Goal: Task Accomplishment & Management: Complete application form

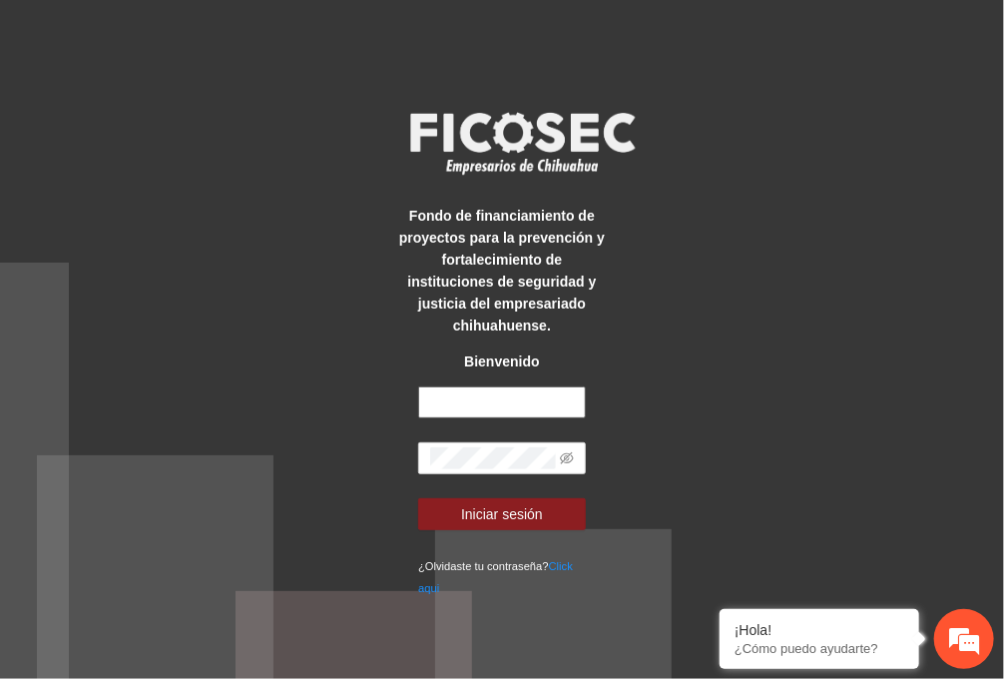
click at [517, 396] on input "text" at bounding box center [502, 402] width 168 height 32
click at [442, 389] on input "text" at bounding box center [502, 402] width 168 height 32
type input "**********"
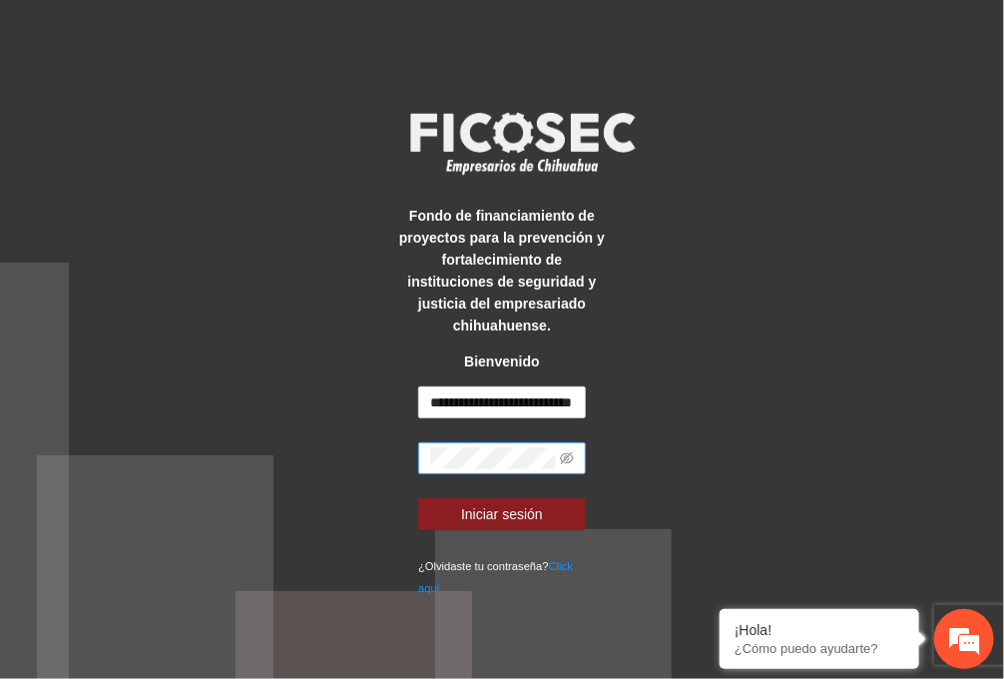
scroll to position [0, 0]
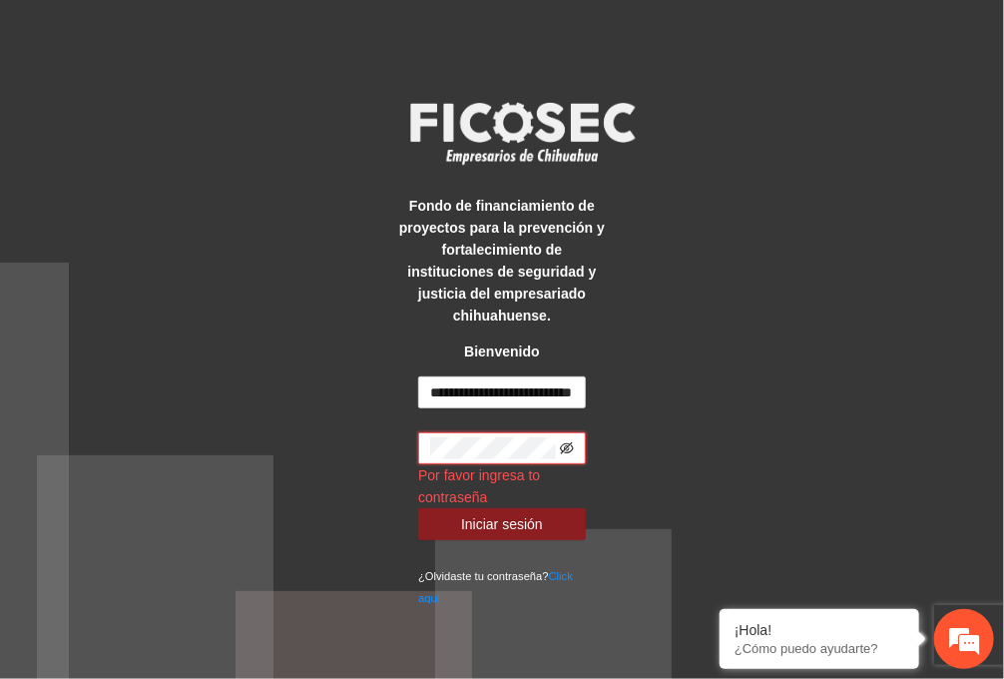
click at [567, 441] on icon "eye-invisible" at bounding box center [567, 448] width 14 height 14
click at [567, 441] on icon "eye" at bounding box center [567, 448] width 14 height 14
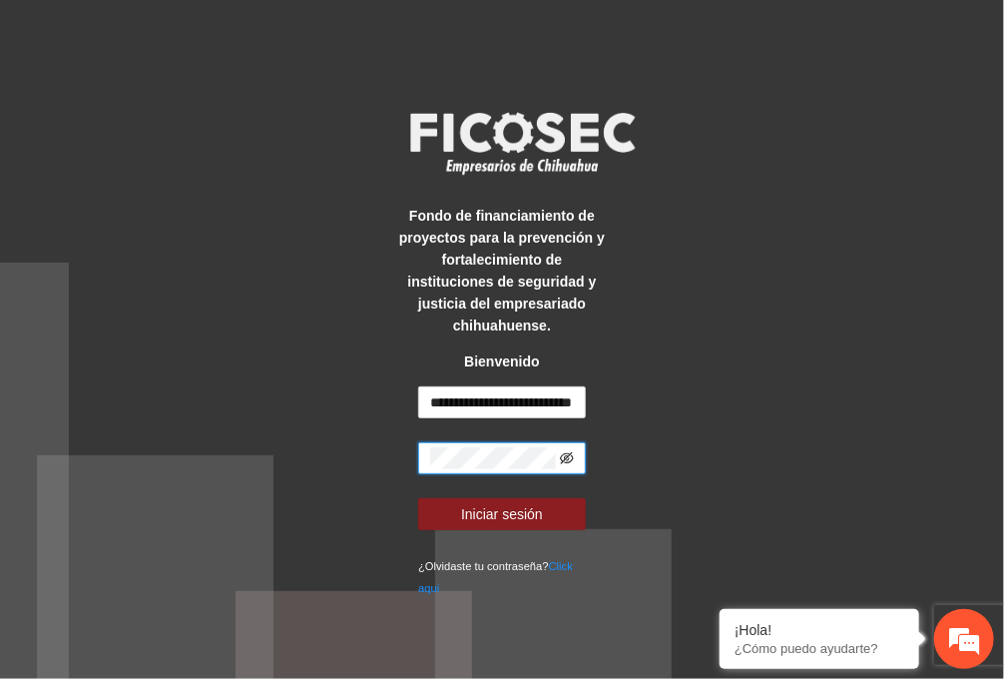
click at [572, 451] on icon "eye-invisible" at bounding box center [567, 458] width 14 height 14
click at [505, 504] on span "Iniciar sesión" at bounding box center [502, 514] width 82 height 22
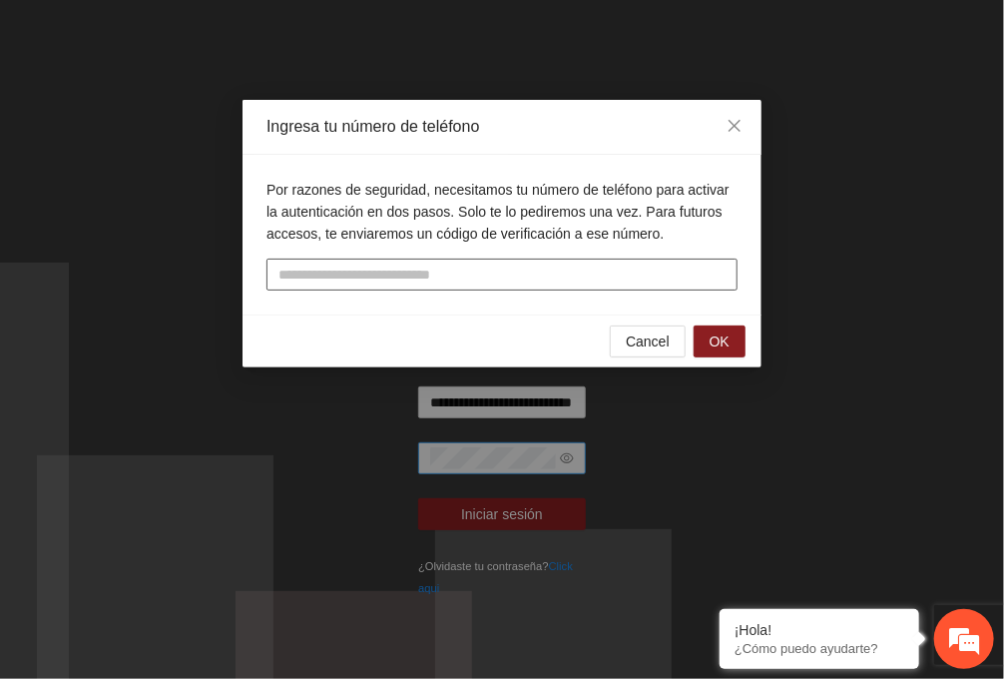
click at [548, 273] on input "tel" at bounding box center [502, 275] width 471 height 32
type input "**********"
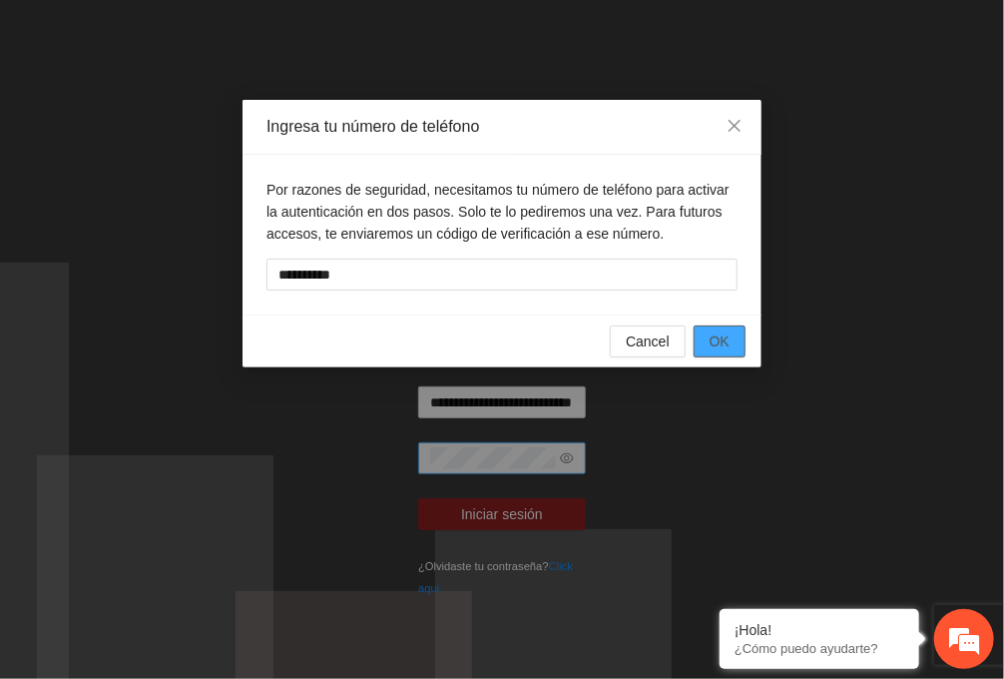
click at [717, 338] on span "OK" at bounding box center [720, 341] width 20 height 22
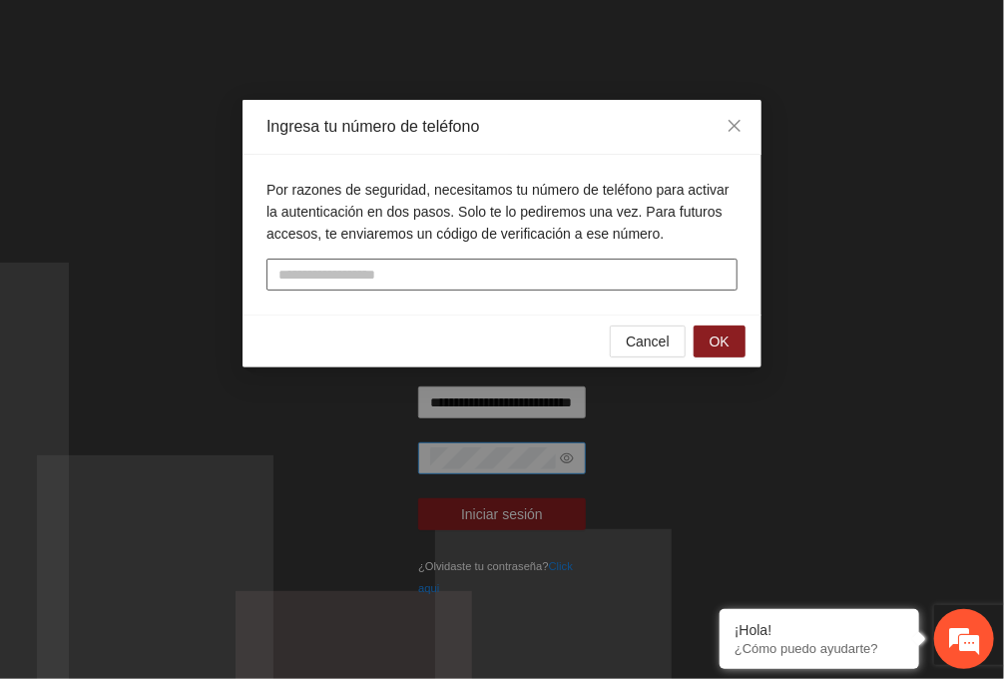
click at [537, 270] on input "text" at bounding box center [502, 275] width 471 height 32
type input "**********"
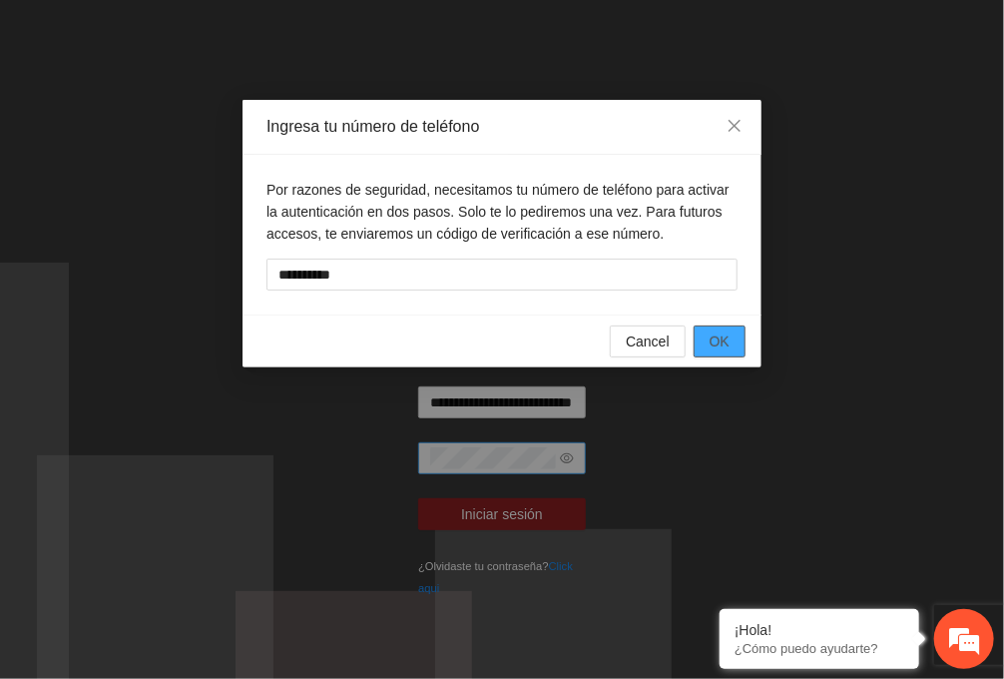
click at [715, 347] on span "OK" at bounding box center [720, 341] width 20 height 22
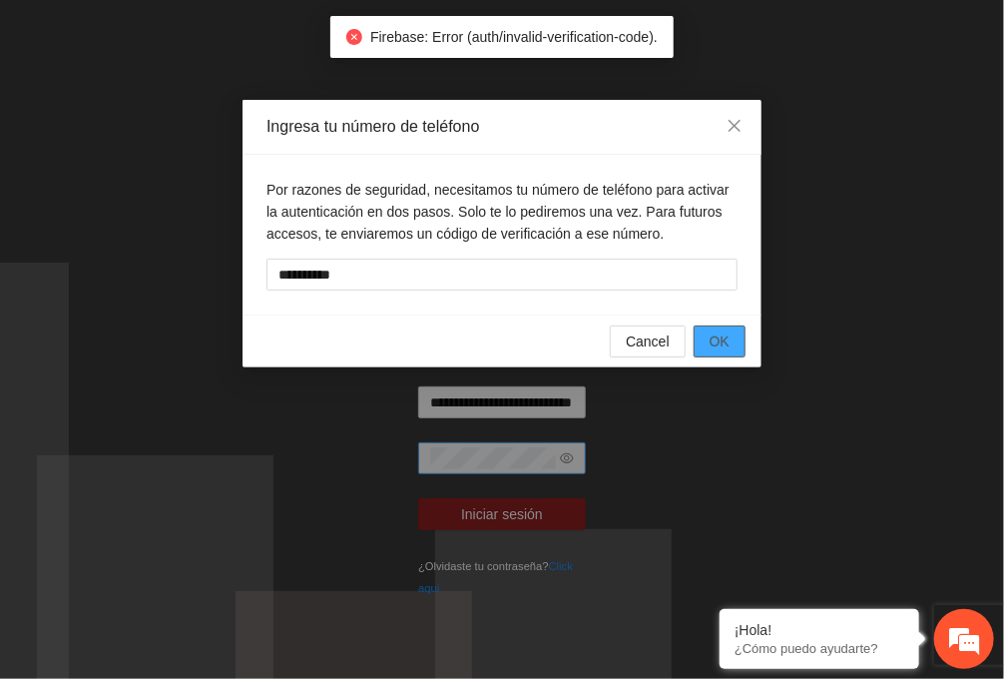
click at [721, 351] on button "OK" at bounding box center [720, 341] width 52 height 32
click at [692, 338] on div "Cancel OK" at bounding box center [502, 340] width 519 height 53
click at [719, 338] on span "OK" at bounding box center [720, 341] width 20 height 22
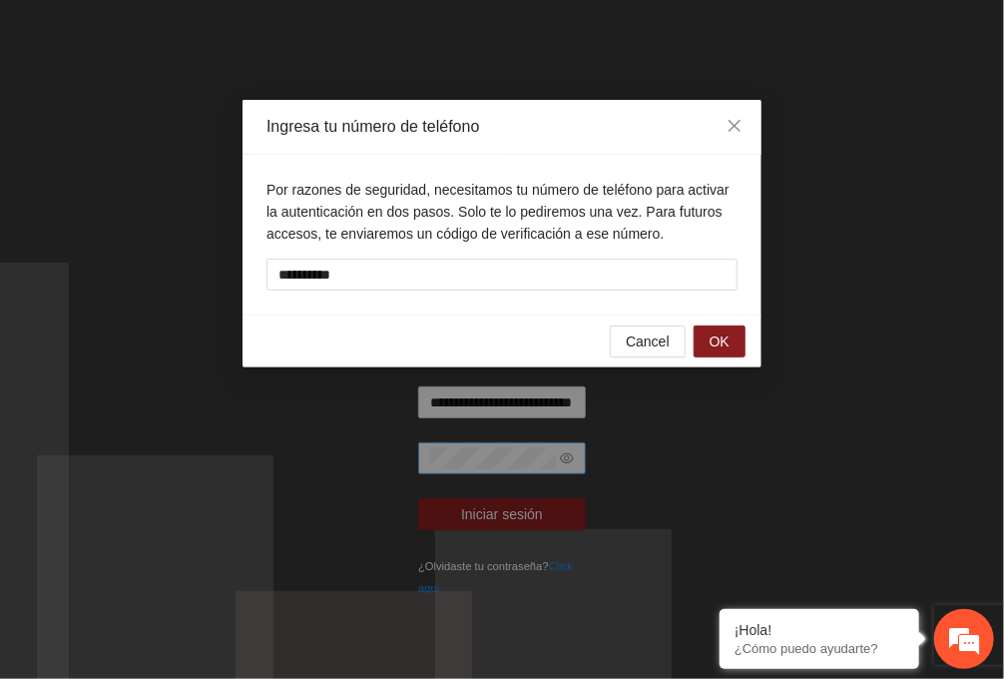
click at [783, 318] on div "**********" at bounding box center [502, 339] width 1004 height 679
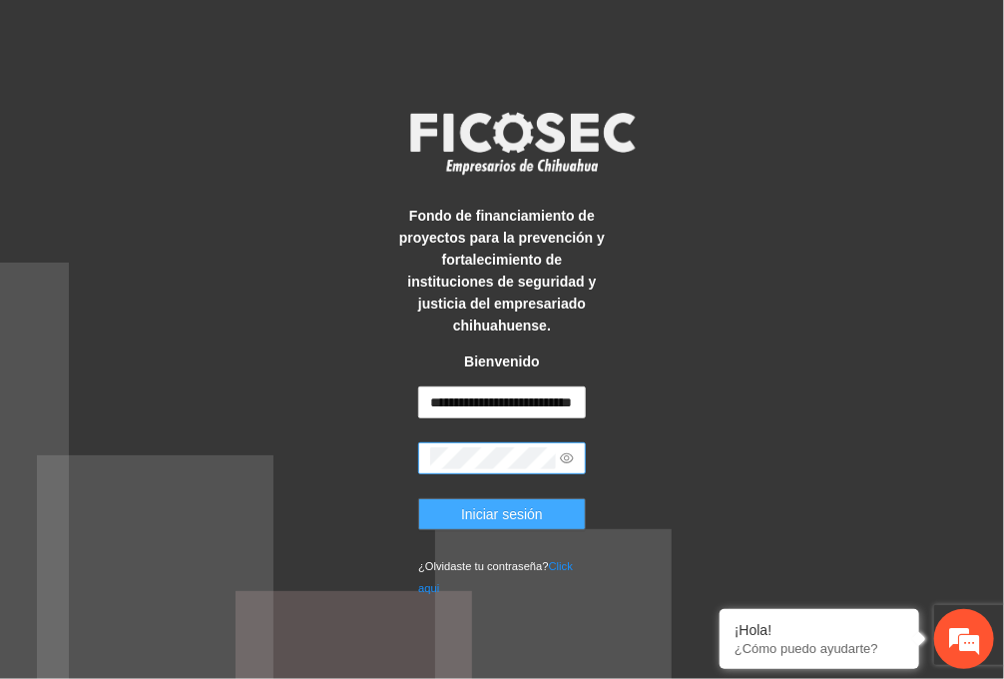
click at [485, 508] on span "Iniciar sesión" at bounding box center [502, 514] width 82 height 22
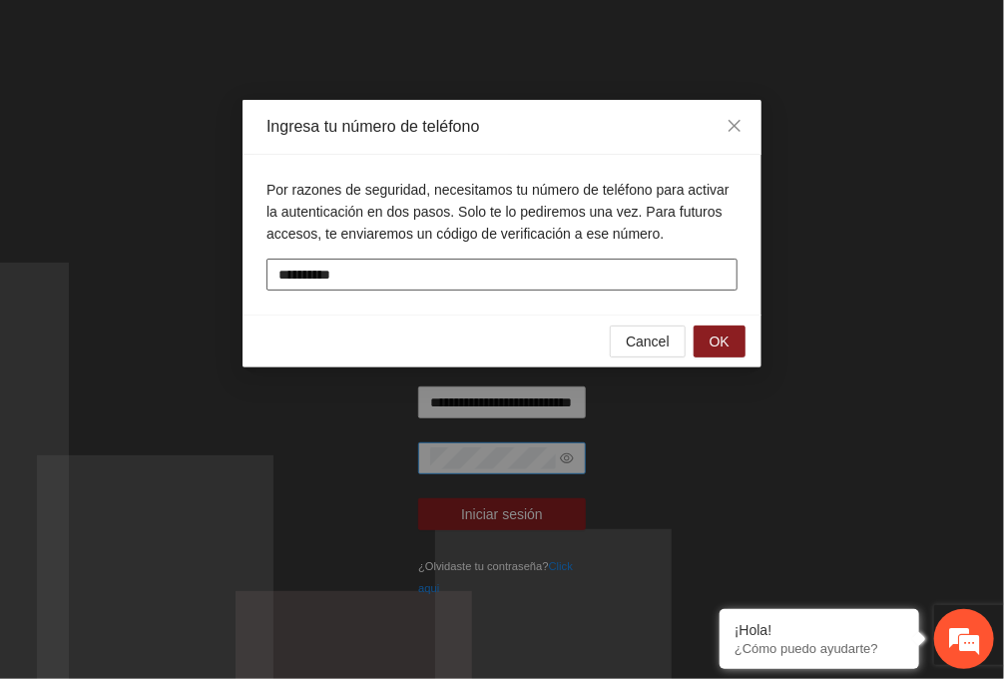
click at [432, 259] on input "**********" at bounding box center [502, 275] width 471 height 32
click at [719, 330] on span "OK" at bounding box center [720, 341] width 20 height 22
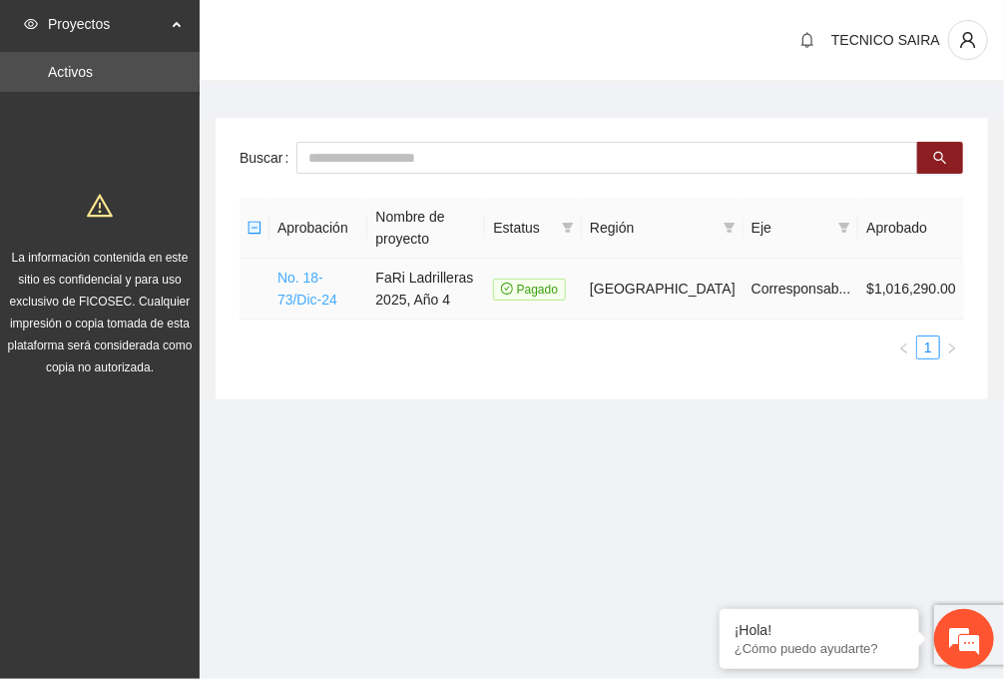
click at [332, 270] on link "No. 18-73/Dic-24" at bounding box center [308, 289] width 60 height 38
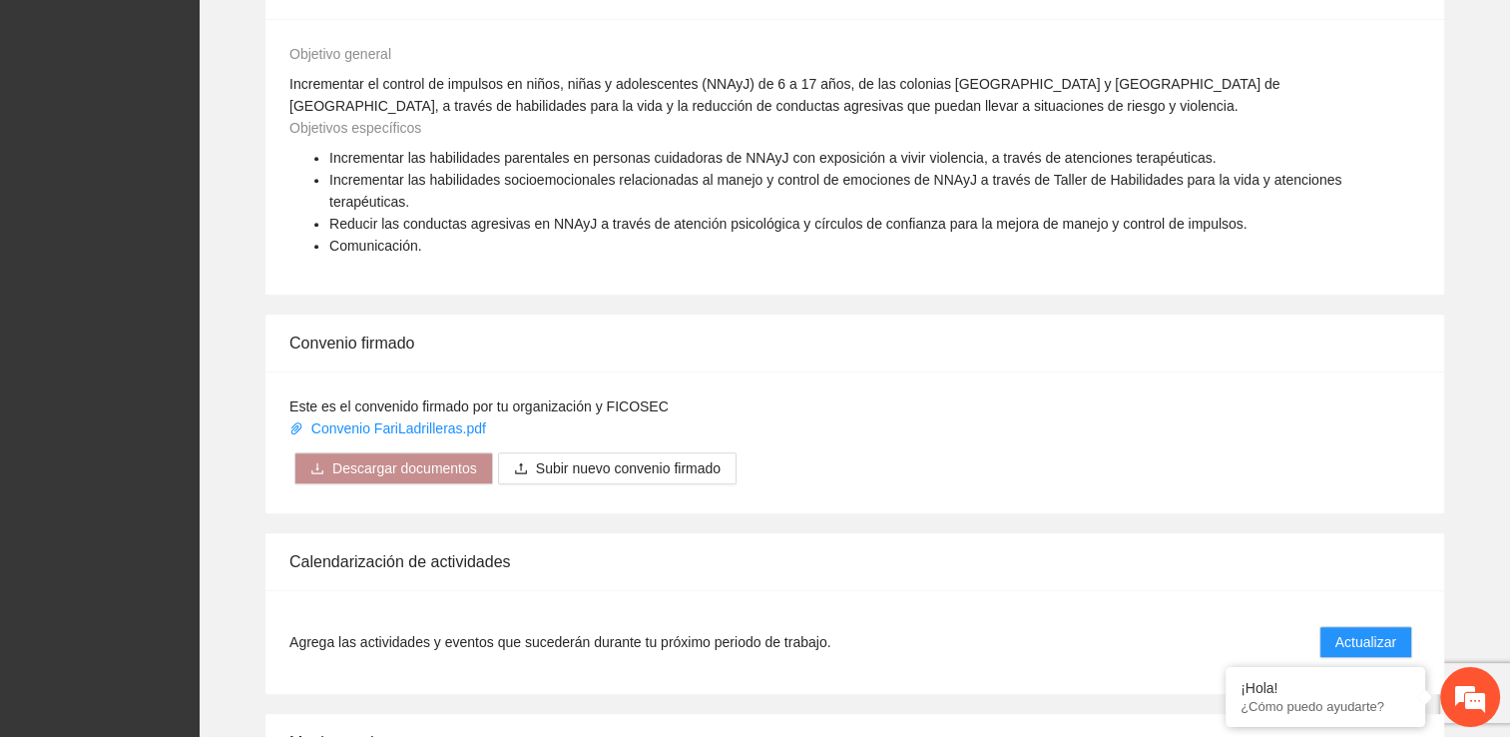
scroll to position [1504, 0]
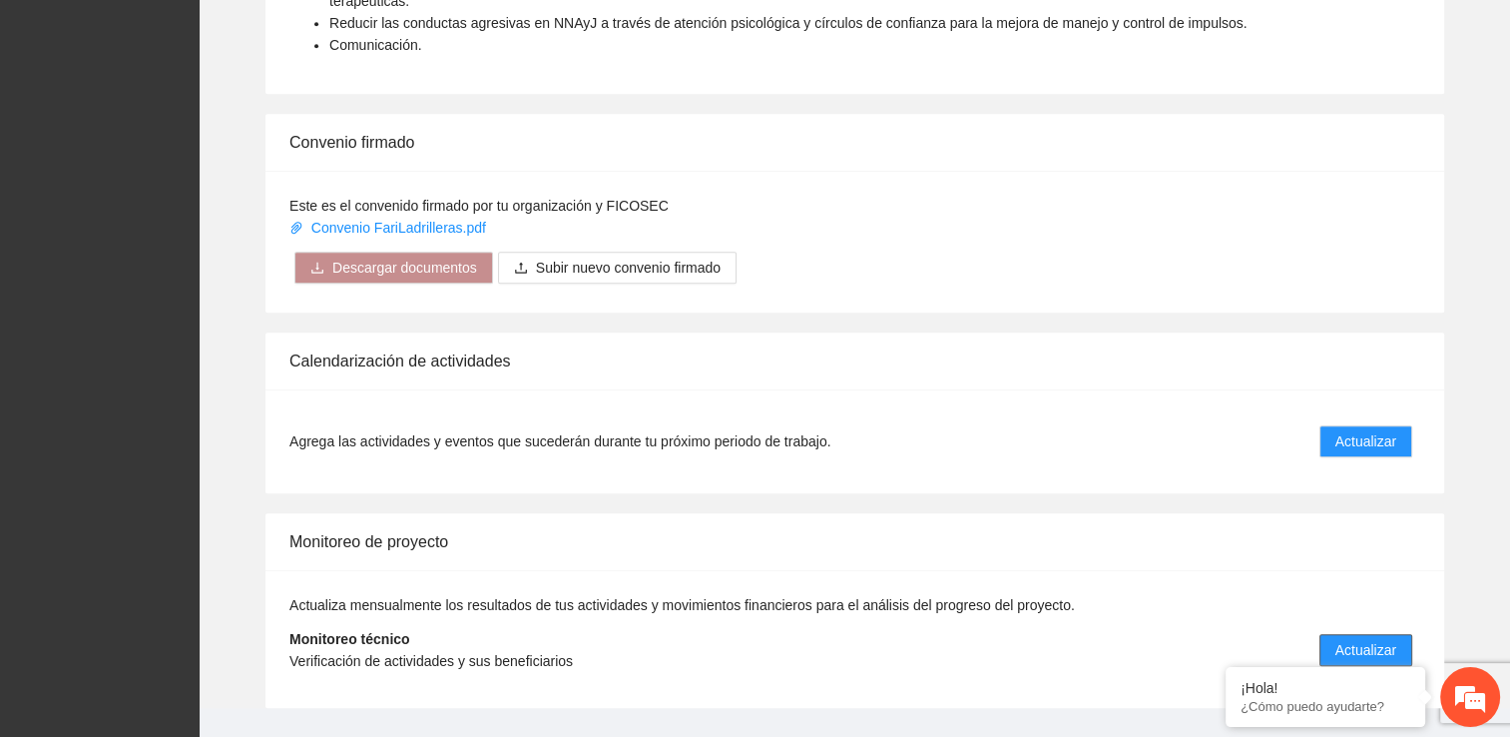
click at [1003, 639] on span "Actualizar" at bounding box center [1366, 650] width 61 height 22
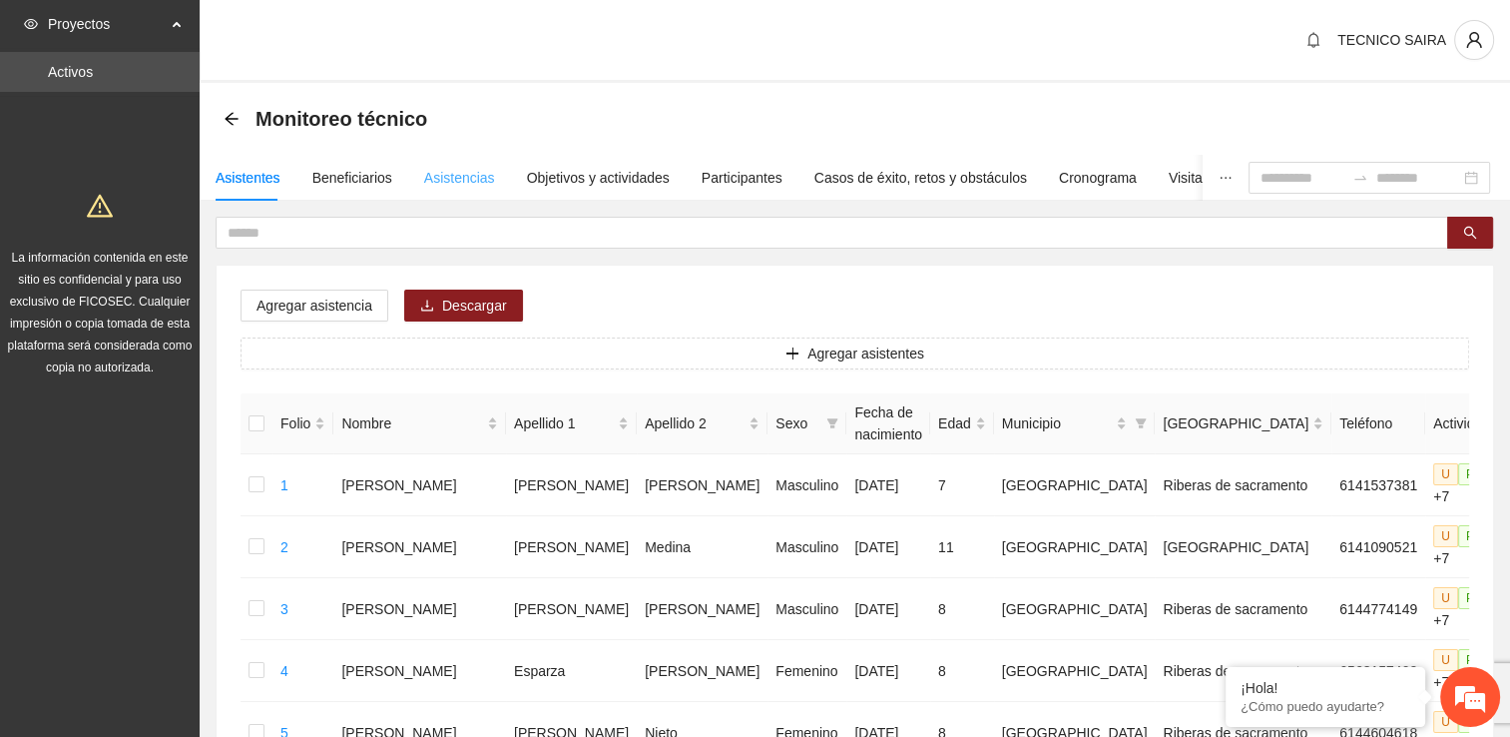
click at [454, 190] on div "Asistencias" at bounding box center [459, 178] width 71 height 46
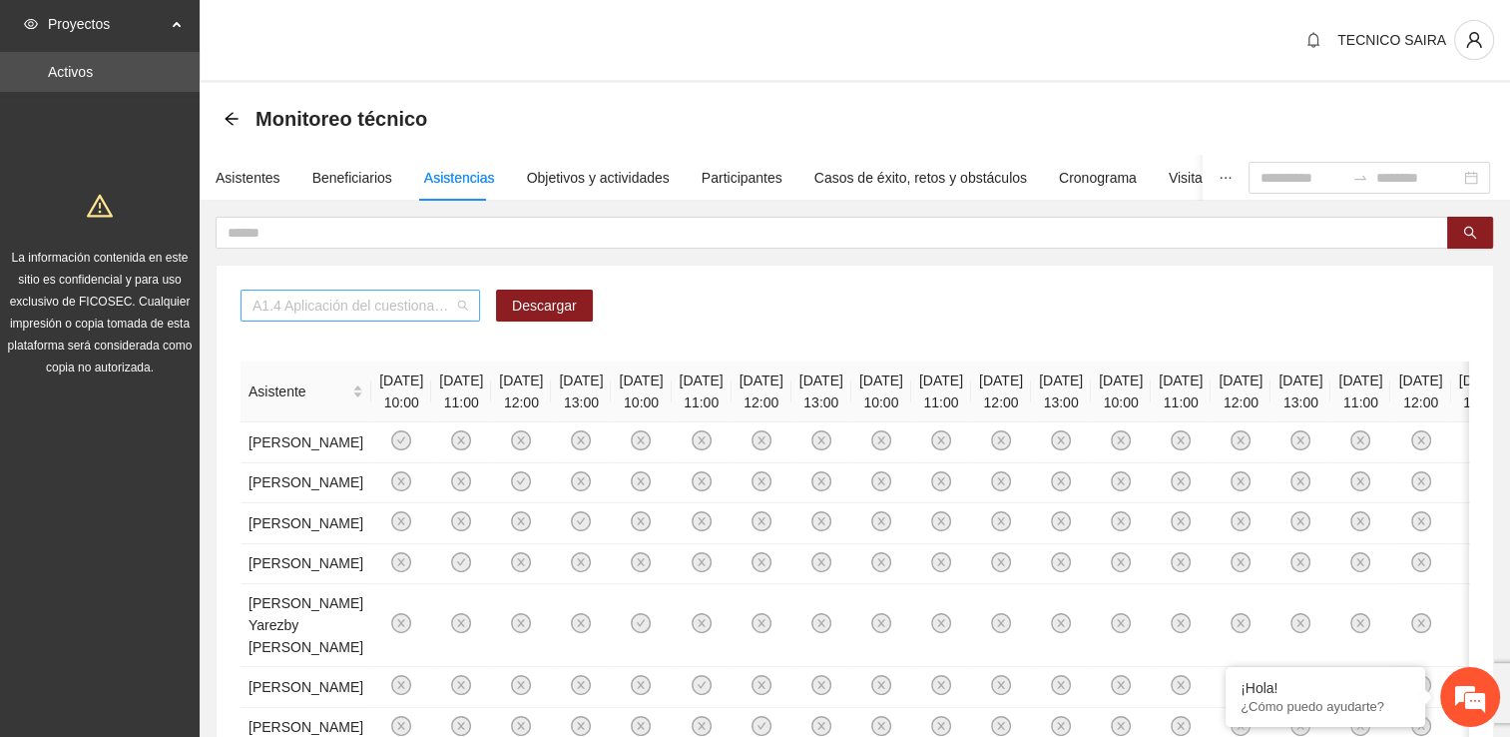
click at [447, 313] on span "A1.4 Aplicación del cuestionario [PERSON_NAME] PRE y POST" at bounding box center [361, 305] width 216 height 30
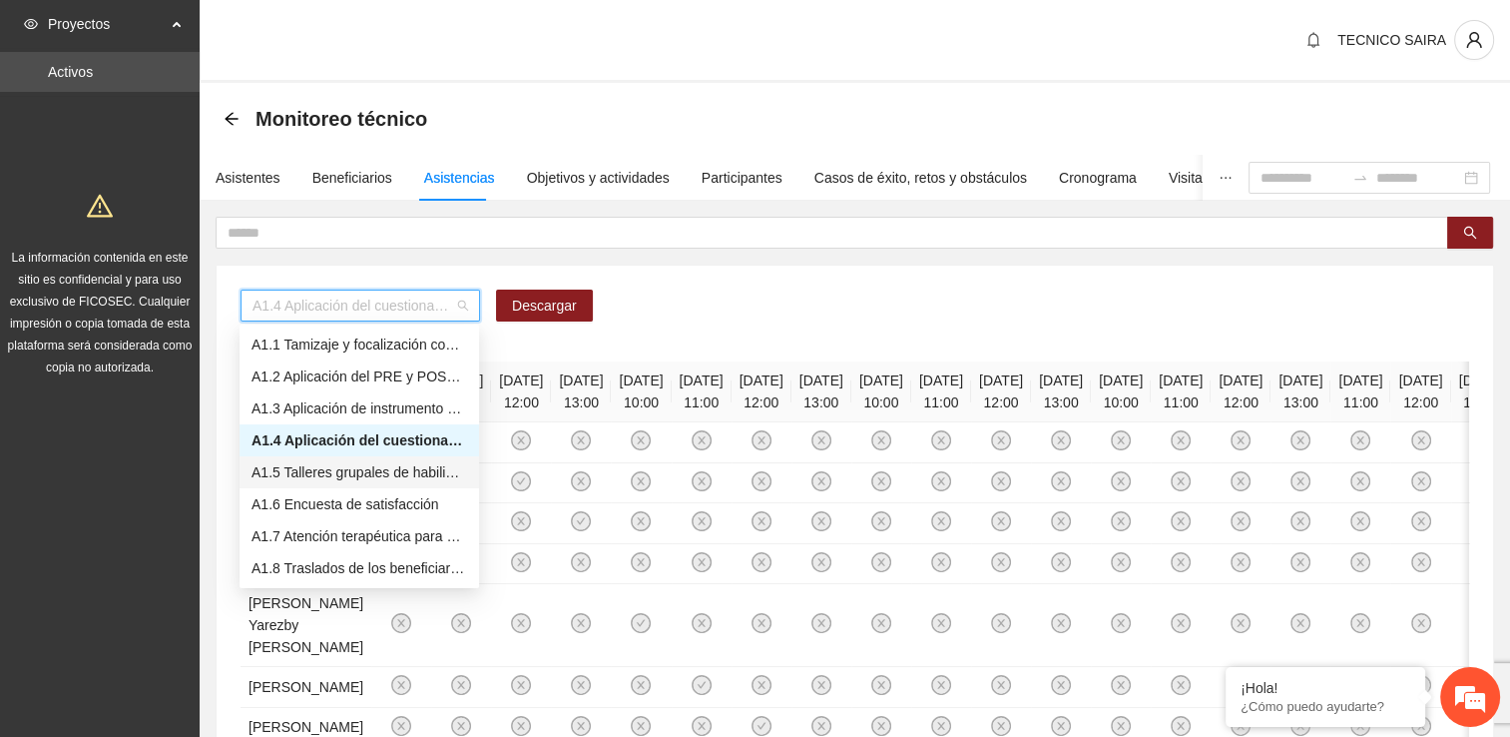
click at [323, 467] on div "A1.5 Talleres grupales de habilidades para la vida (Autoestima, Autoconocimient…" at bounding box center [360, 472] width 216 height 22
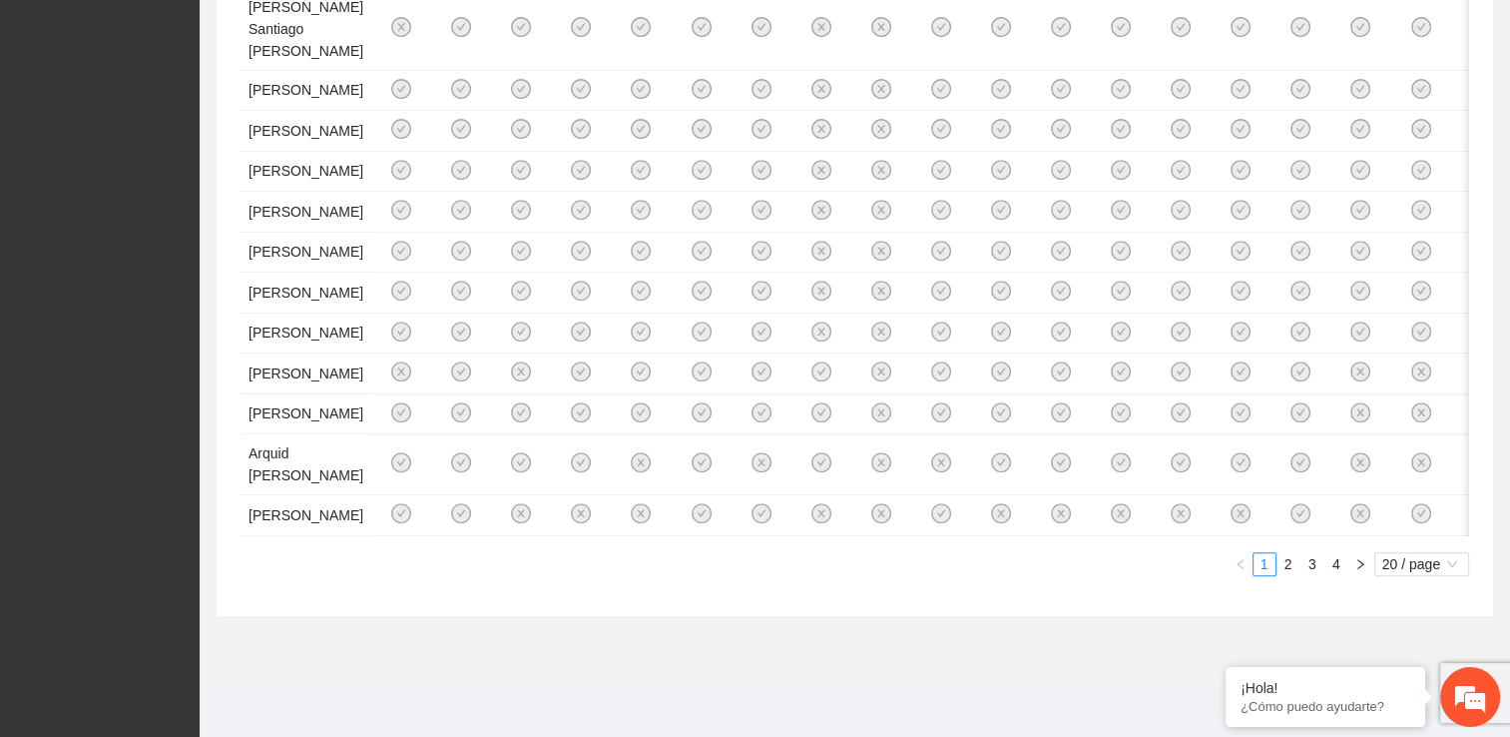
scroll to position [1861, 0]
click at [1003, 568] on link "2" at bounding box center [1289, 564] width 22 height 22
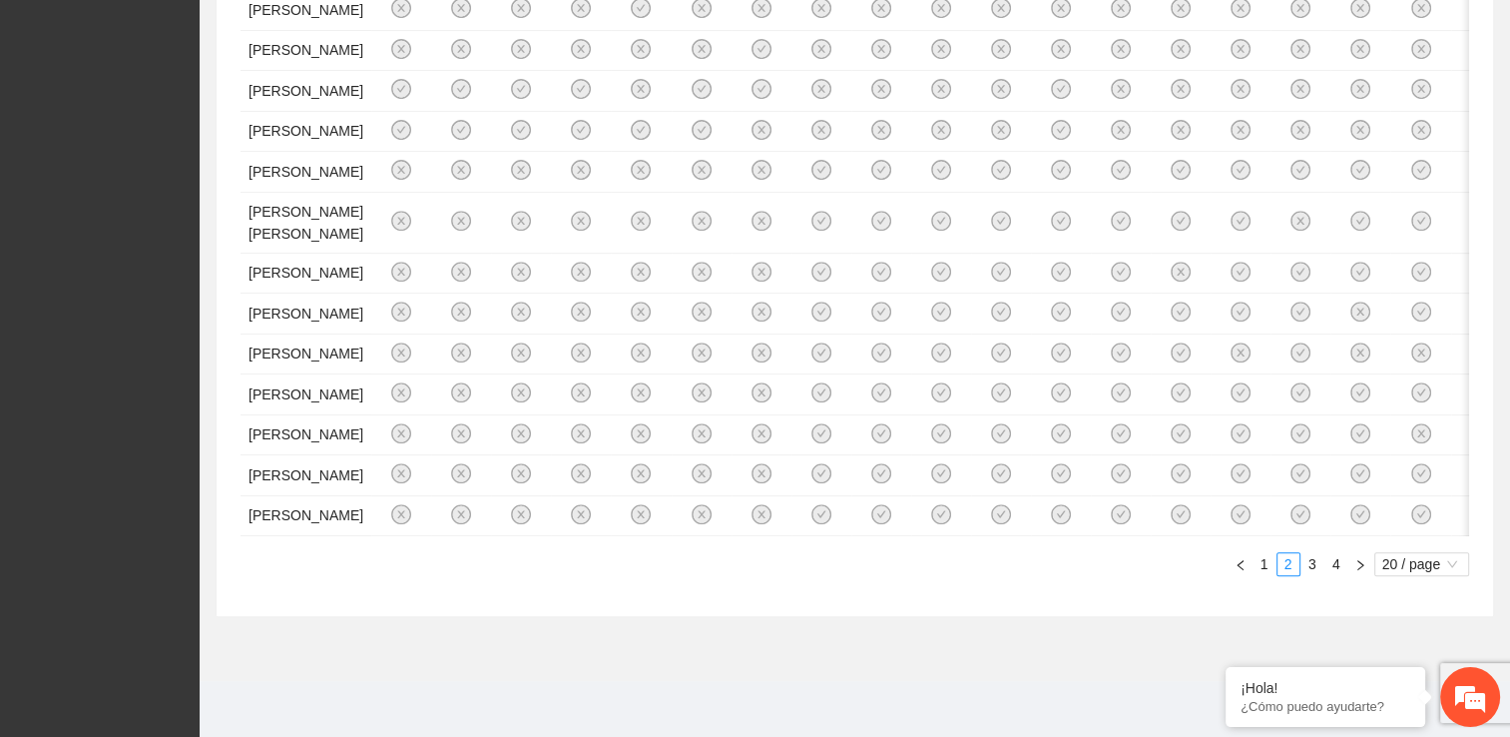
scroll to position [1597, 0]
click at [1003, 565] on link "3" at bounding box center [1313, 564] width 22 height 22
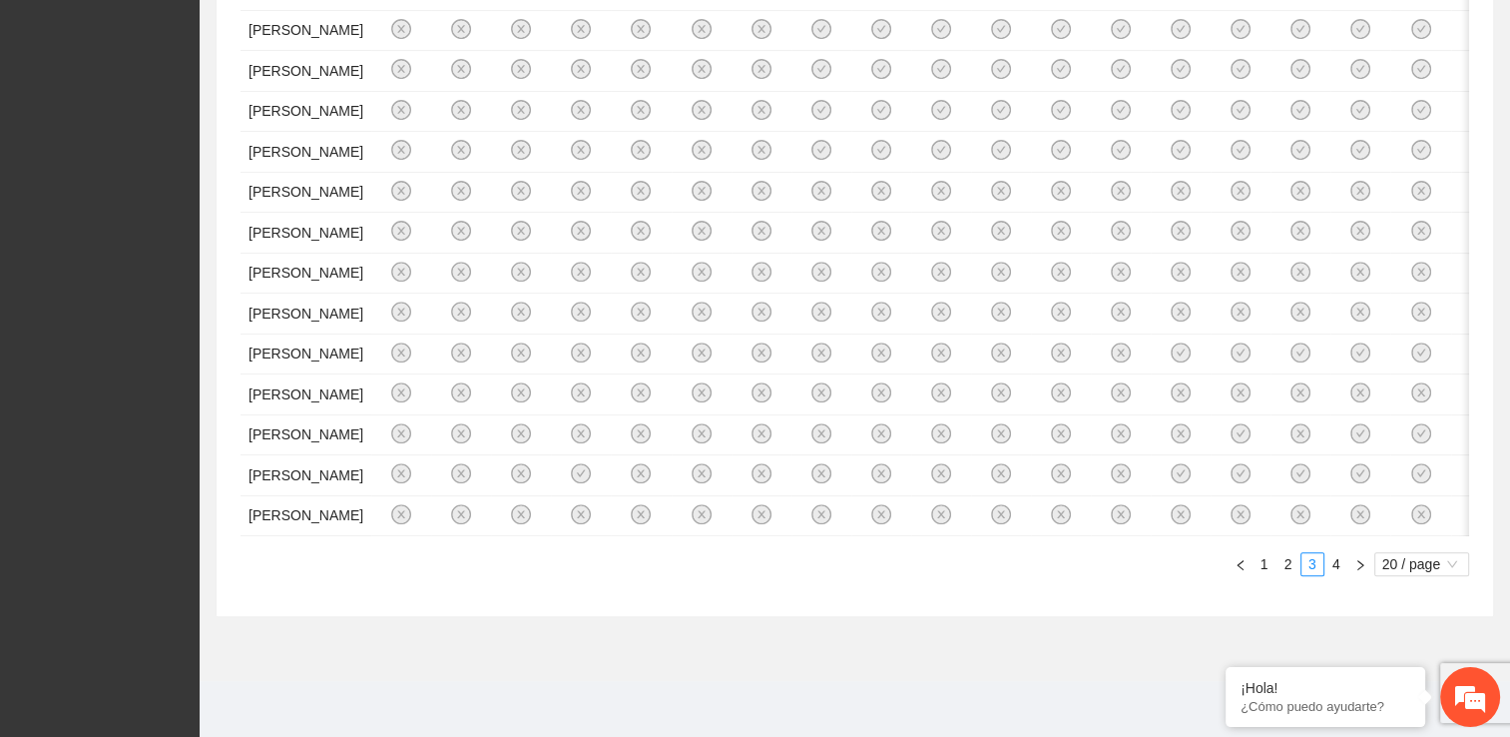
scroll to position [1737, 0]
drag, startPoint x: 1509, startPoint y: 604, endPoint x: 1514, endPoint y: 623, distance: 19.6
click at [1003, 678] on em at bounding box center [1470, 697] width 54 height 54
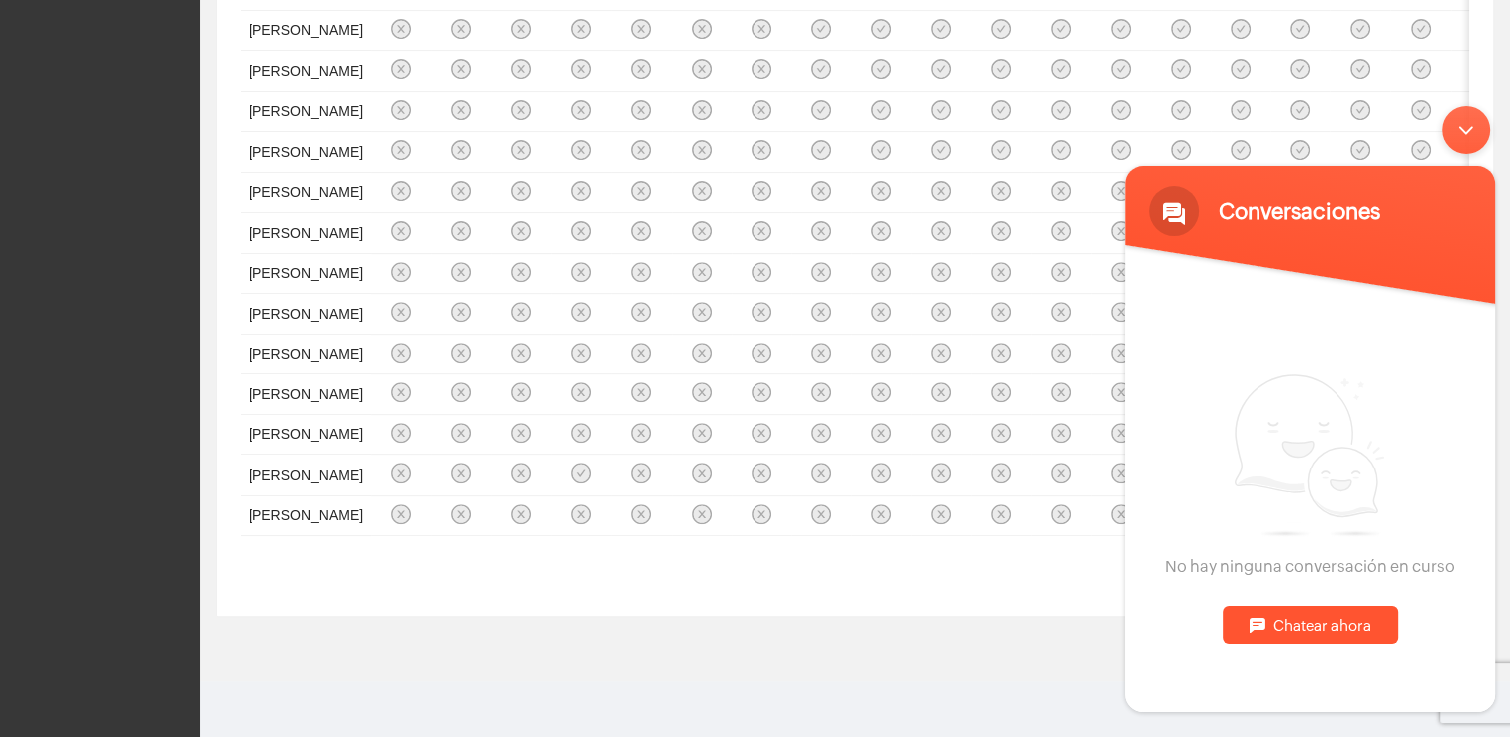
click at [1003, 128] on div "Minimizar ventana de chat en vivo" at bounding box center [1466, 129] width 48 height 48
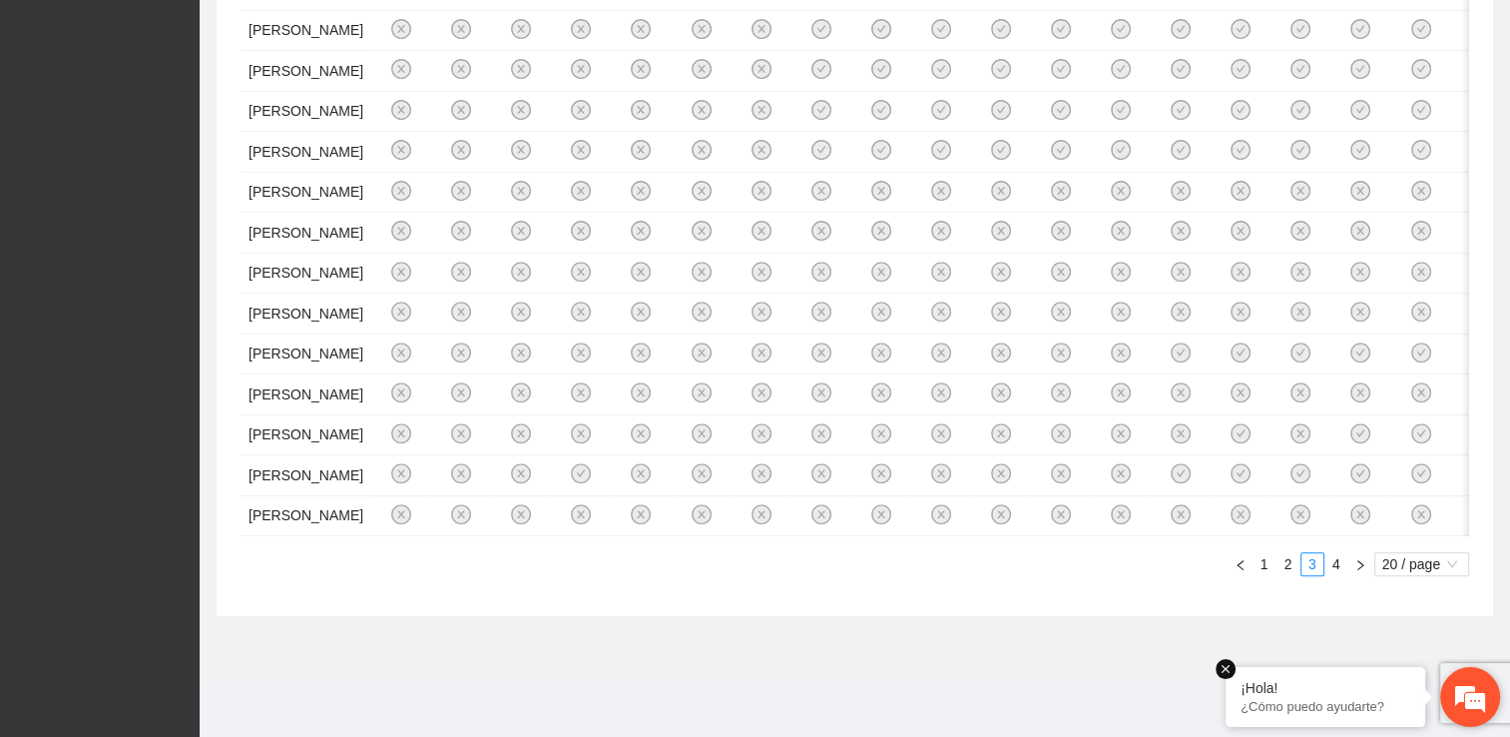
click at [1003, 667] on em at bounding box center [1226, 669] width 20 height 20
click at [1003, 575] on link "2" at bounding box center [1289, 564] width 22 height 22
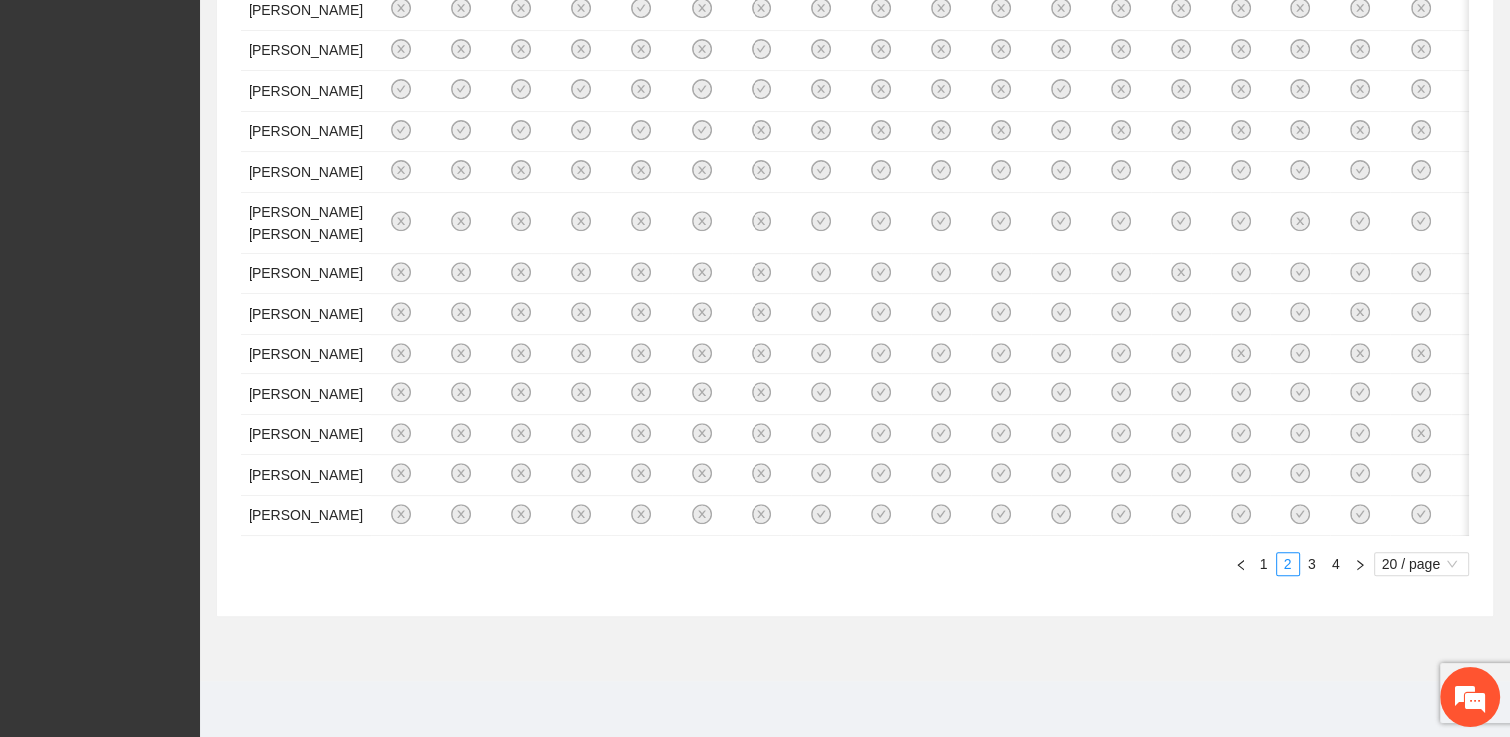
scroll to position [1597, 0]
click at [1003, 573] on link "1" at bounding box center [1265, 564] width 22 height 22
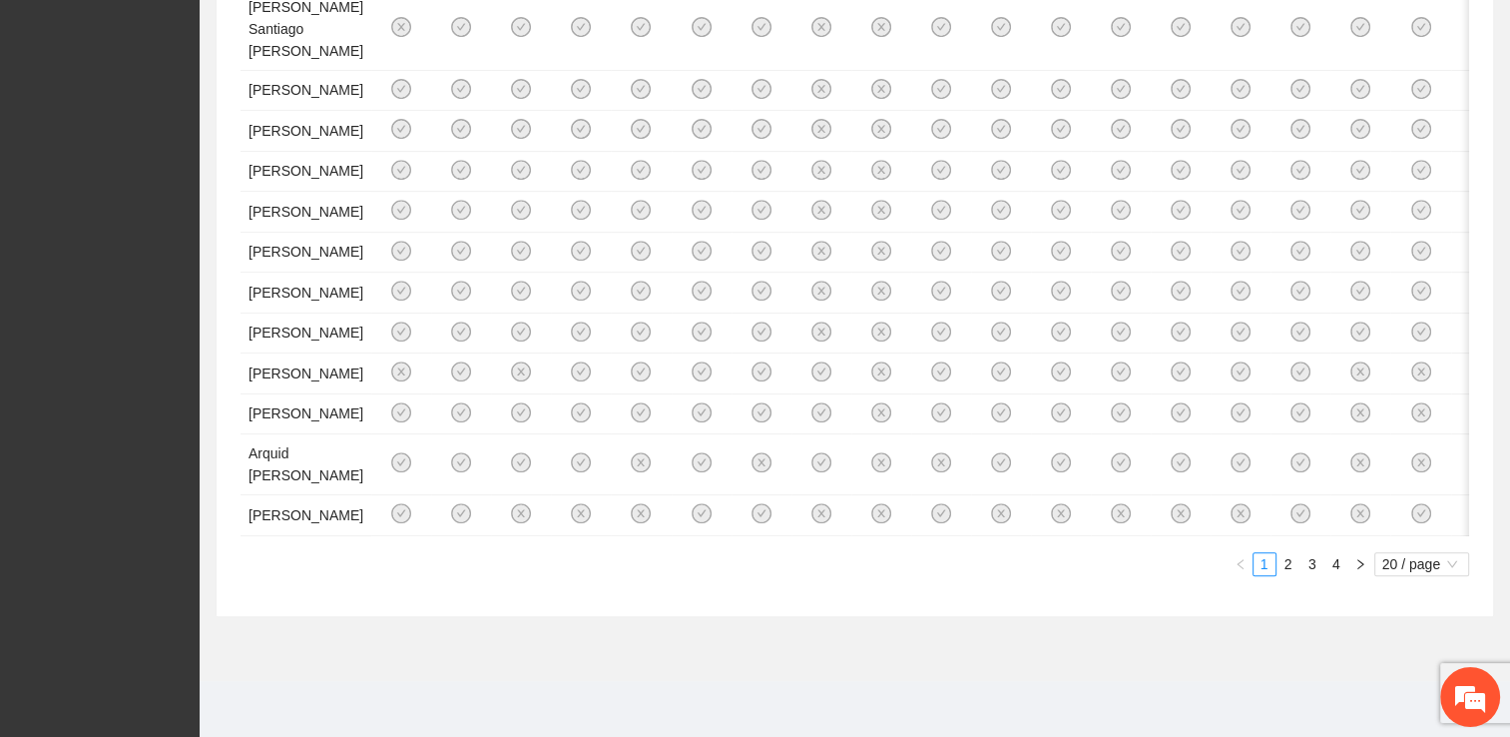
scroll to position [1861, 0]
click at [1003, 574] on link "2" at bounding box center [1289, 564] width 22 height 22
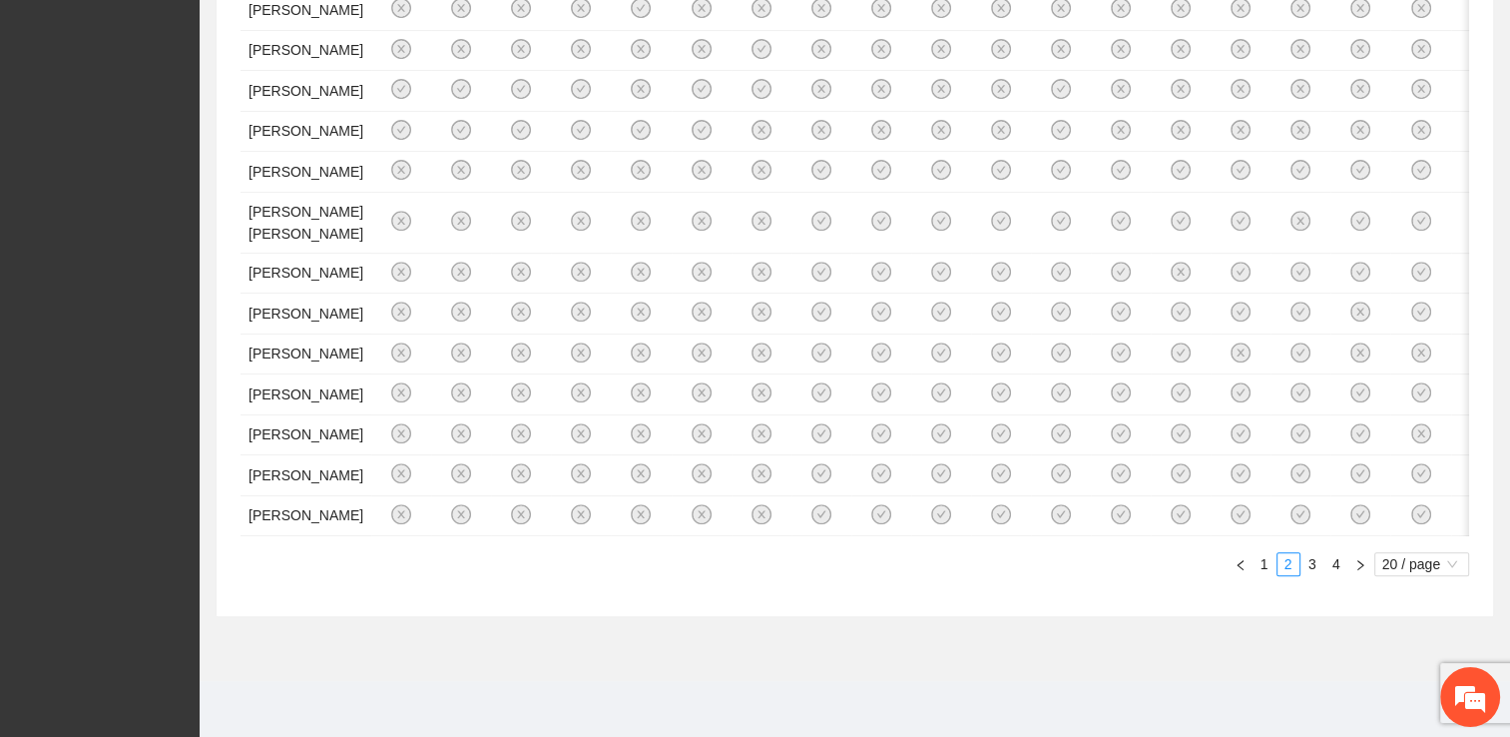
scroll to position [1597, 0]
click at [1003, 569] on link "3" at bounding box center [1313, 564] width 22 height 22
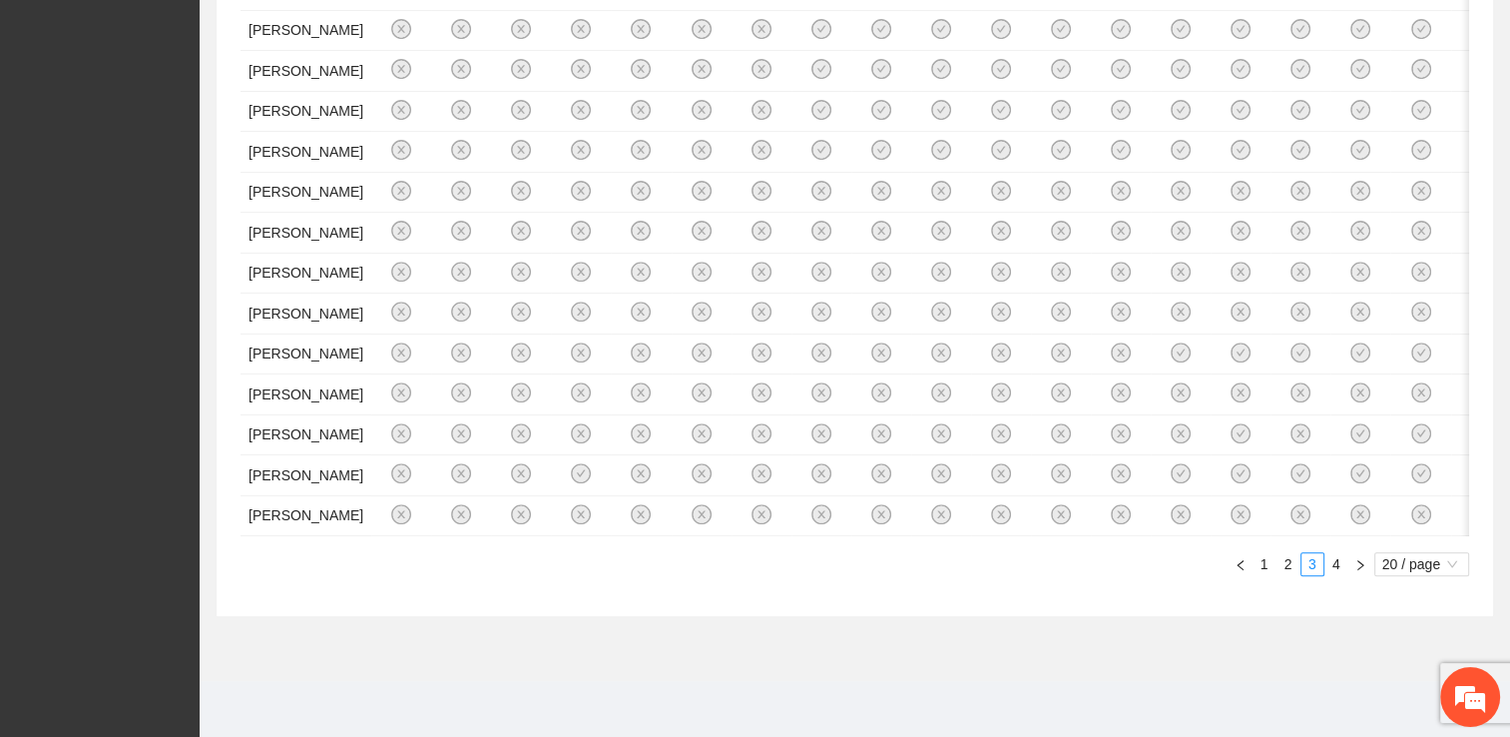
scroll to position [1861, 0]
click at [1003, 562] on link "4" at bounding box center [1337, 564] width 22 height 22
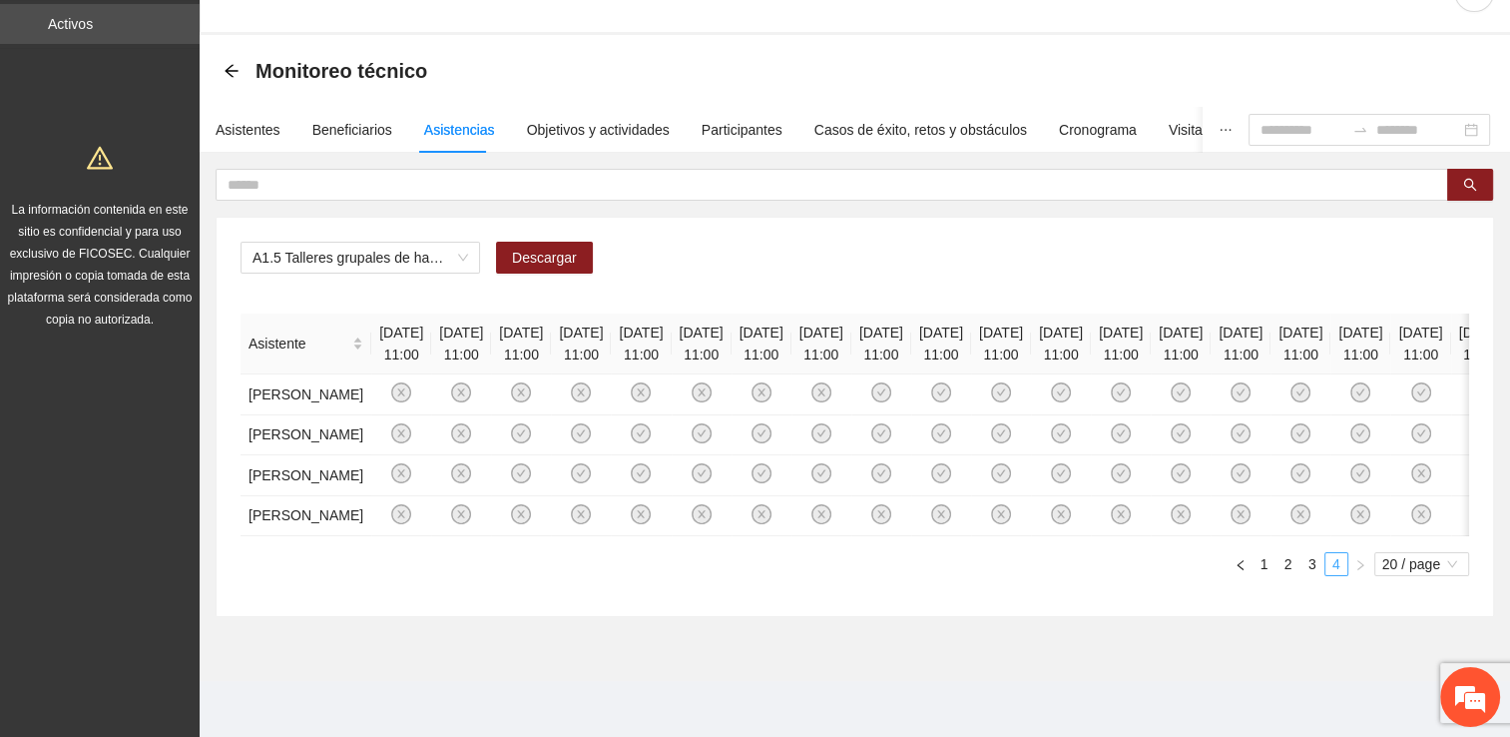
scroll to position [275, 0]
click at [465, 243] on span "A1.5 Talleres grupales de habilidades para la vida (Autoestima, Autoconocimient…" at bounding box center [361, 258] width 216 height 30
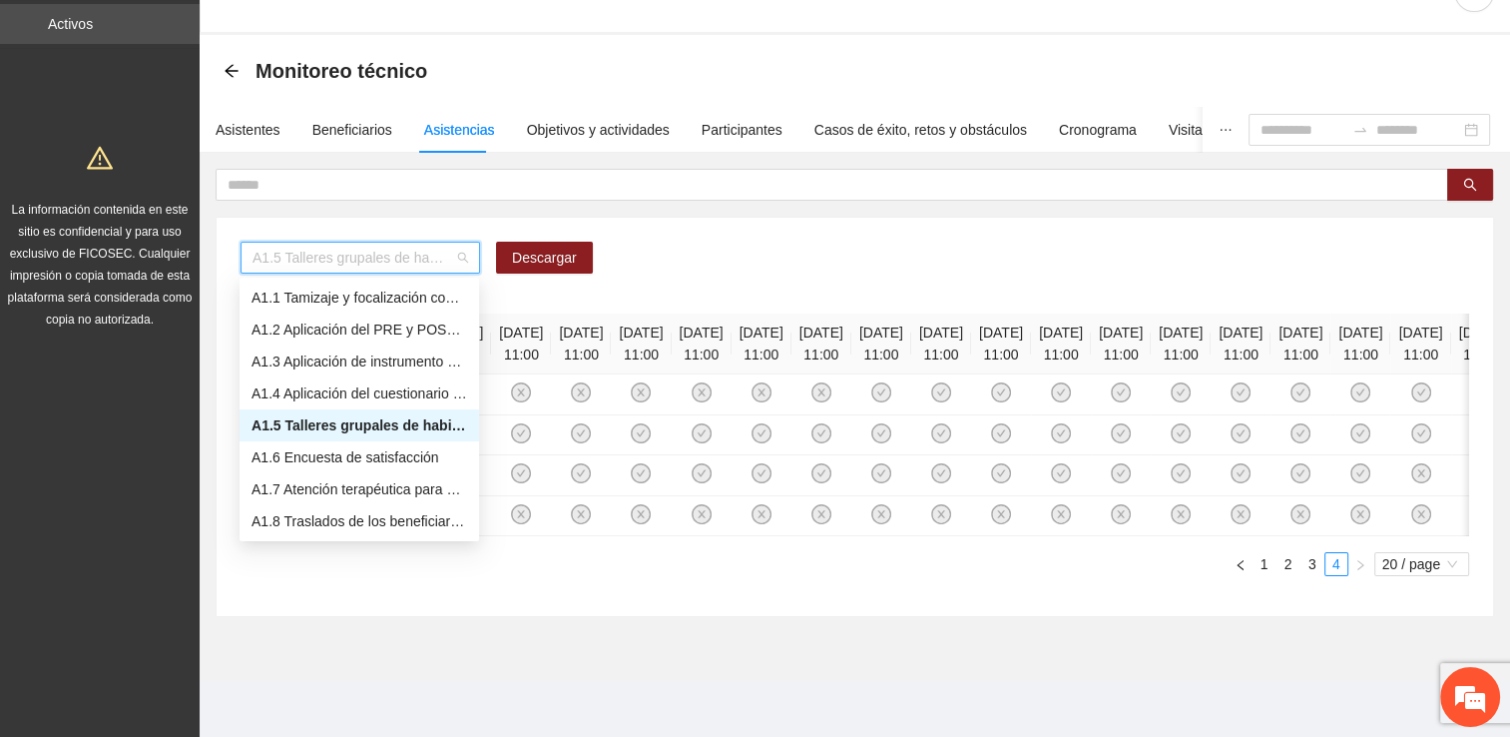
click at [382, 414] on div "A1.5 Talleres grupales de habilidades para la vida (Autoestima, Autoconocimient…" at bounding box center [360, 425] width 216 height 22
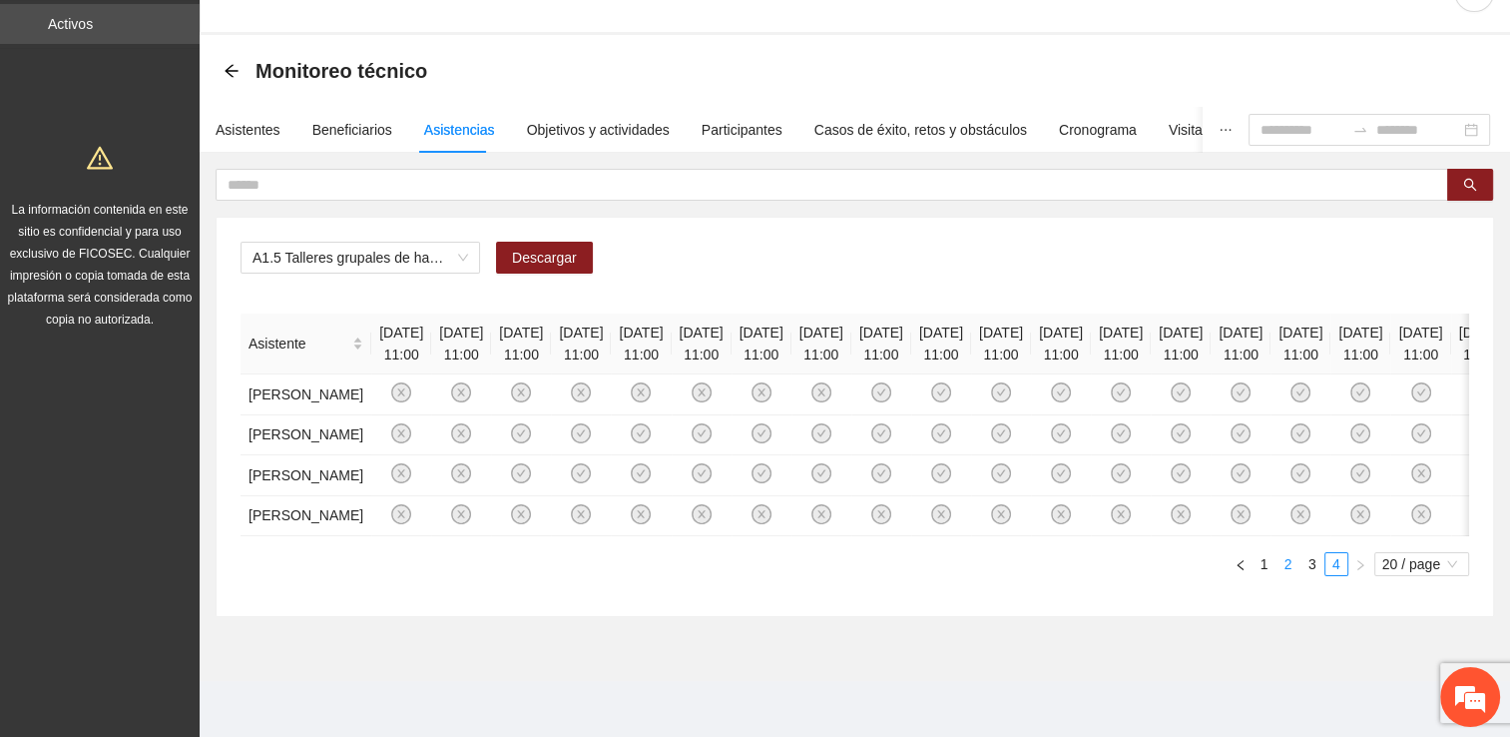
click at [1003, 570] on link "2" at bounding box center [1289, 564] width 22 height 22
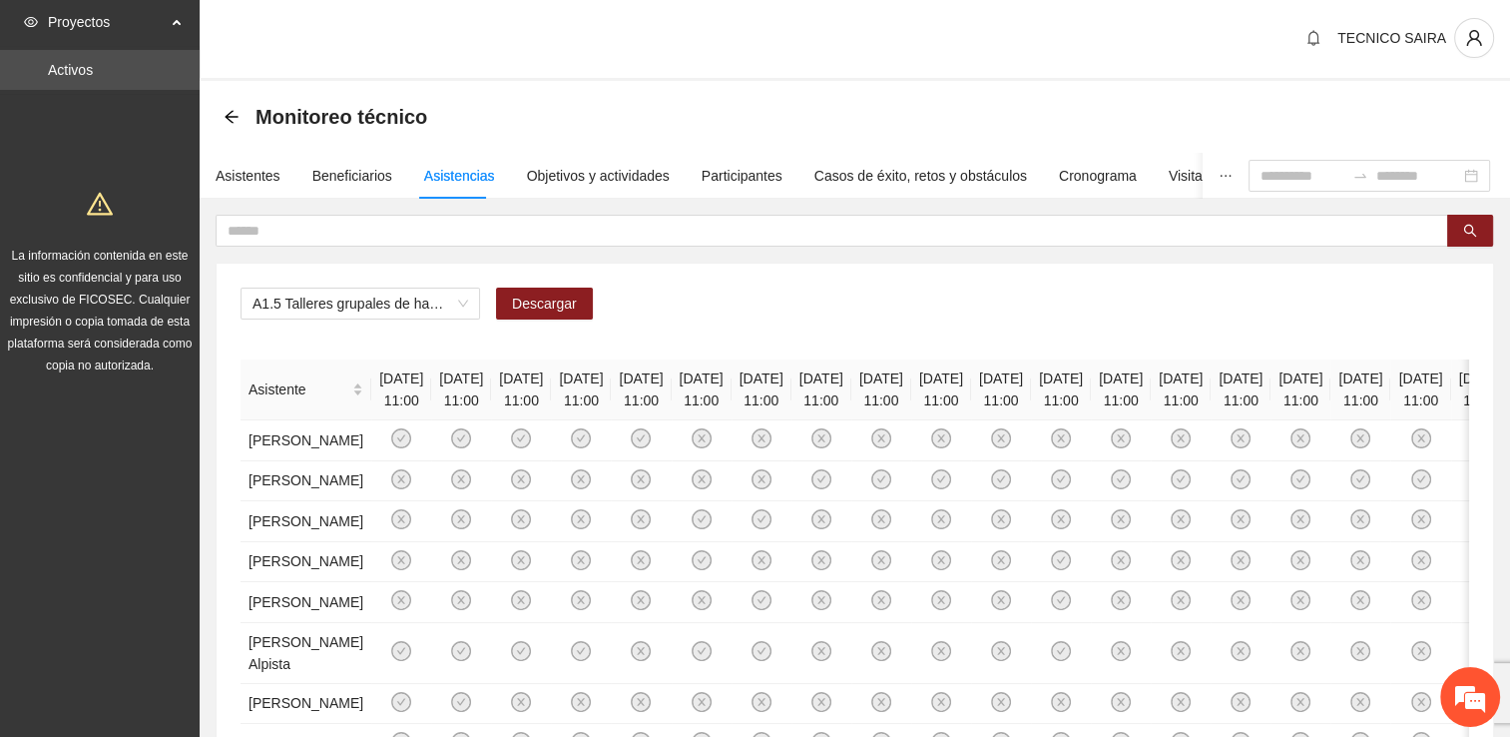
scroll to position [0, 0]
click at [930, 230] on input "text" at bounding box center [824, 233] width 1193 height 22
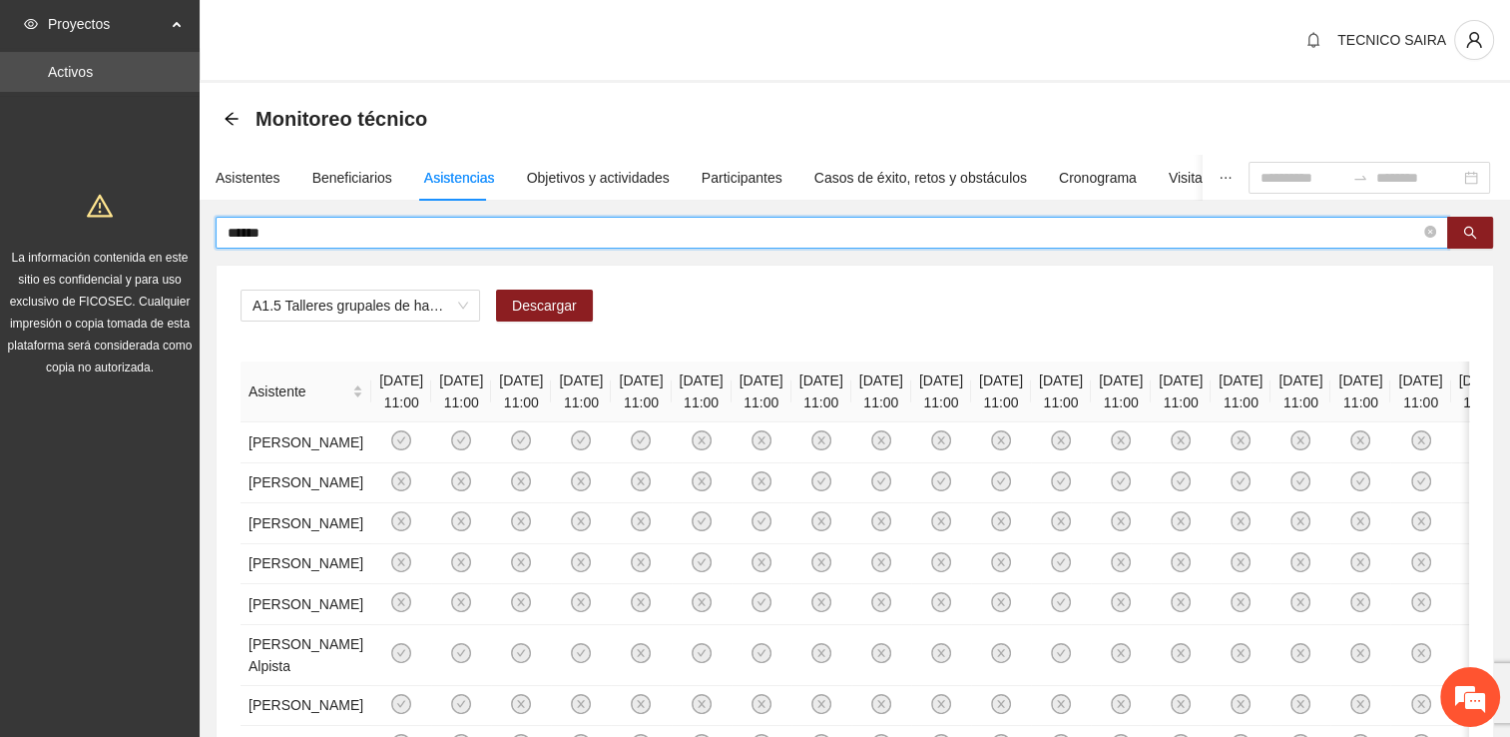
type input "******"
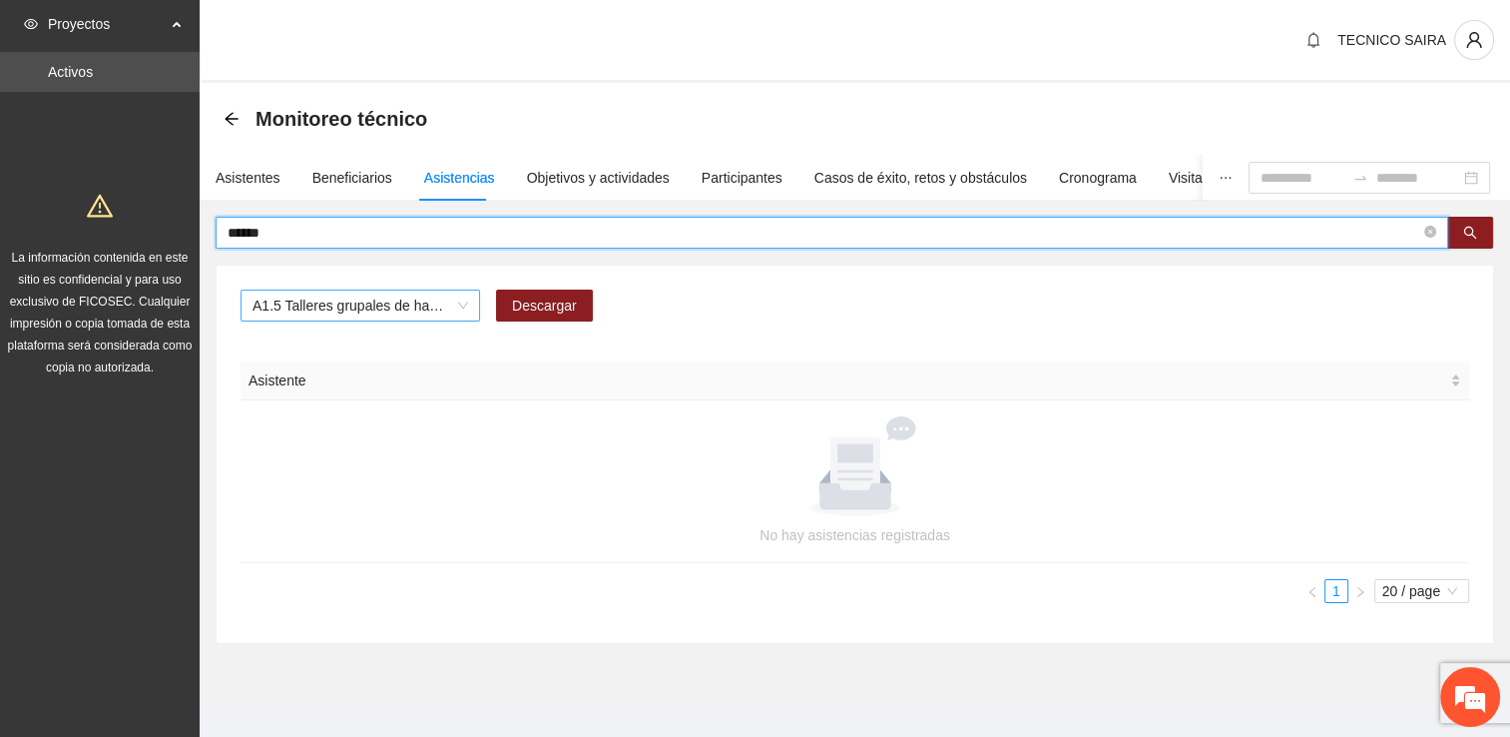
click at [425, 307] on span "A1.5 Talleres grupales de habilidades para la vida (Autoestima, Autoconocimient…" at bounding box center [361, 305] width 216 height 30
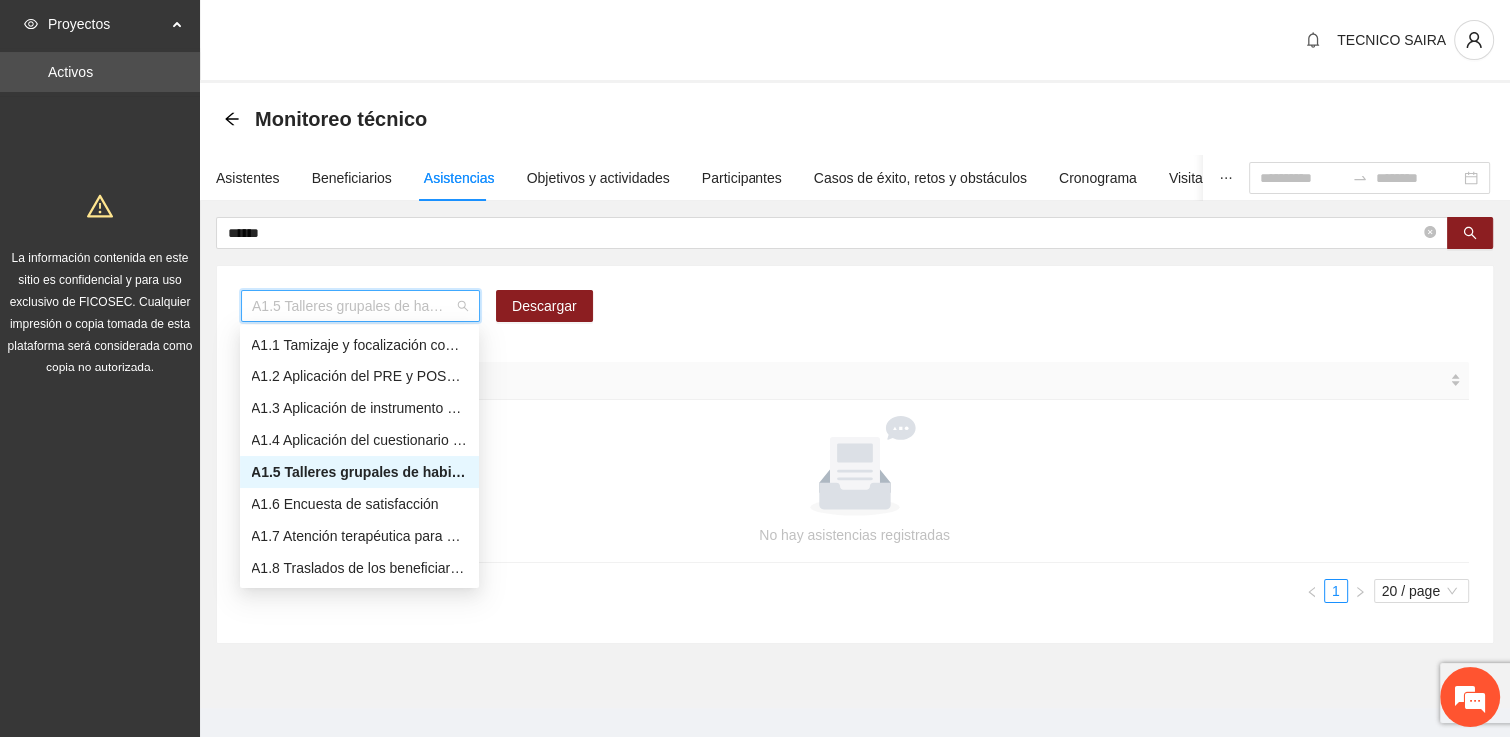
click at [326, 476] on div "A1.5 Talleres grupales de habilidades para la vida (Autoestima, Autoconocimient…" at bounding box center [360, 472] width 216 height 22
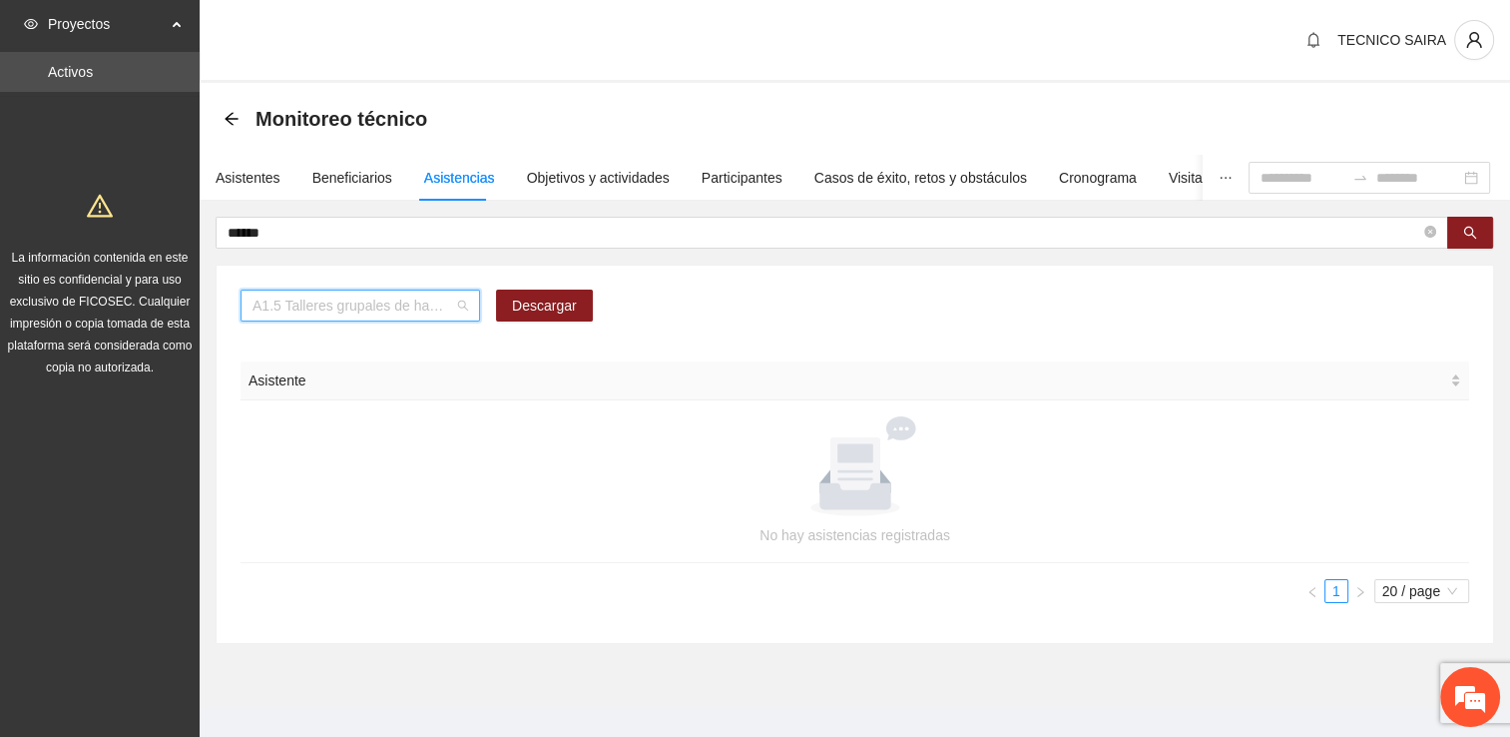
click at [457, 301] on span "A1.5 Talleres grupales de habilidades para la vida (Autoestima, Autoconocimient…" at bounding box center [361, 305] width 216 height 30
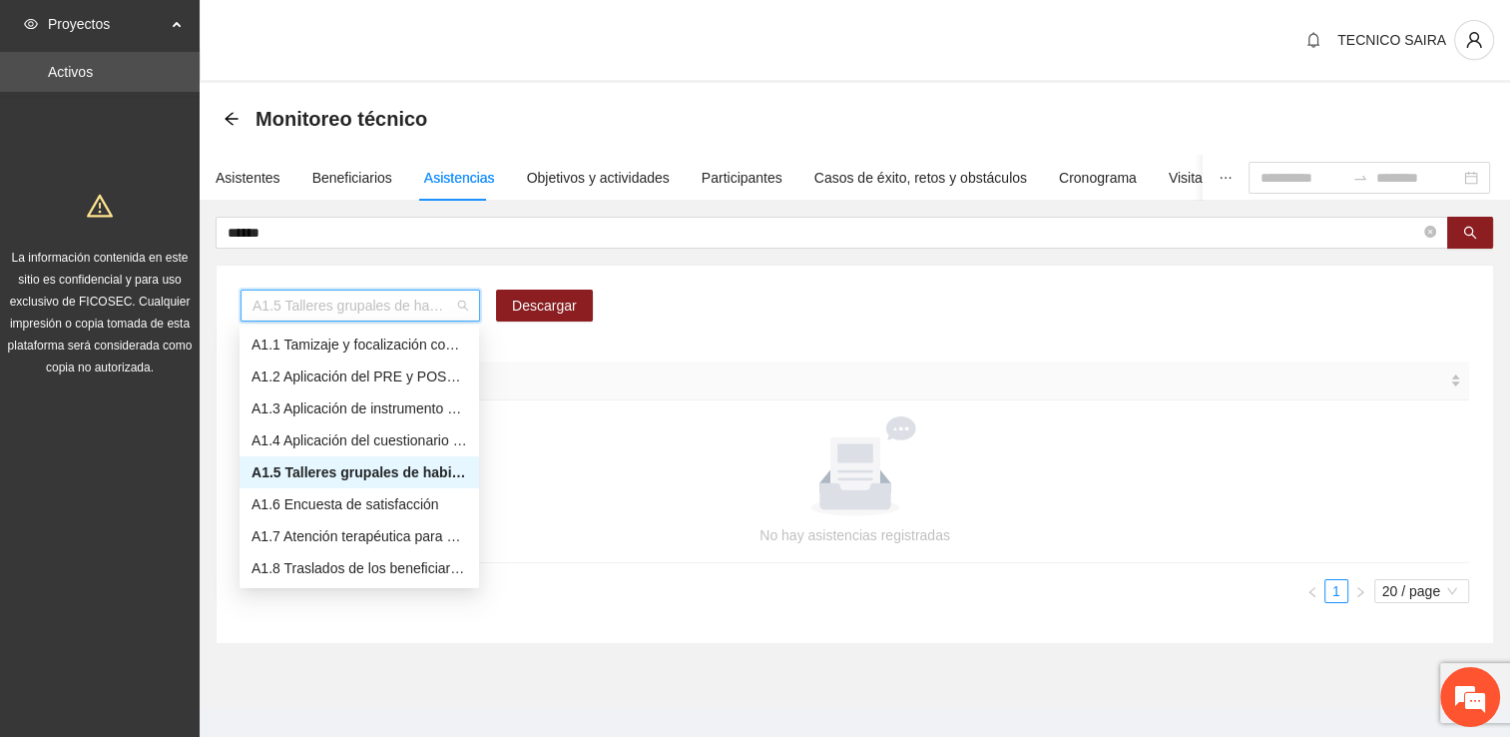
click at [352, 471] on div "A1.5 Talleres grupales de habilidades para la vida (Autoestima, Autoconocimient…" at bounding box center [360, 472] width 216 height 22
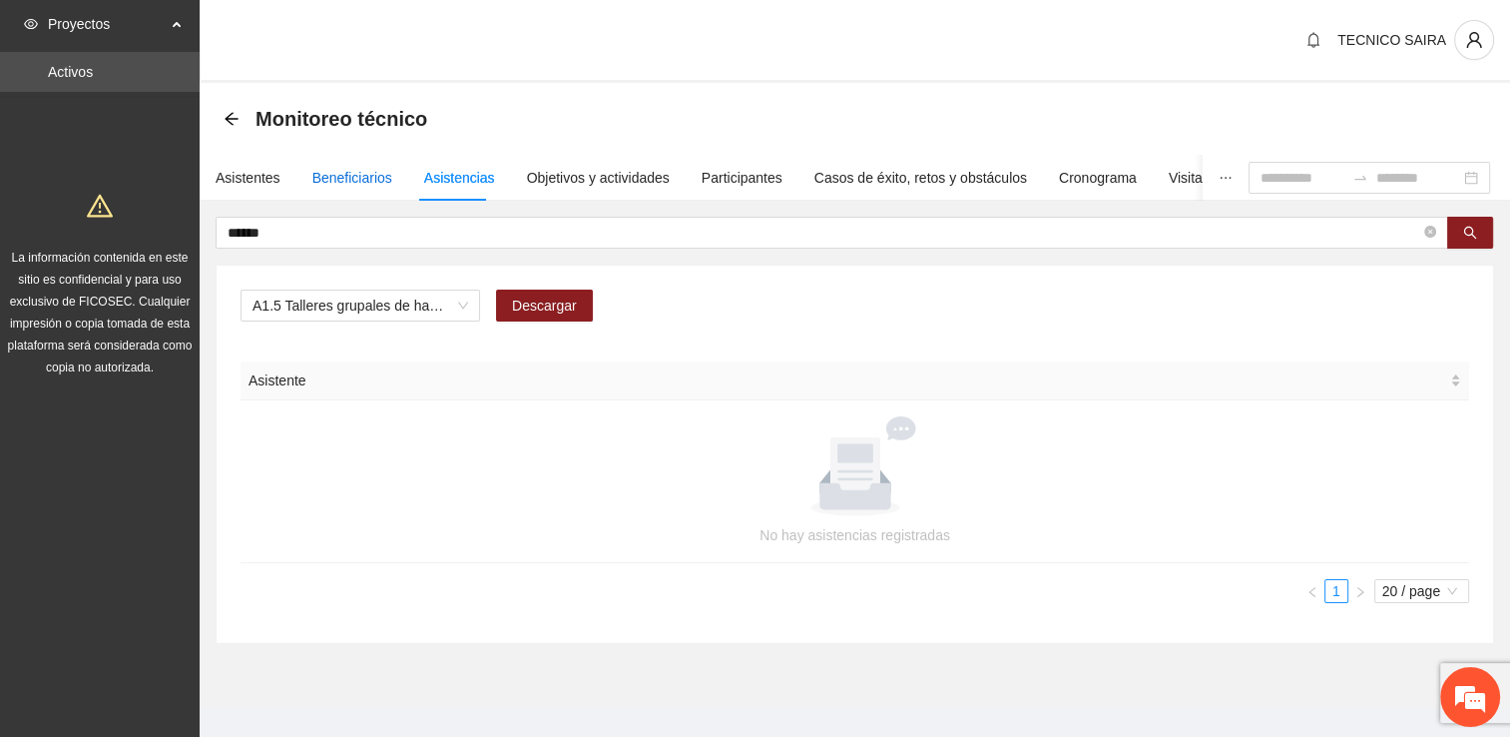
click at [330, 185] on div "Beneficiarios" at bounding box center [352, 178] width 80 height 22
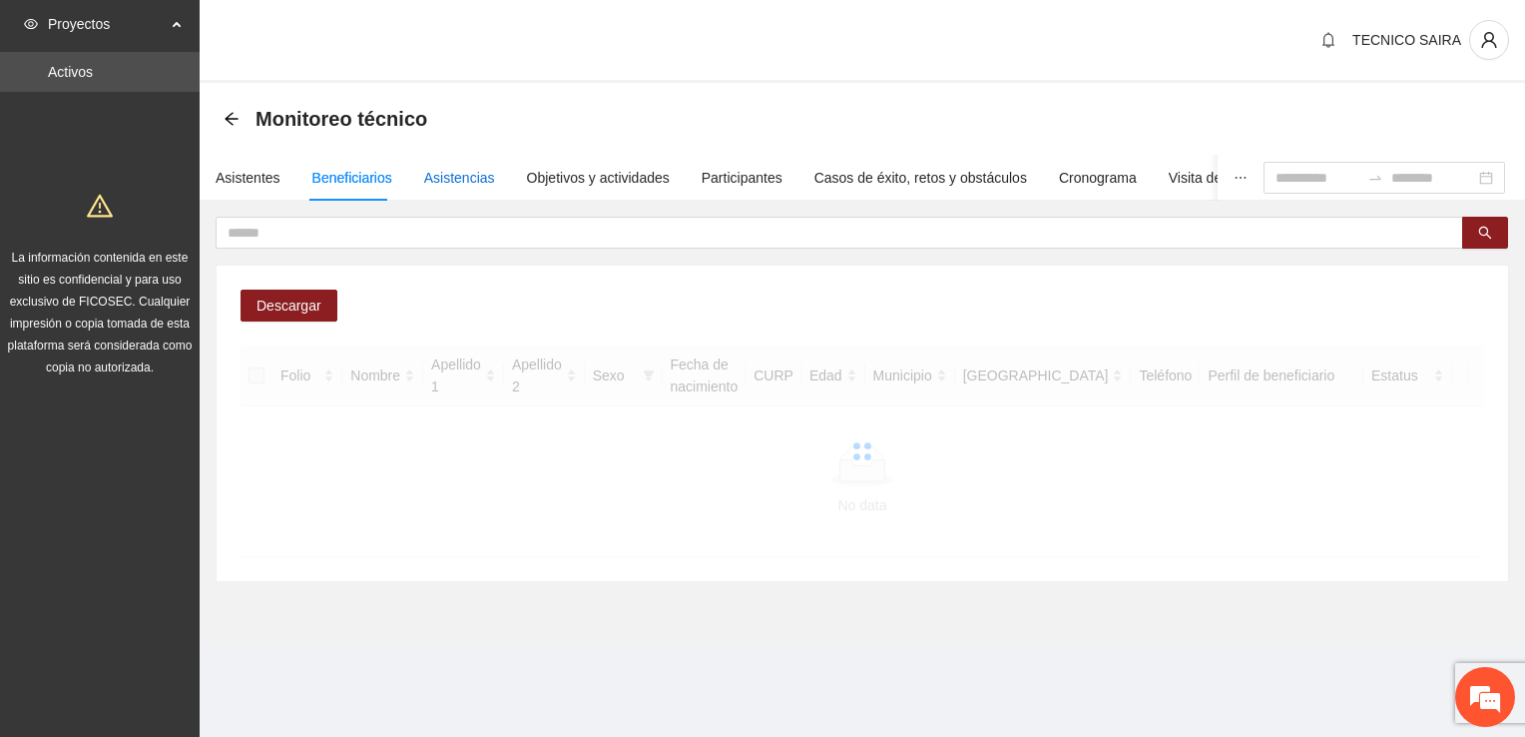
click at [438, 180] on div "Asistencias" at bounding box center [459, 178] width 71 height 22
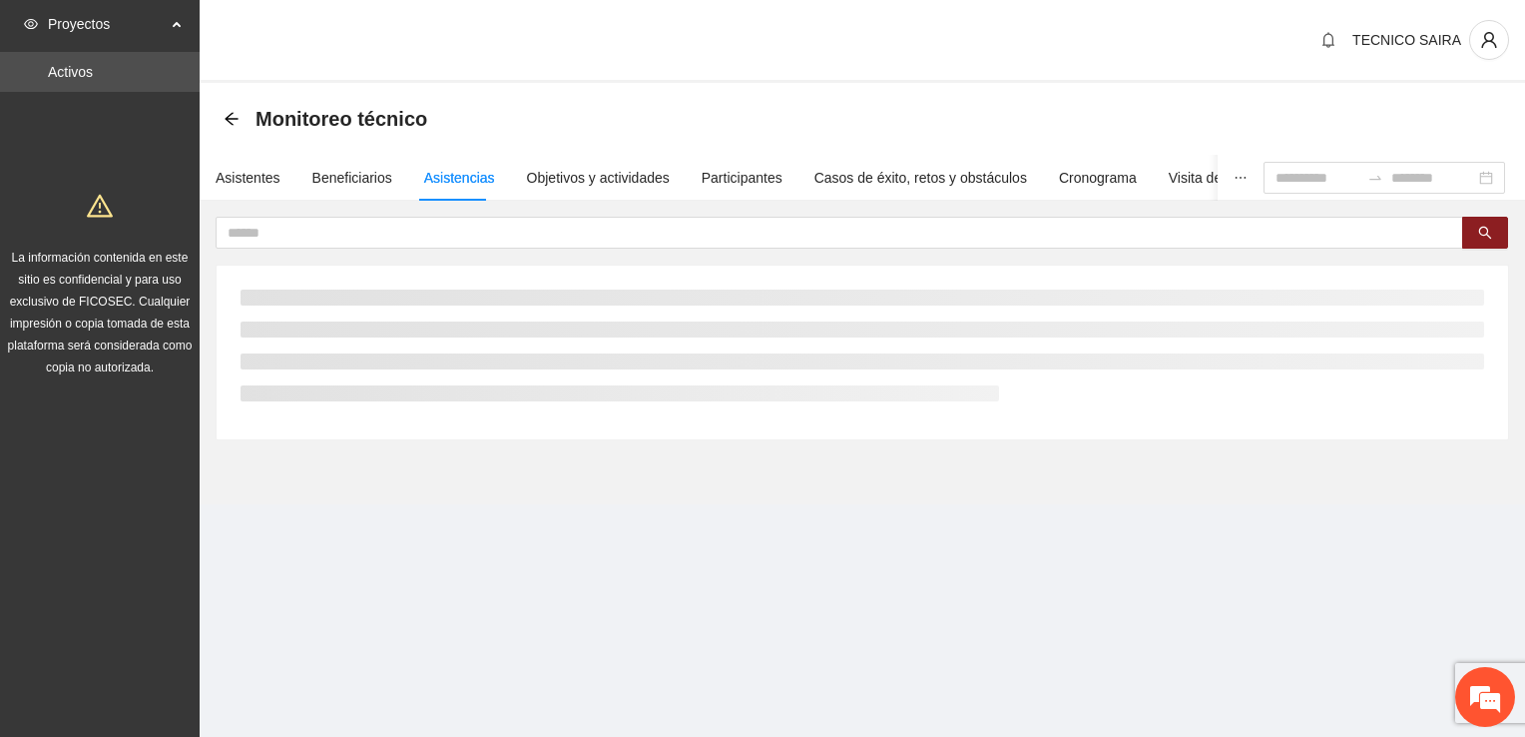
click at [663, 540] on section "TECNICO SAIRA Monitoreo técnico Asistentes Beneficiarios Asistencias Objetivos …" at bounding box center [863, 280] width 1326 height 560
click at [374, 178] on div "Beneficiarios" at bounding box center [352, 178] width 80 height 22
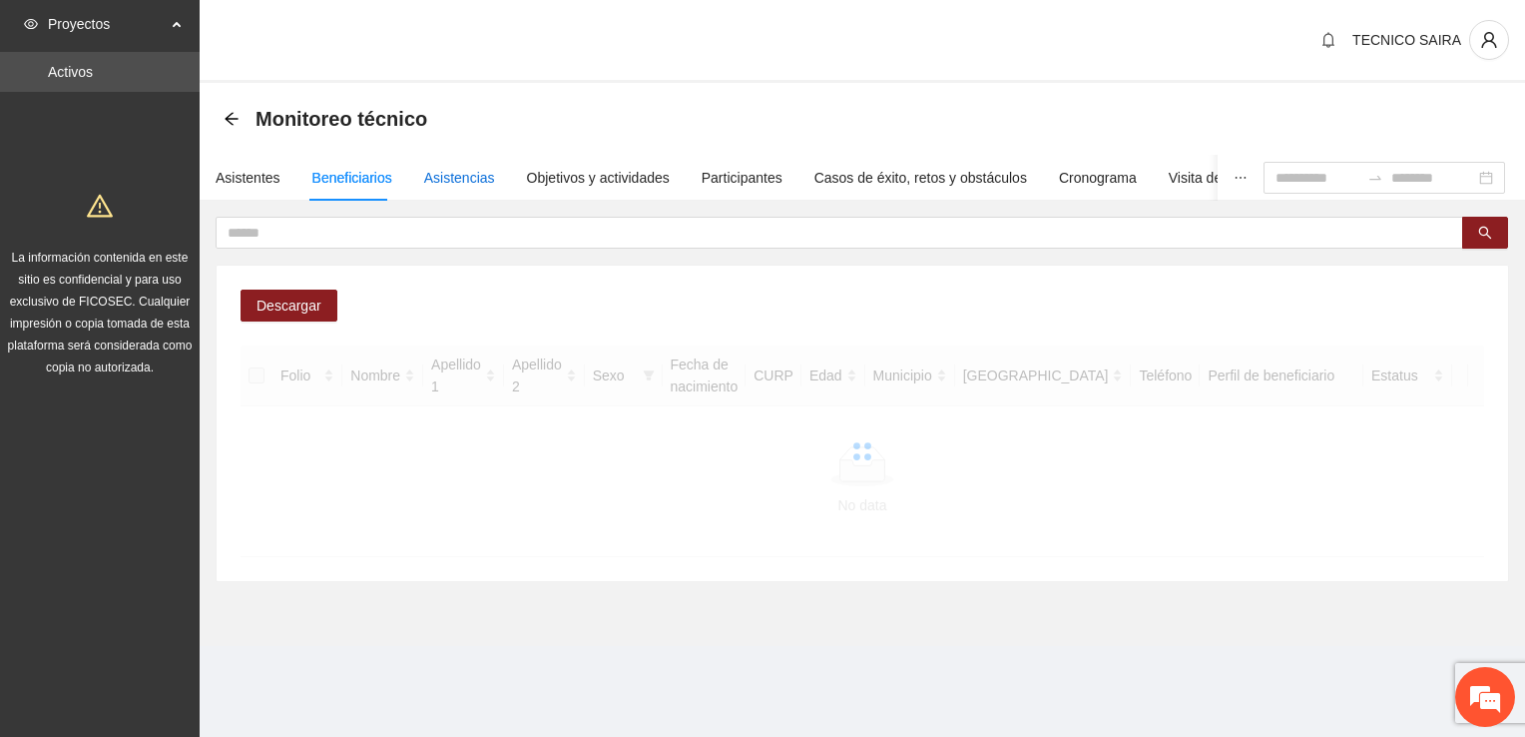
click at [451, 180] on div "Asistencias" at bounding box center [459, 178] width 71 height 22
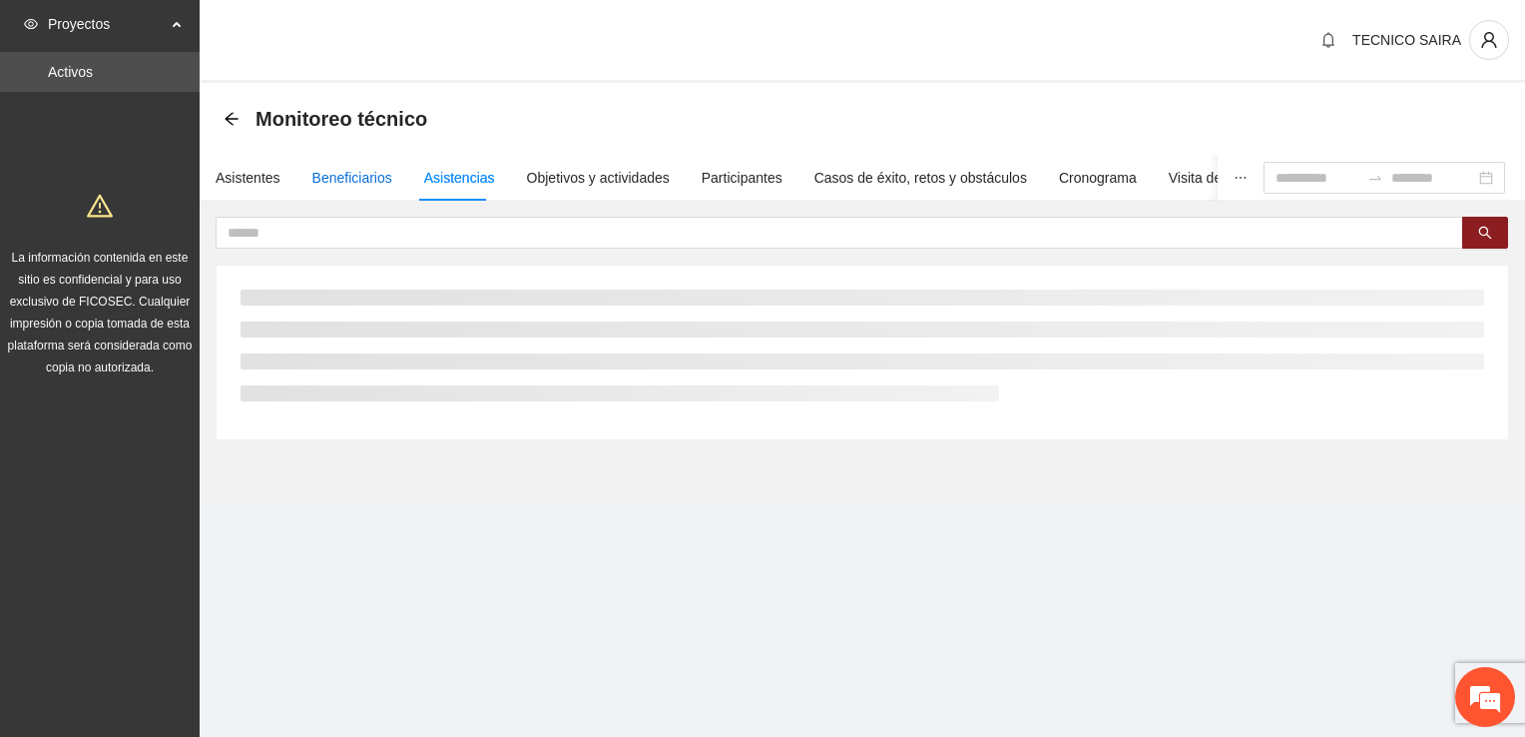
click at [344, 178] on div "Beneficiarios" at bounding box center [352, 178] width 80 height 22
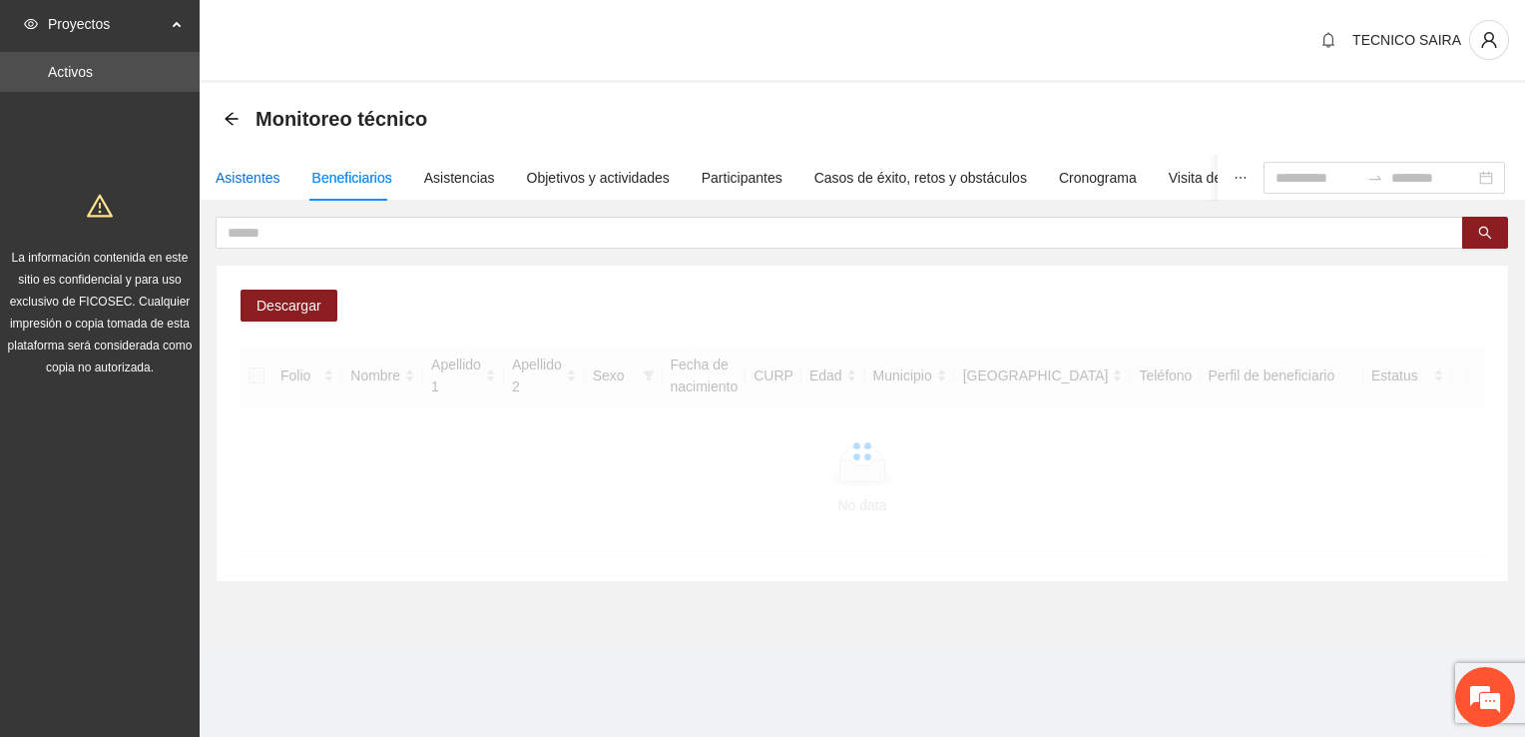
click at [257, 170] on div "Asistentes" at bounding box center [248, 178] width 65 height 22
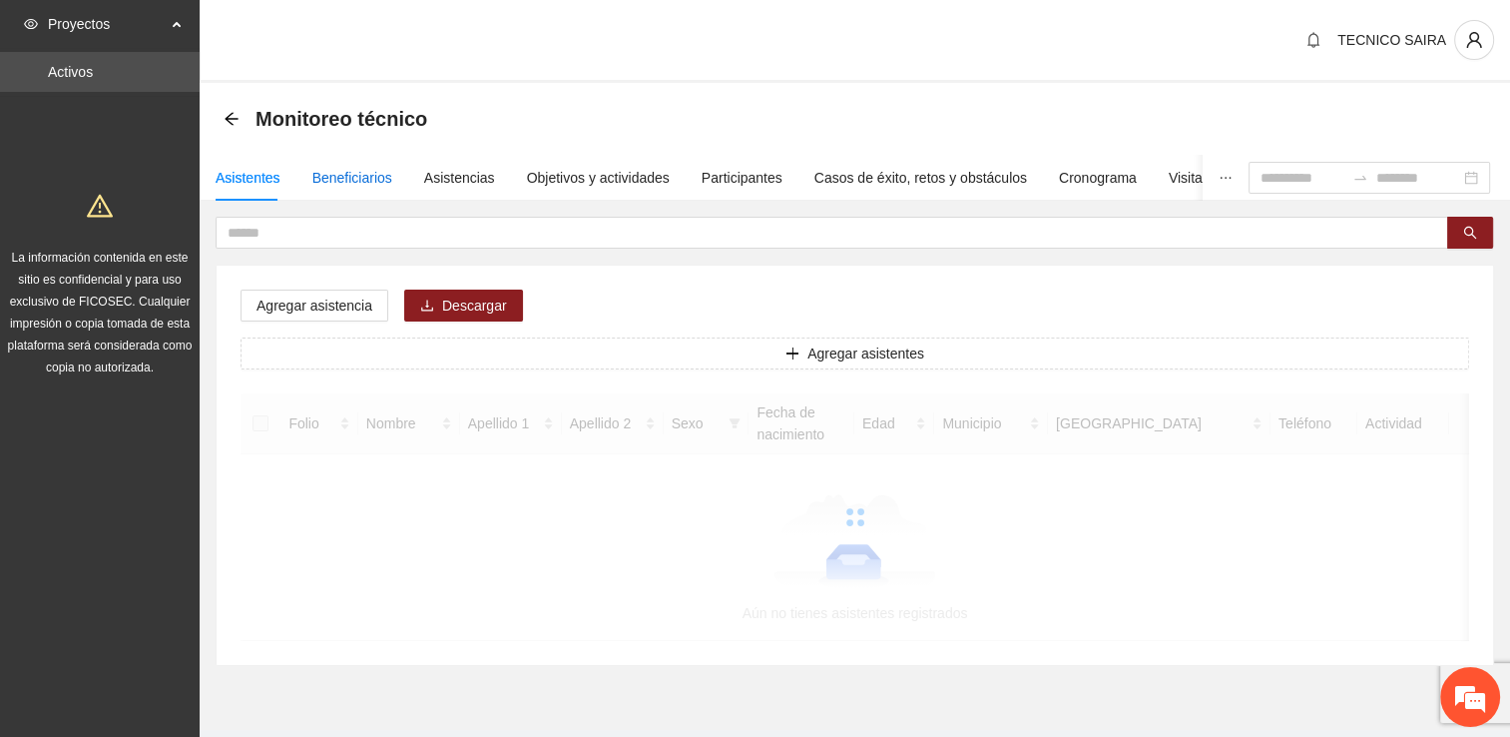
click at [334, 178] on div "Beneficiarios" at bounding box center [352, 178] width 80 height 22
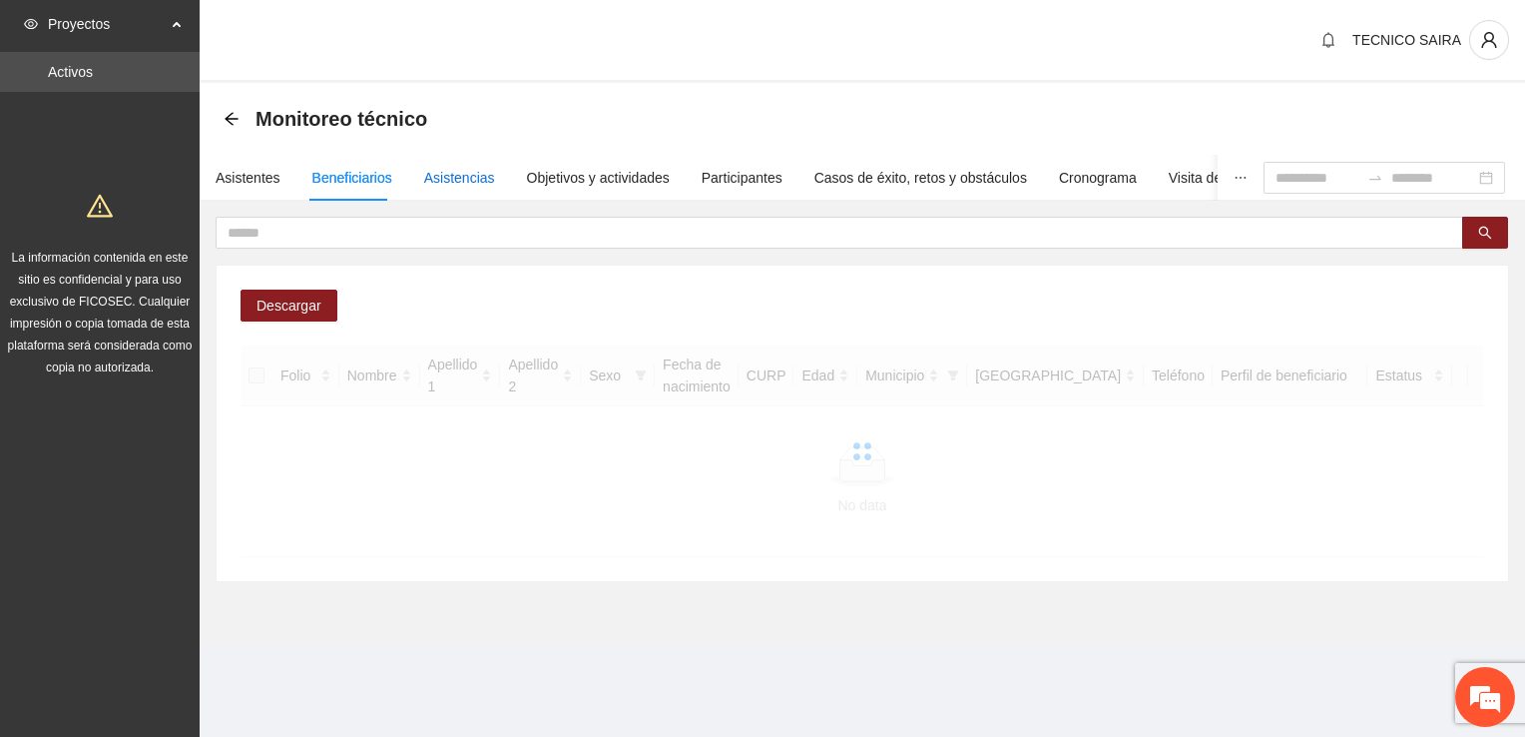
click at [465, 174] on div "Asistencias" at bounding box center [459, 178] width 71 height 22
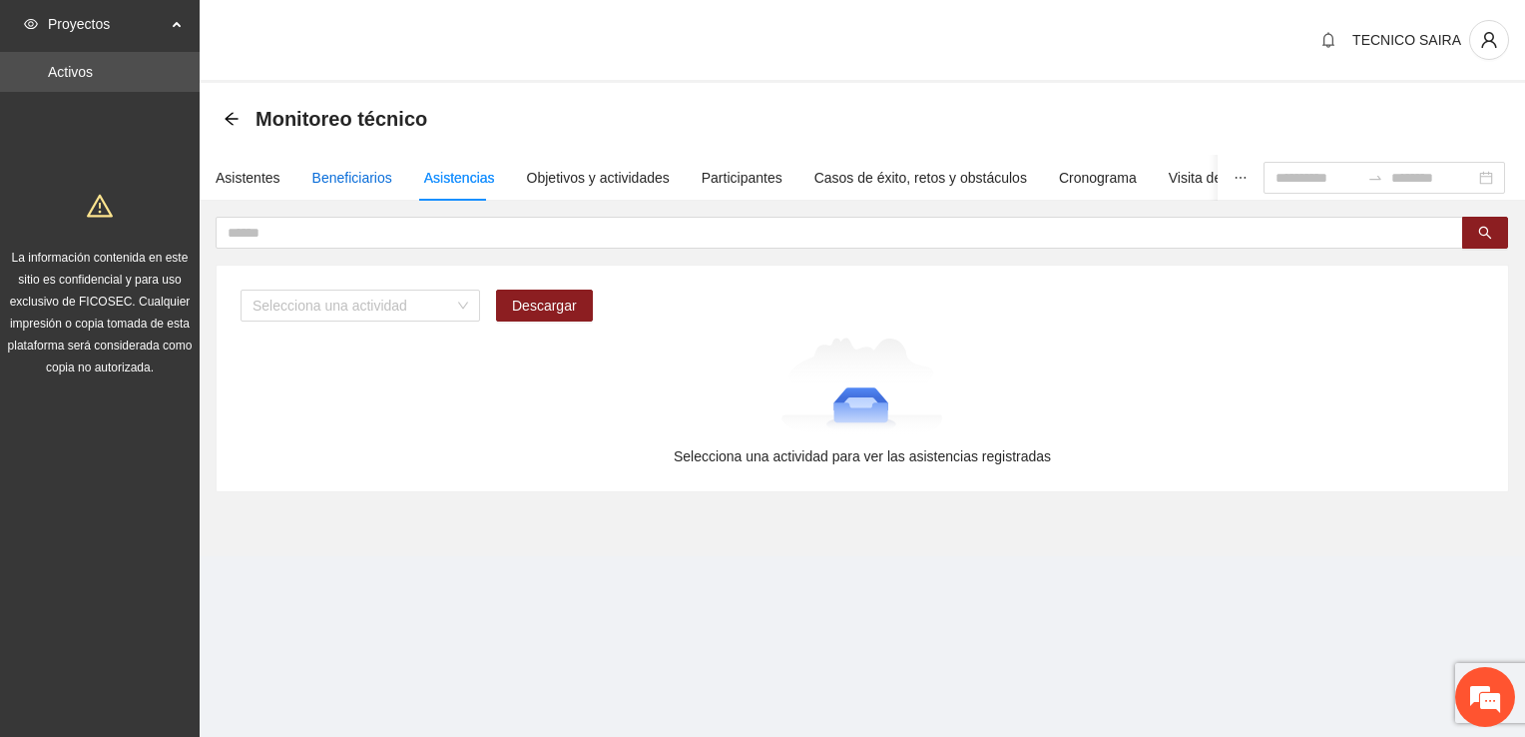
click at [341, 181] on div "Beneficiarios" at bounding box center [352, 178] width 80 height 22
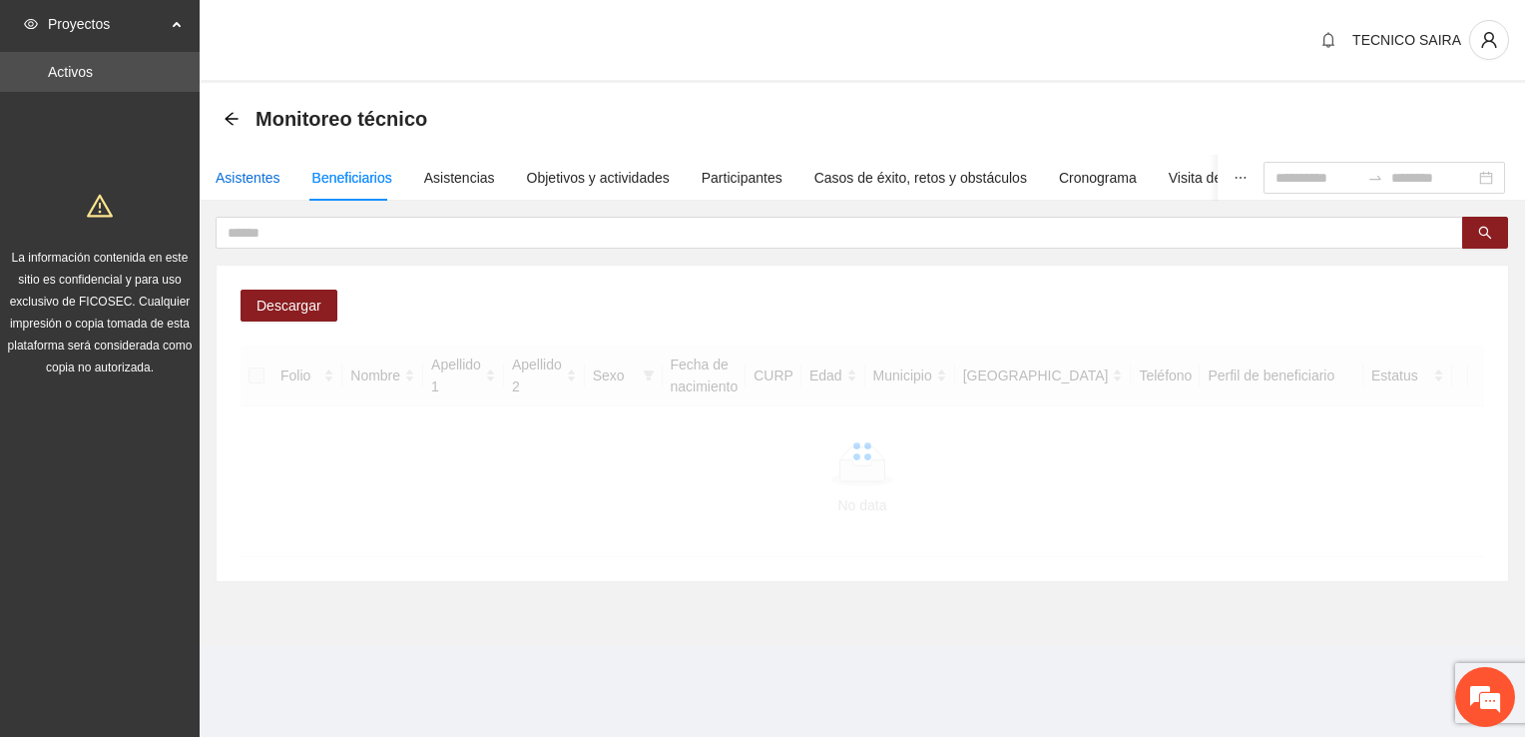
click at [256, 178] on div "Asistentes" at bounding box center [248, 178] width 65 height 22
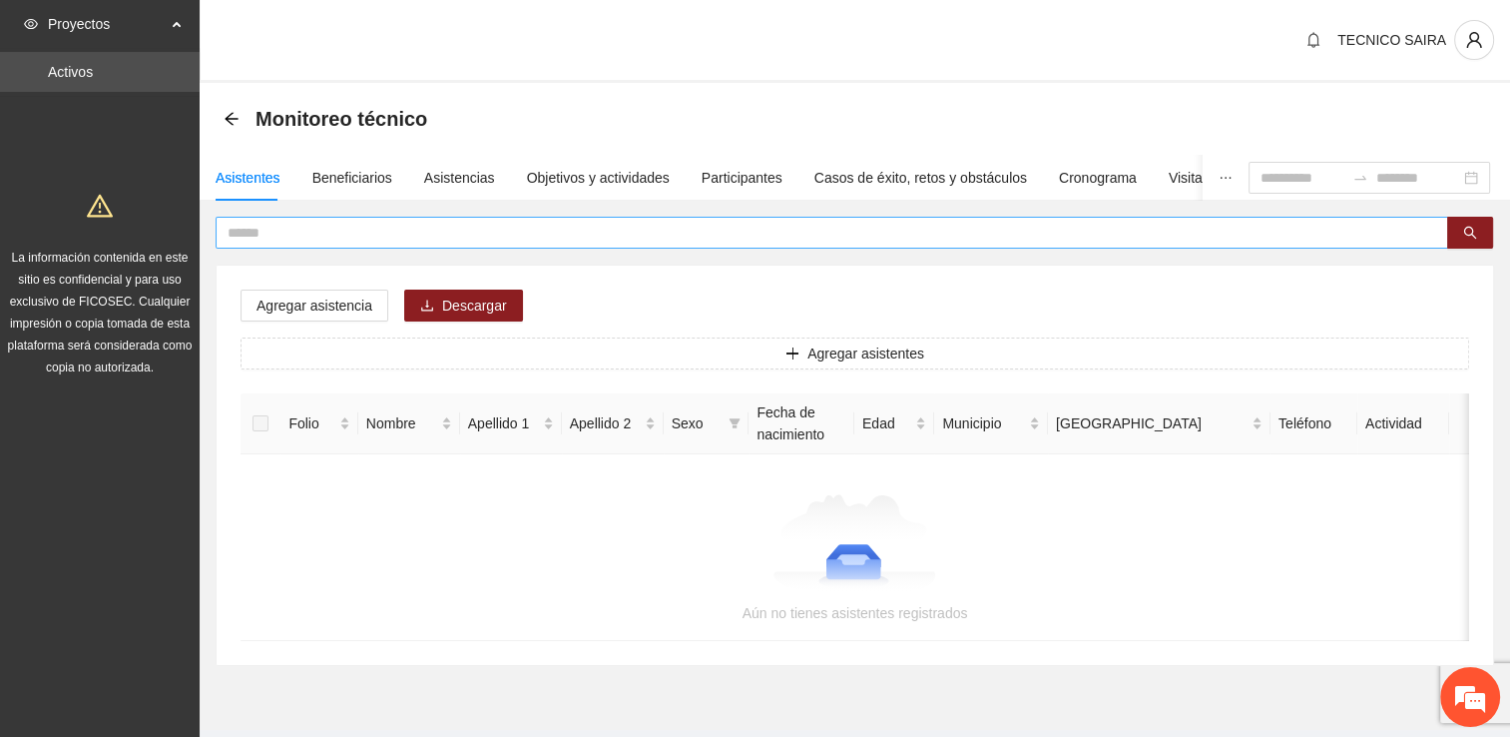
click at [330, 235] on input "text" at bounding box center [824, 233] width 1193 height 22
click at [456, 180] on div "Asistencias" at bounding box center [459, 178] width 71 height 22
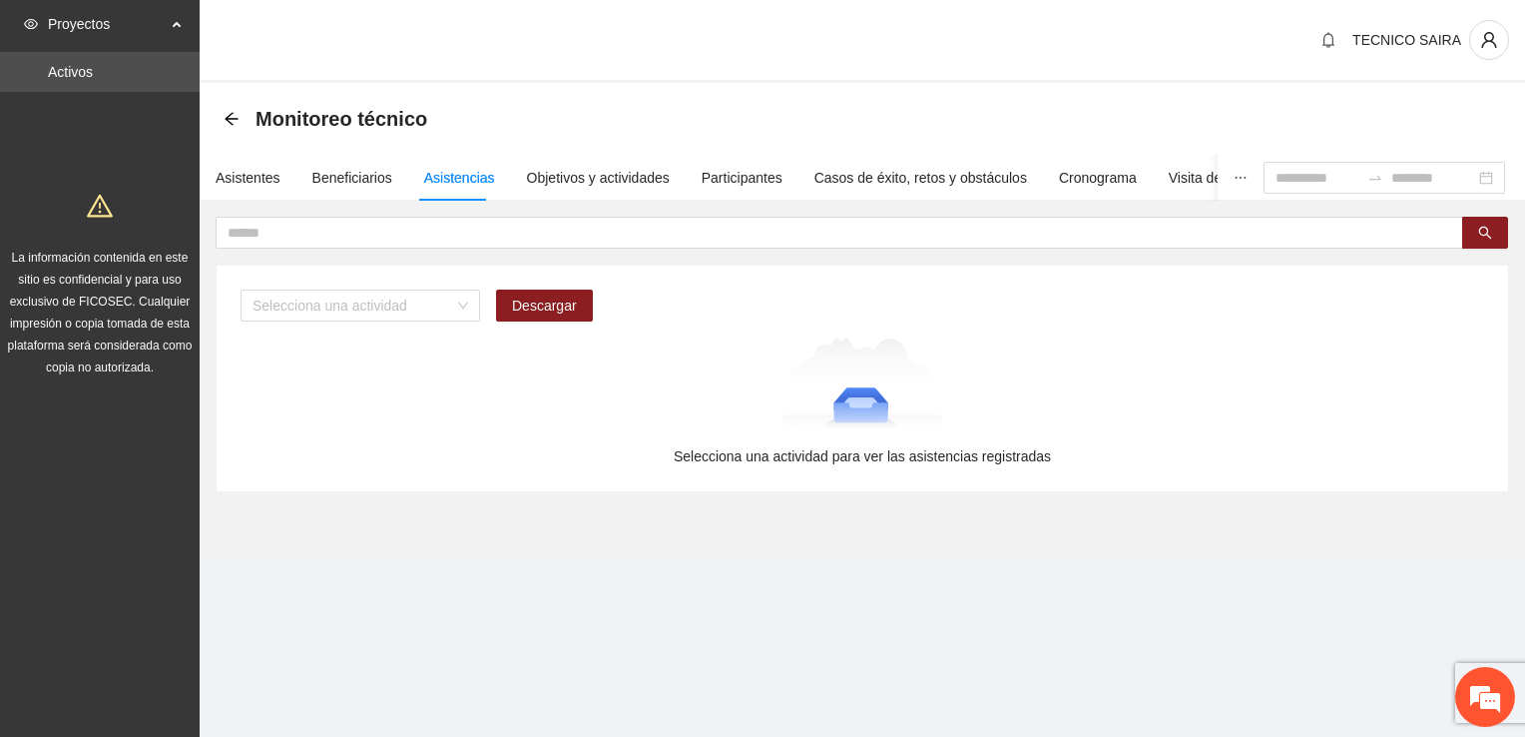
click at [932, 654] on section "Proyectos Activos La información contenida en este sitio es confidencial y para…" at bounding box center [762, 368] width 1525 height 737
click at [341, 182] on div "Beneficiarios" at bounding box center [352, 178] width 80 height 22
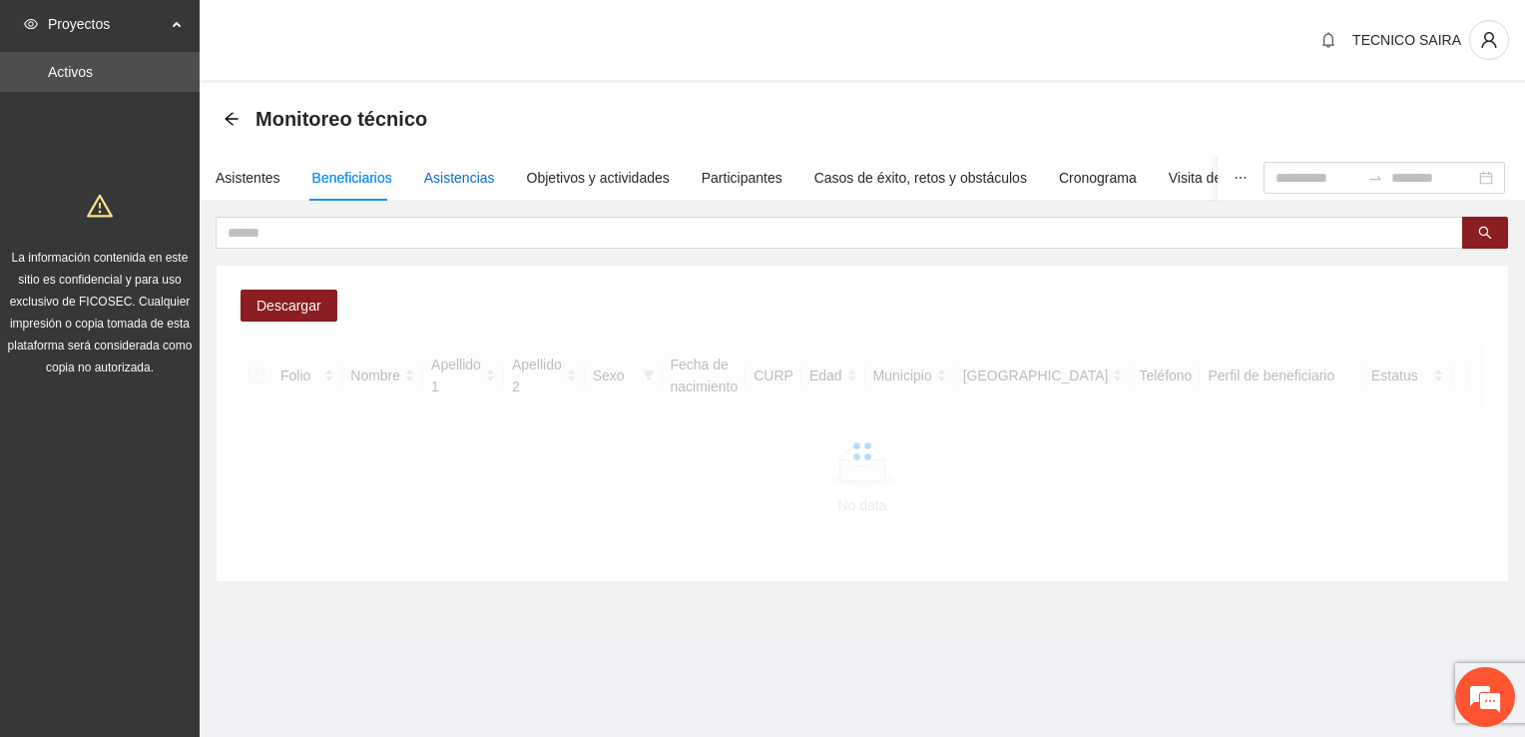
click at [435, 182] on div "Asistencias" at bounding box center [459, 178] width 71 height 22
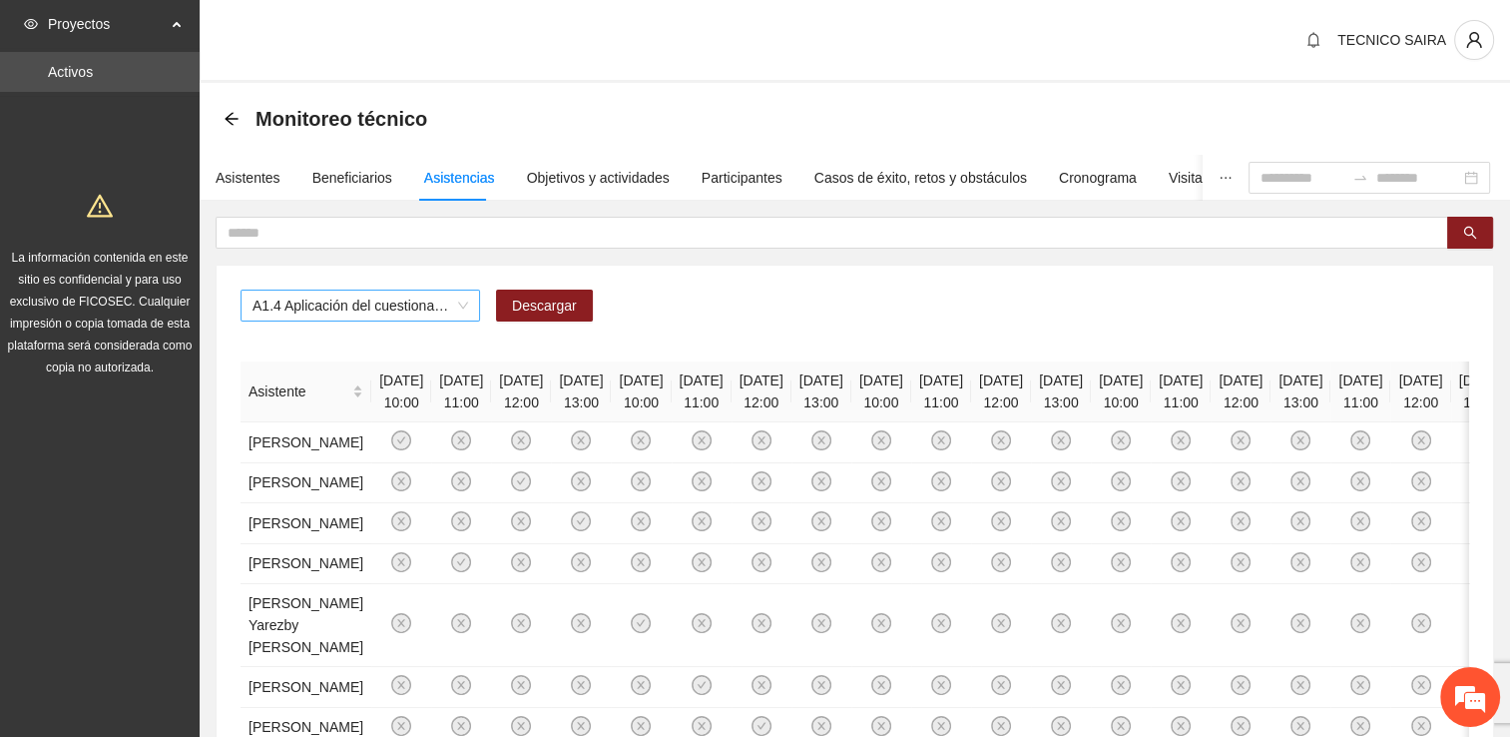
click at [434, 305] on span "A1.4 Aplicación del cuestionario [PERSON_NAME] PRE y POST" at bounding box center [361, 305] width 216 height 30
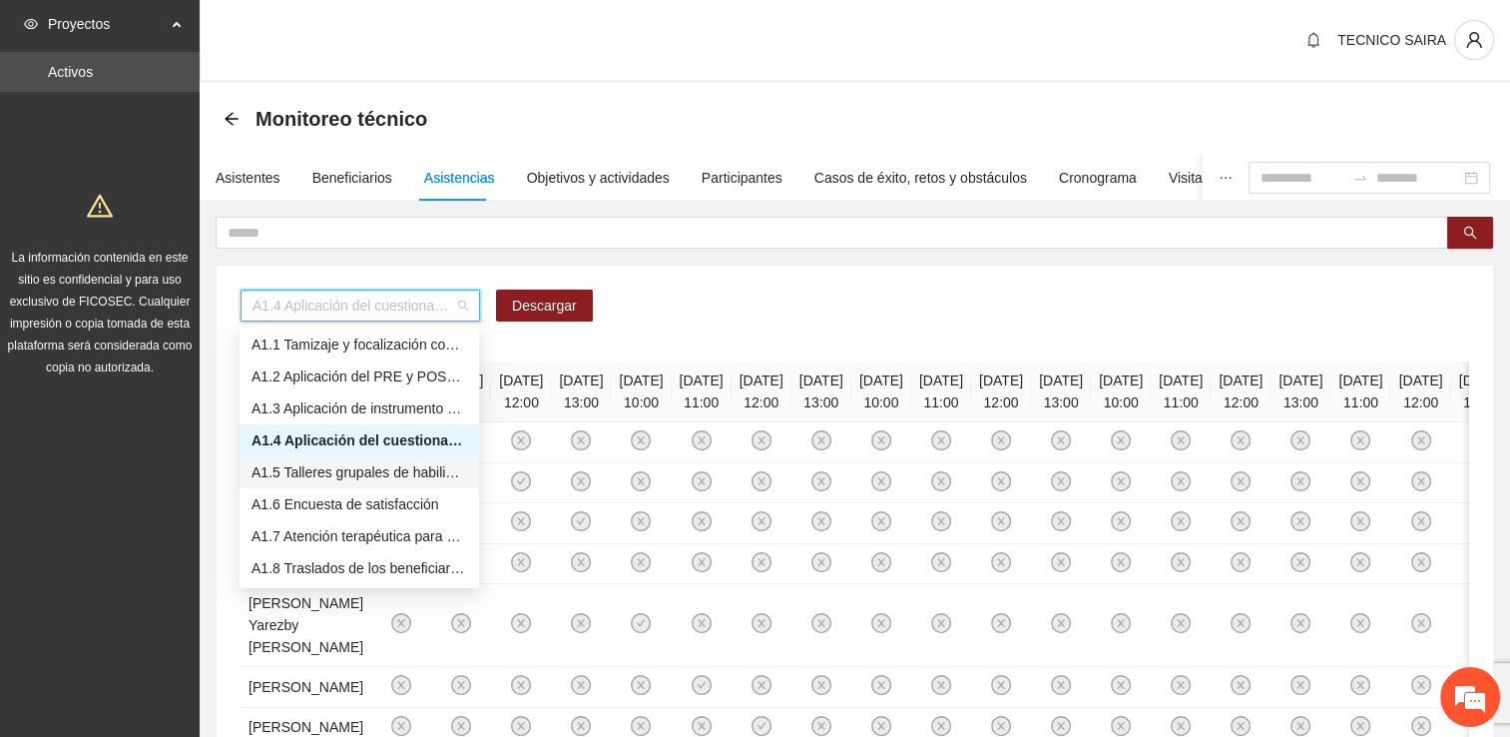
click at [365, 477] on div "A1.5 Talleres grupales de habilidades para la vida (Autoestima, Autoconocimient…" at bounding box center [360, 472] width 216 height 22
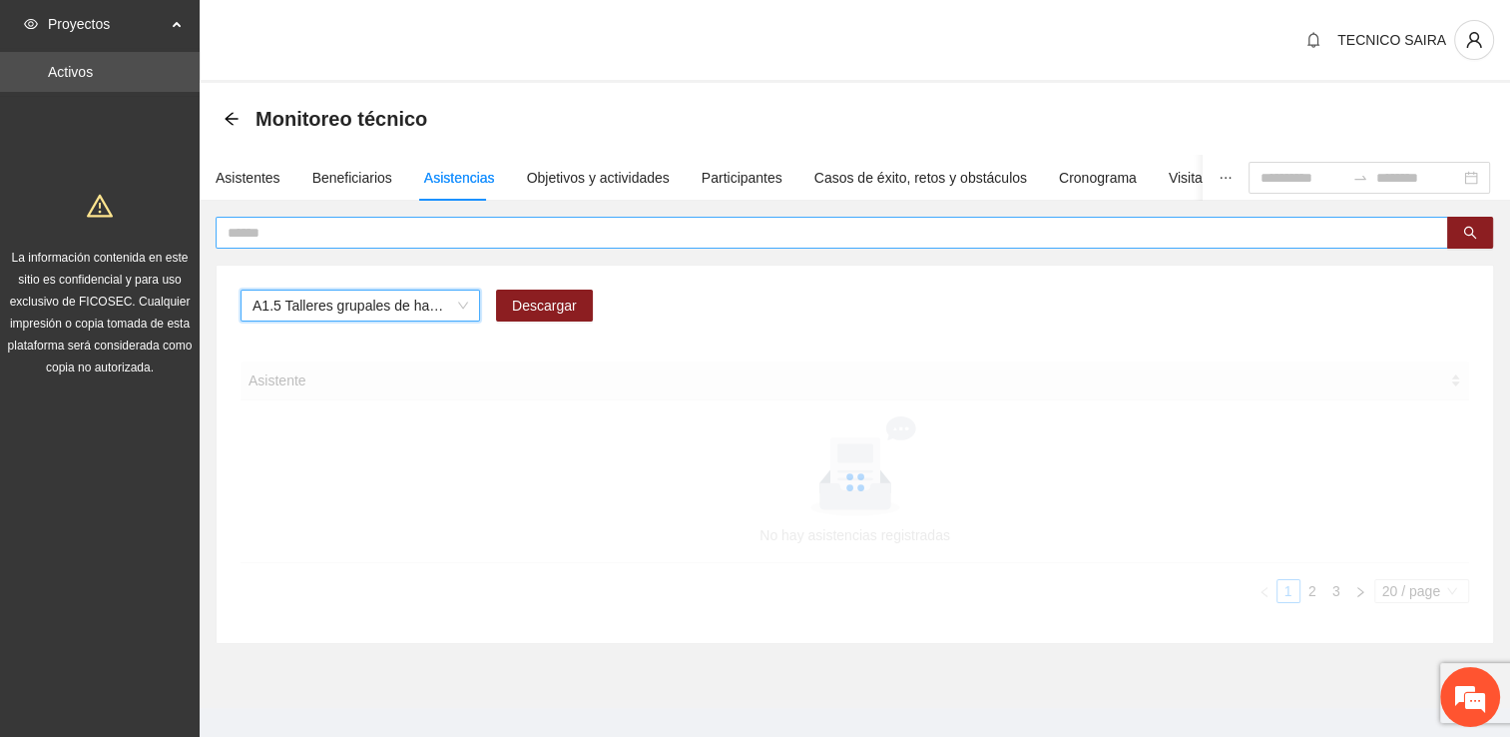
click at [420, 233] on input "text" at bounding box center [824, 233] width 1193 height 22
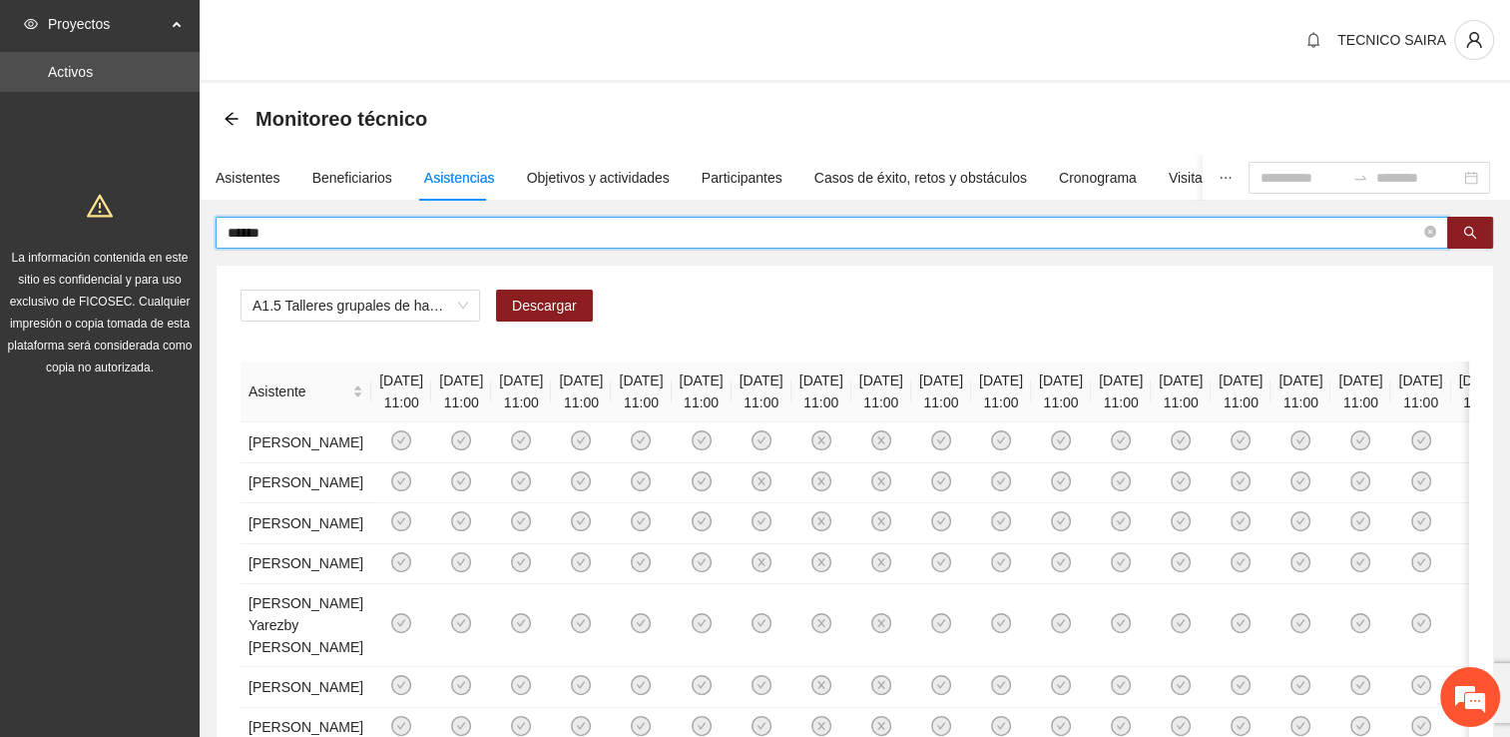
type input "******"
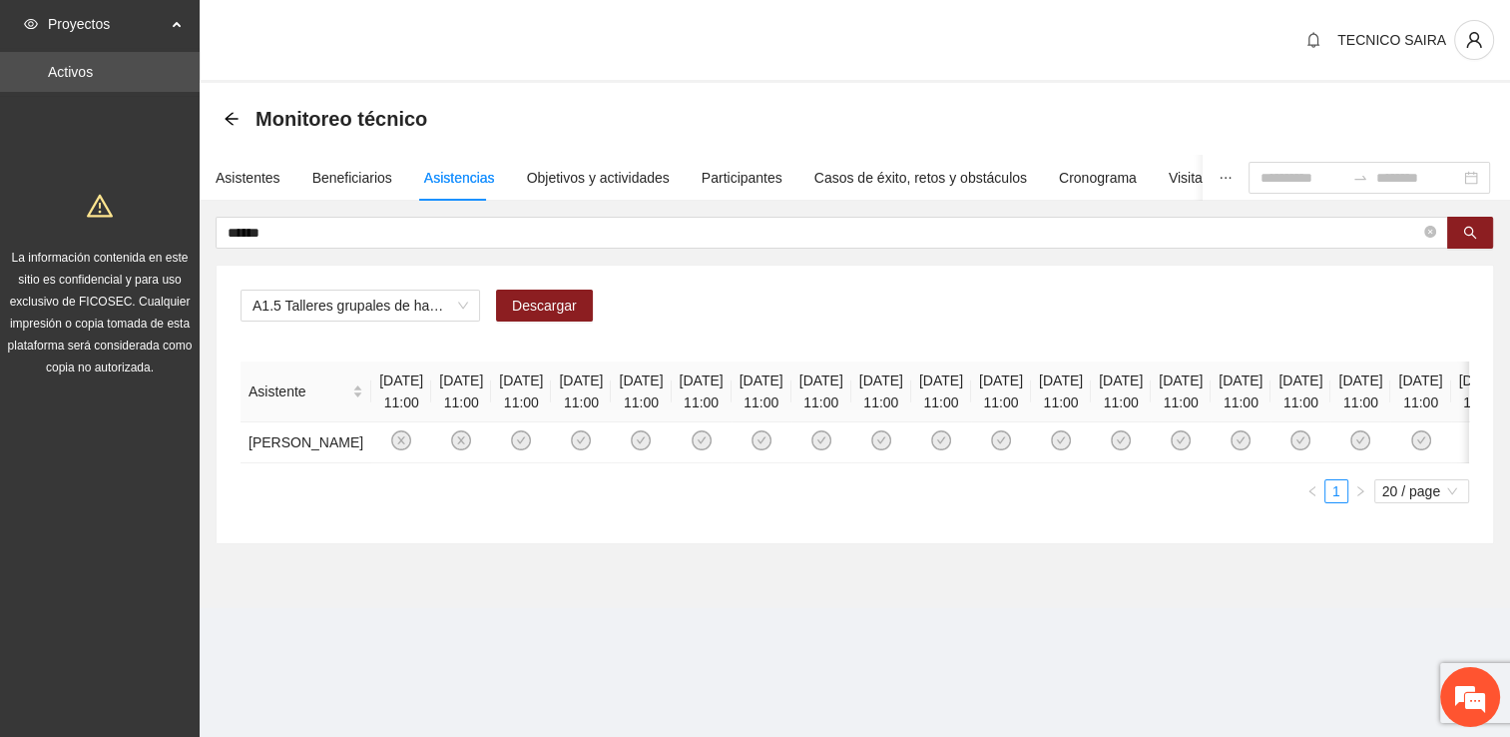
scroll to position [0, 1776]
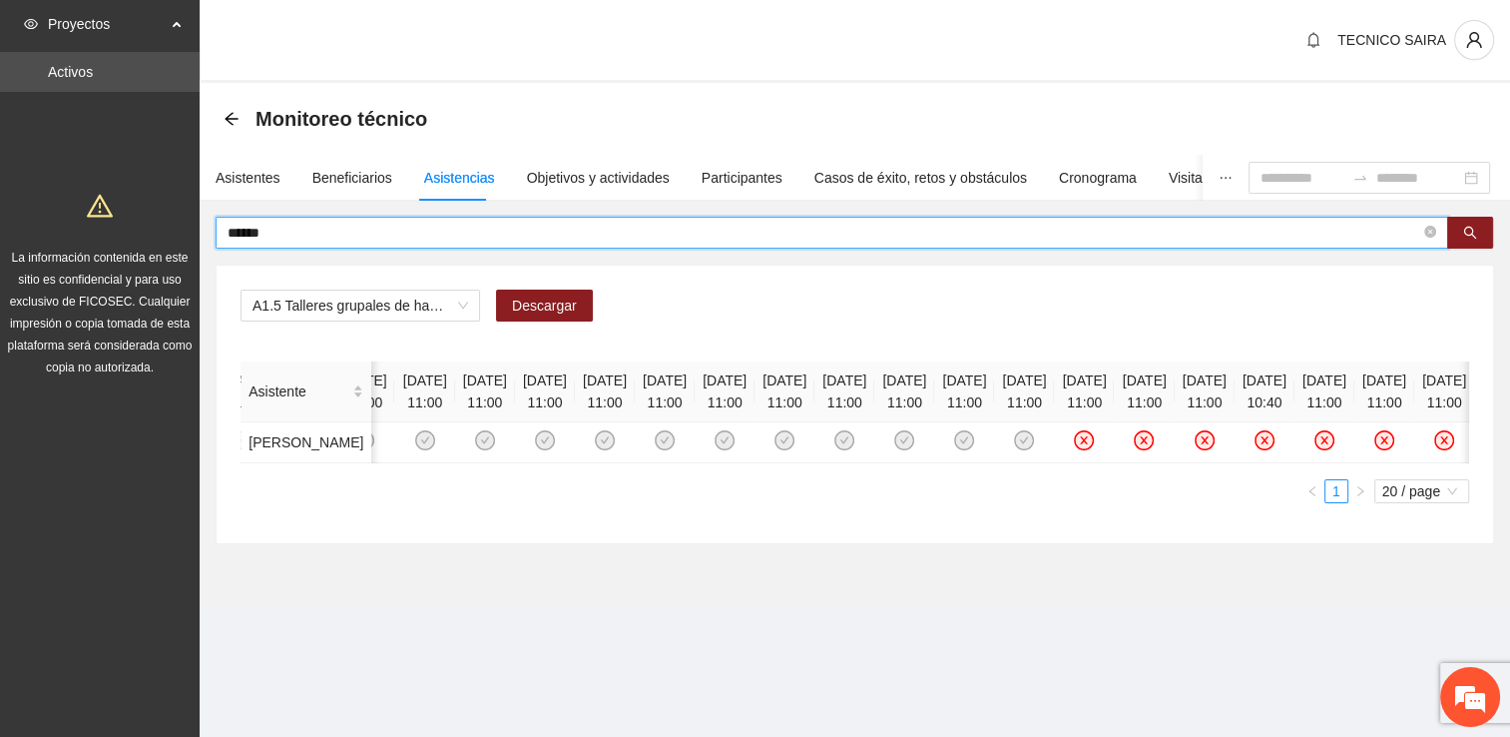
click at [287, 222] on input "******" at bounding box center [824, 233] width 1193 height 22
drag, startPoint x: 287, startPoint y: 221, endPoint x: 173, endPoint y: 242, distance: 116.7
click at [173, 242] on section "Proyectos Activos La información contenida en este sitio es confidencial y para…" at bounding box center [755, 368] width 1510 height 737
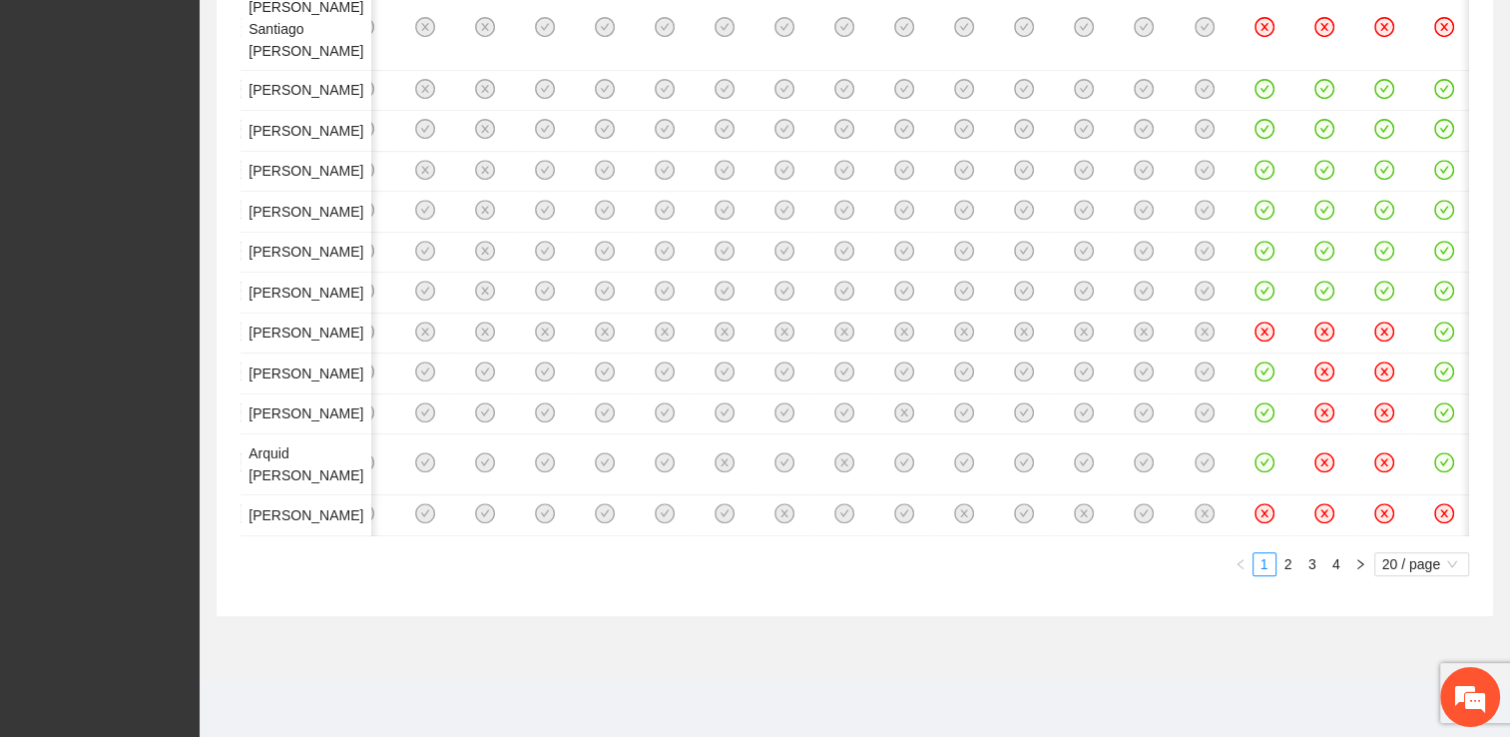
scroll to position [1861, 0]
click at [1003, 556] on link "2" at bounding box center [1289, 564] width 22 height 22
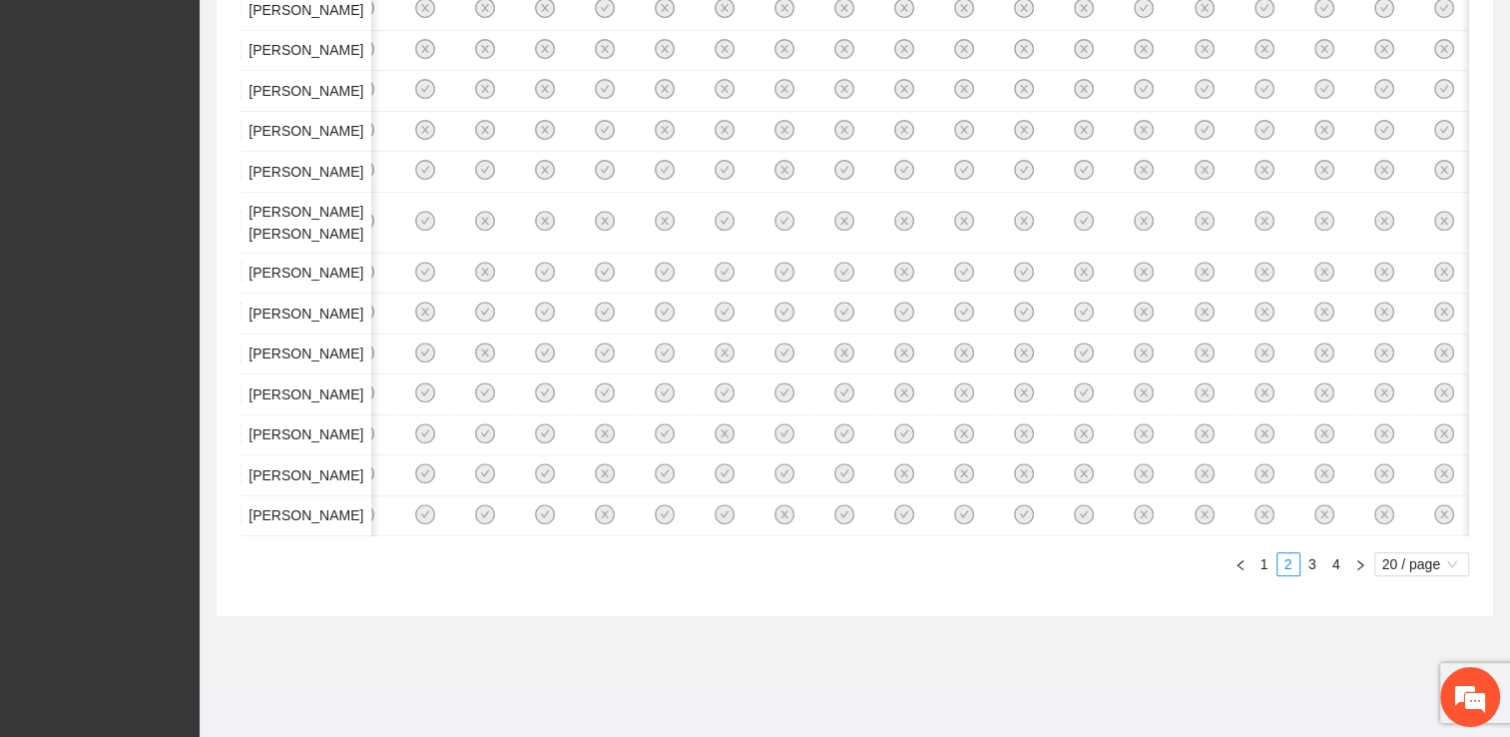
scroll to position [1569, 0]
click at [1003, 575] on link "3" at bounding box center [1313, 564] width 22 height 22
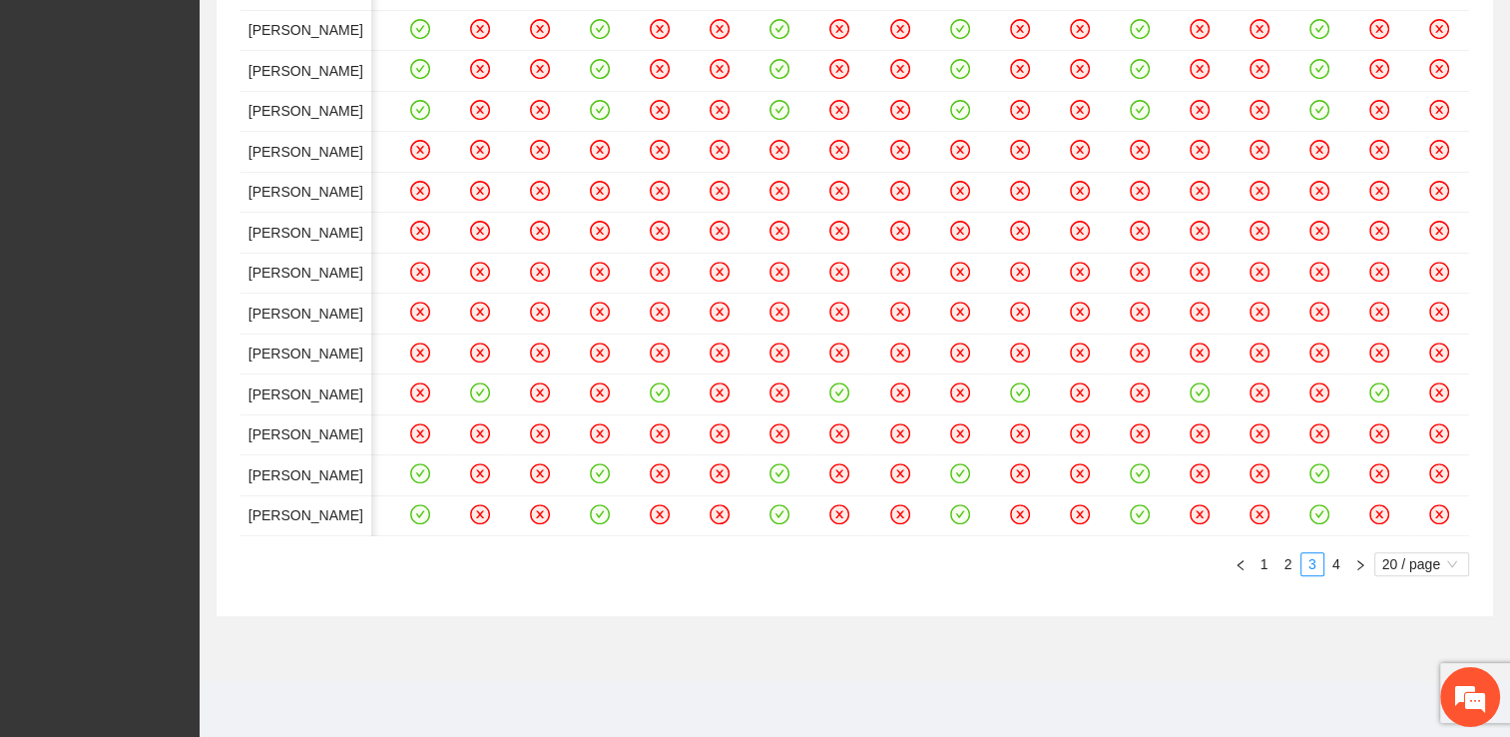
scroll to position [1731, 0]
click at [1003, 575] on link "4" at bounding box center [1337, 564] width 22 height 22
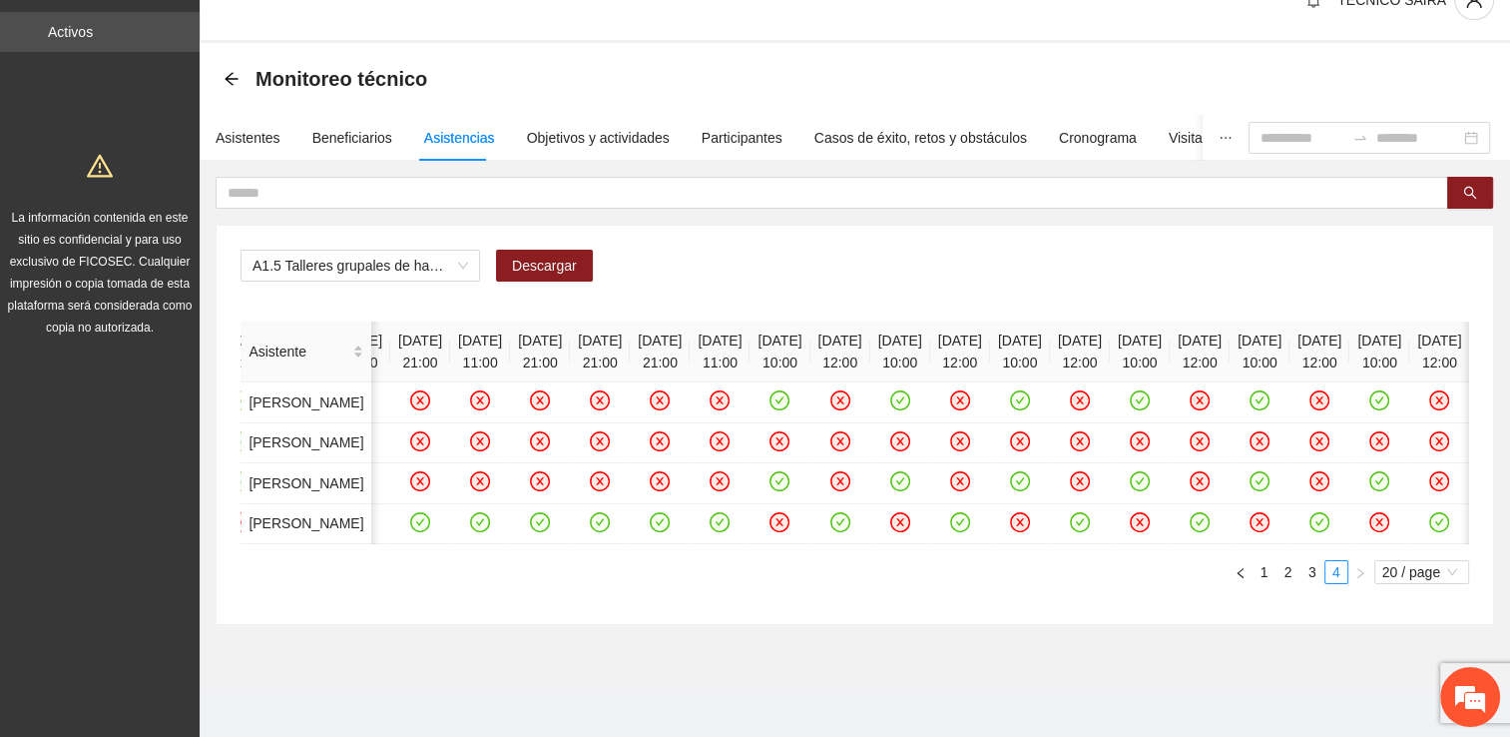
scroll to position [36, 0]
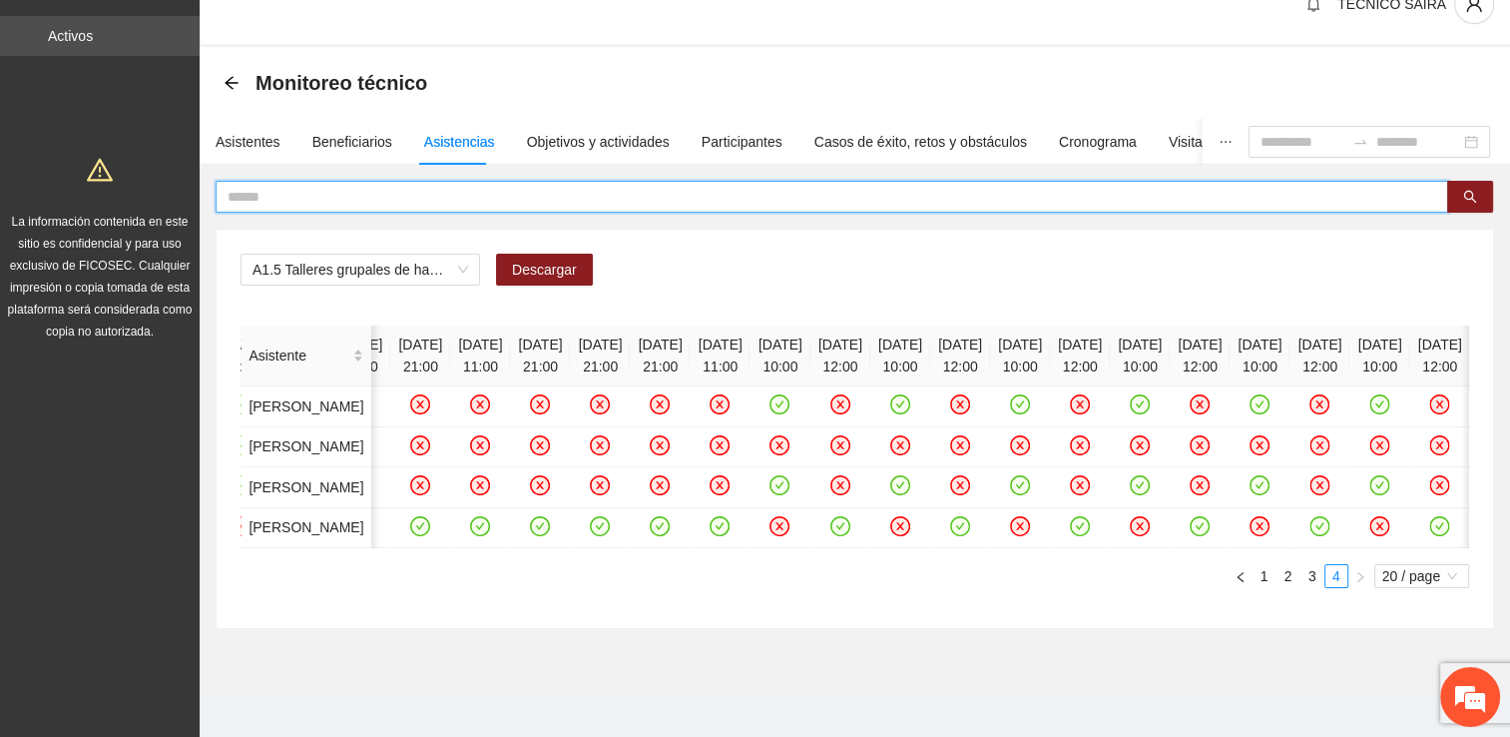
click at [578, 199] on input "text" at bounding box center [824, 197] width 1193 height 22
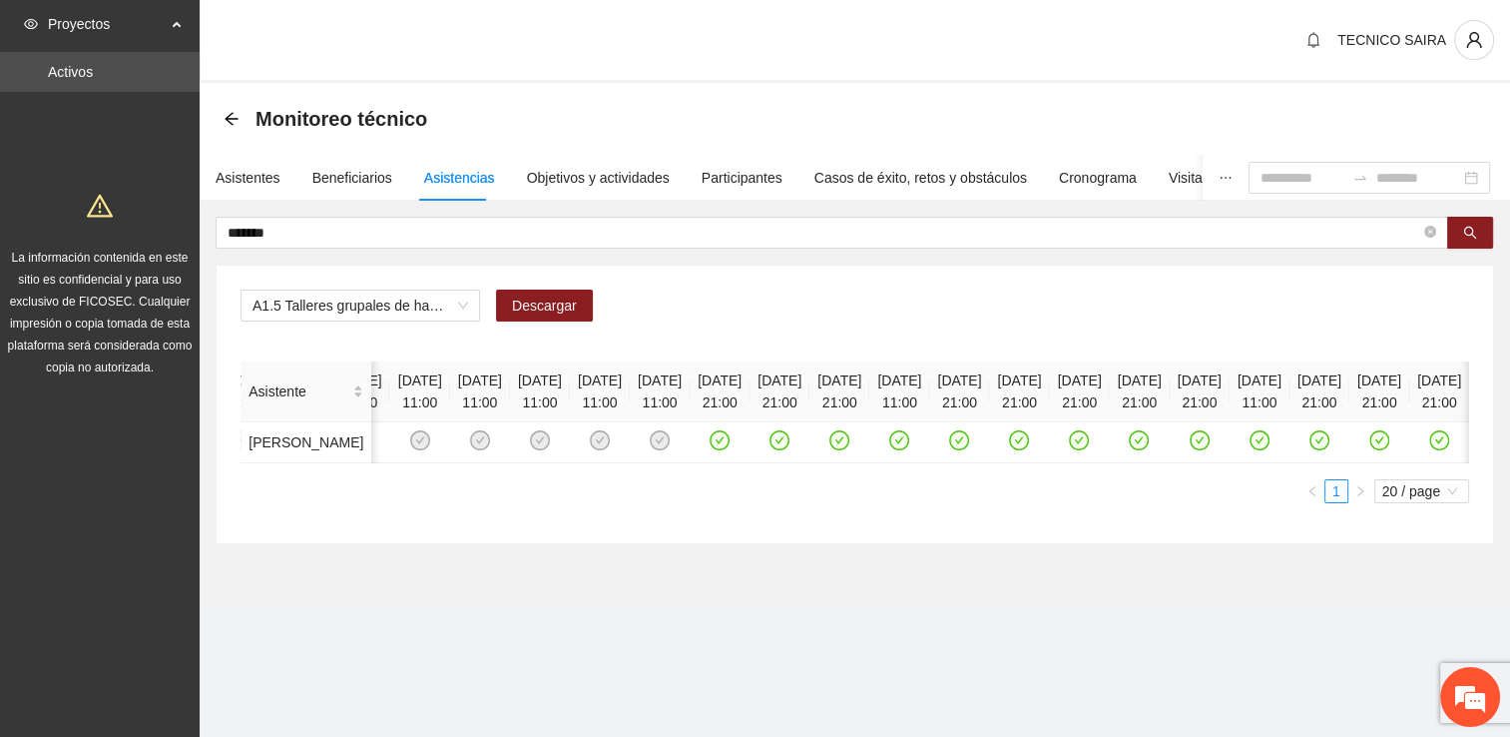
scroll to position [0, 3156]
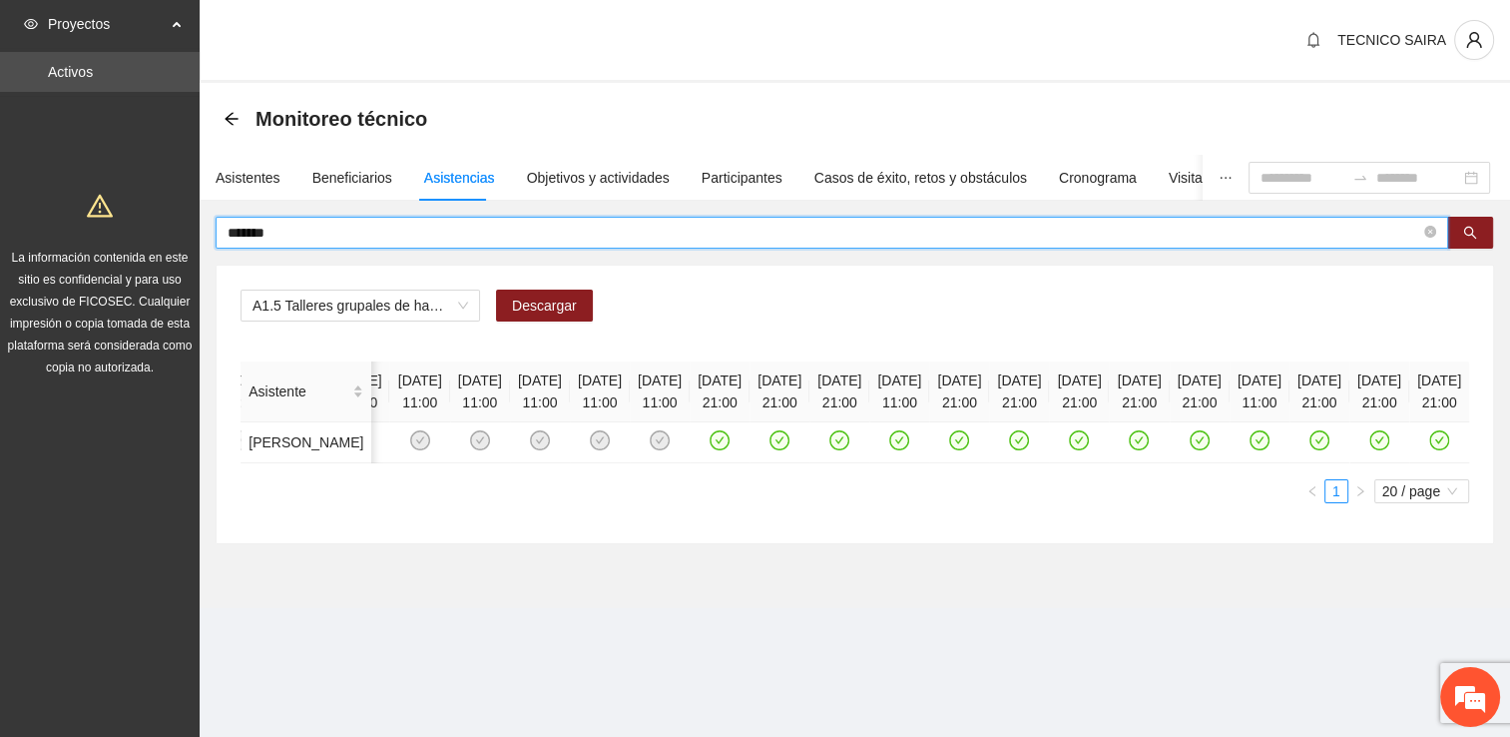
drag, startPoint x: 232, startPoint y: 255, endPoint x: 35, endPoint y: 288, distance: 199.6
click at [35, 288] on section "Proyectos Activos La información contenida en este sitio es confidencial y para…" at bounding box center [755, 368] width 1510 height 737
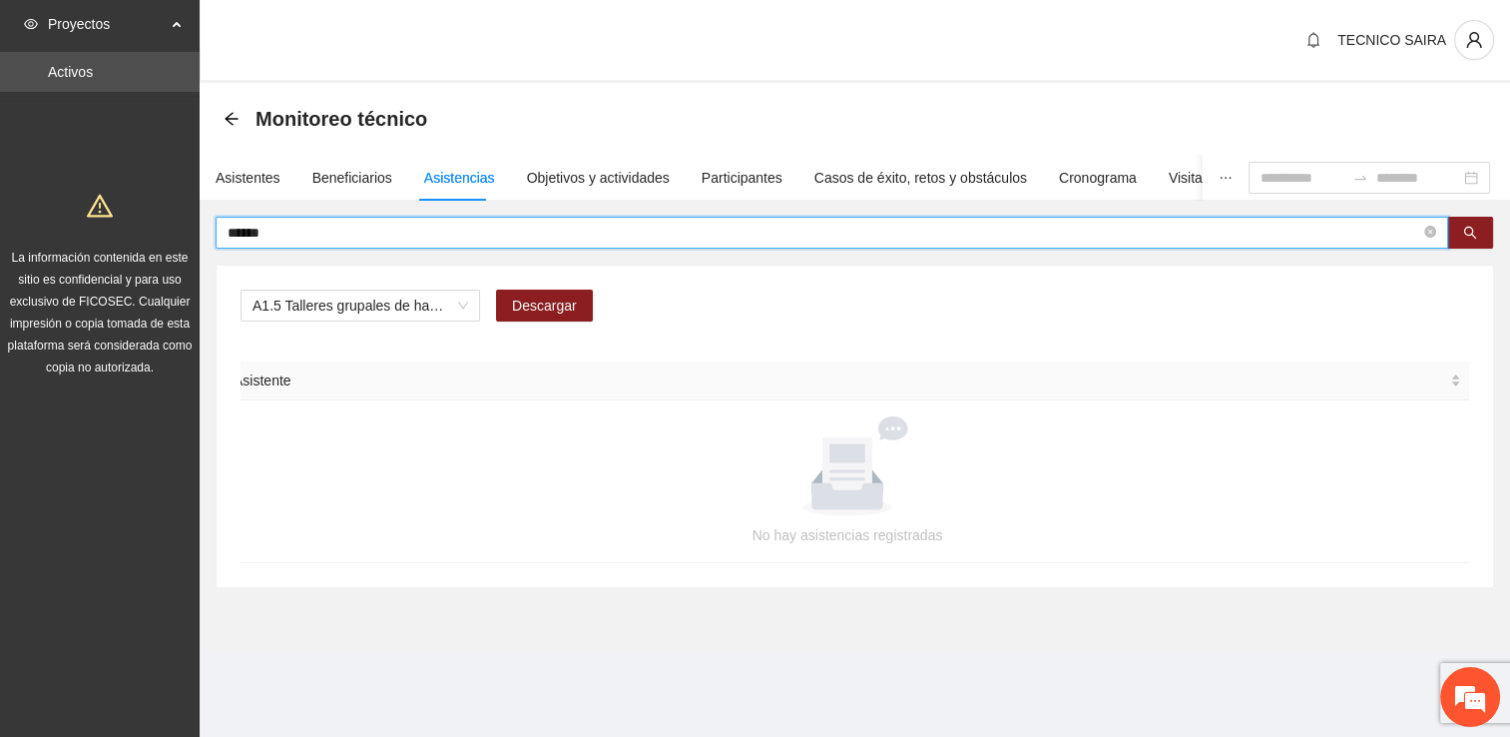
scroll to position [0, 0]
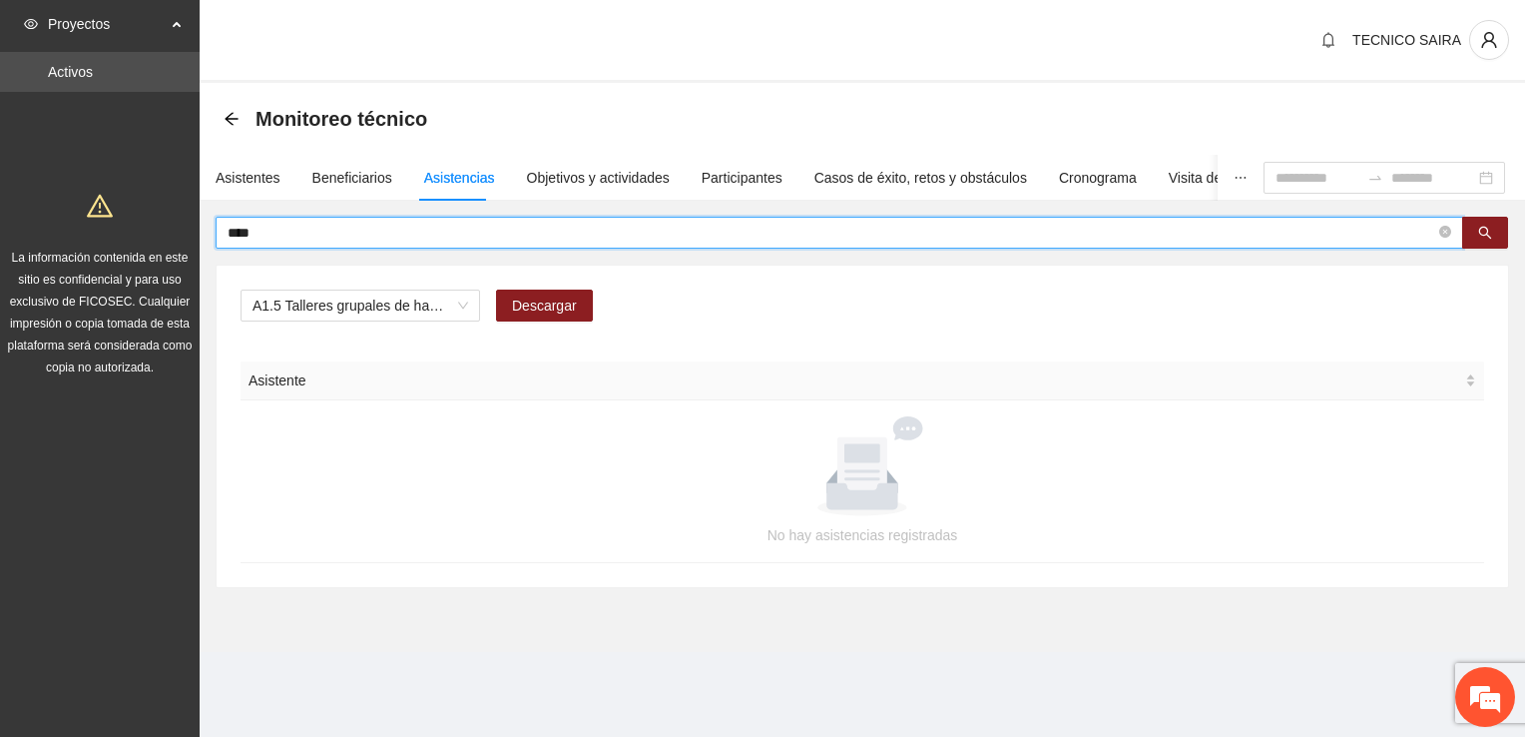
type input "****"
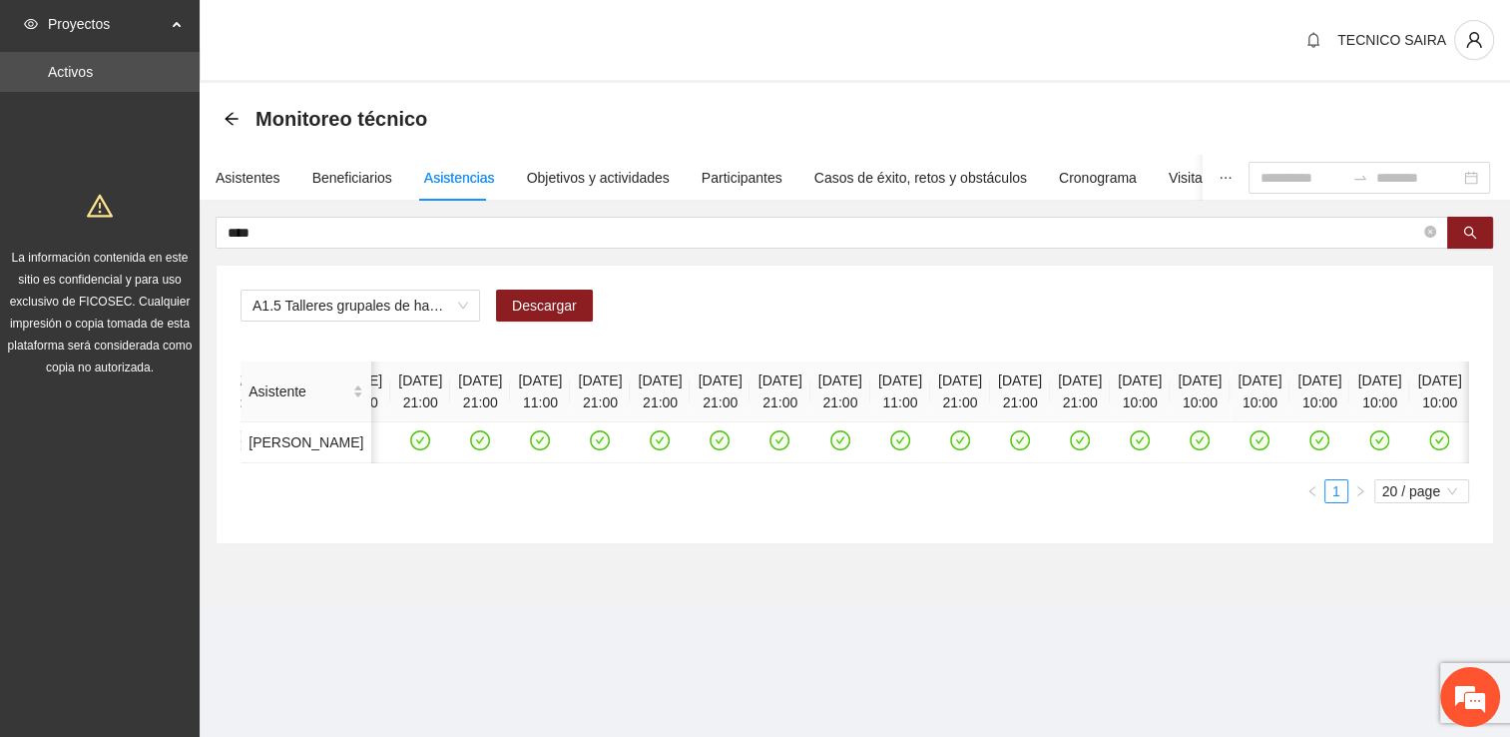
scroll to position [0, 3430]
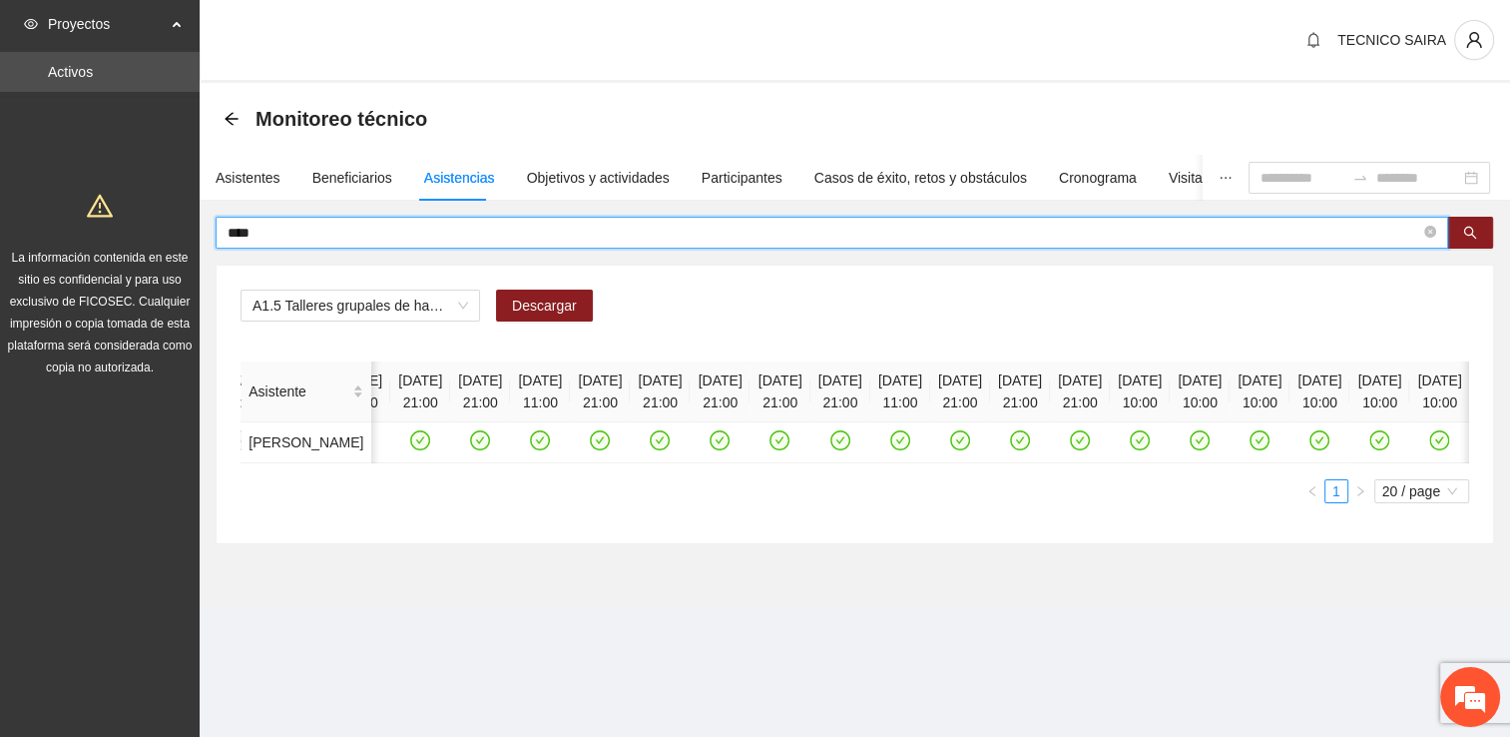
drag, startPoint x: 326, startPoint y: 235, endPoint x: 88, endPoint y: 250, distance: 239.0
click at [88, 250] on section "Proyectos Activos La información contenida en este sitio es confidencial y para…" at bounding box center [755, 368] width 1510 height 737
type input "*******"
drag, startPoint x: 319, startPoint y: 234, endPoint x: 76, endPoint y: 250, distance: 244.1
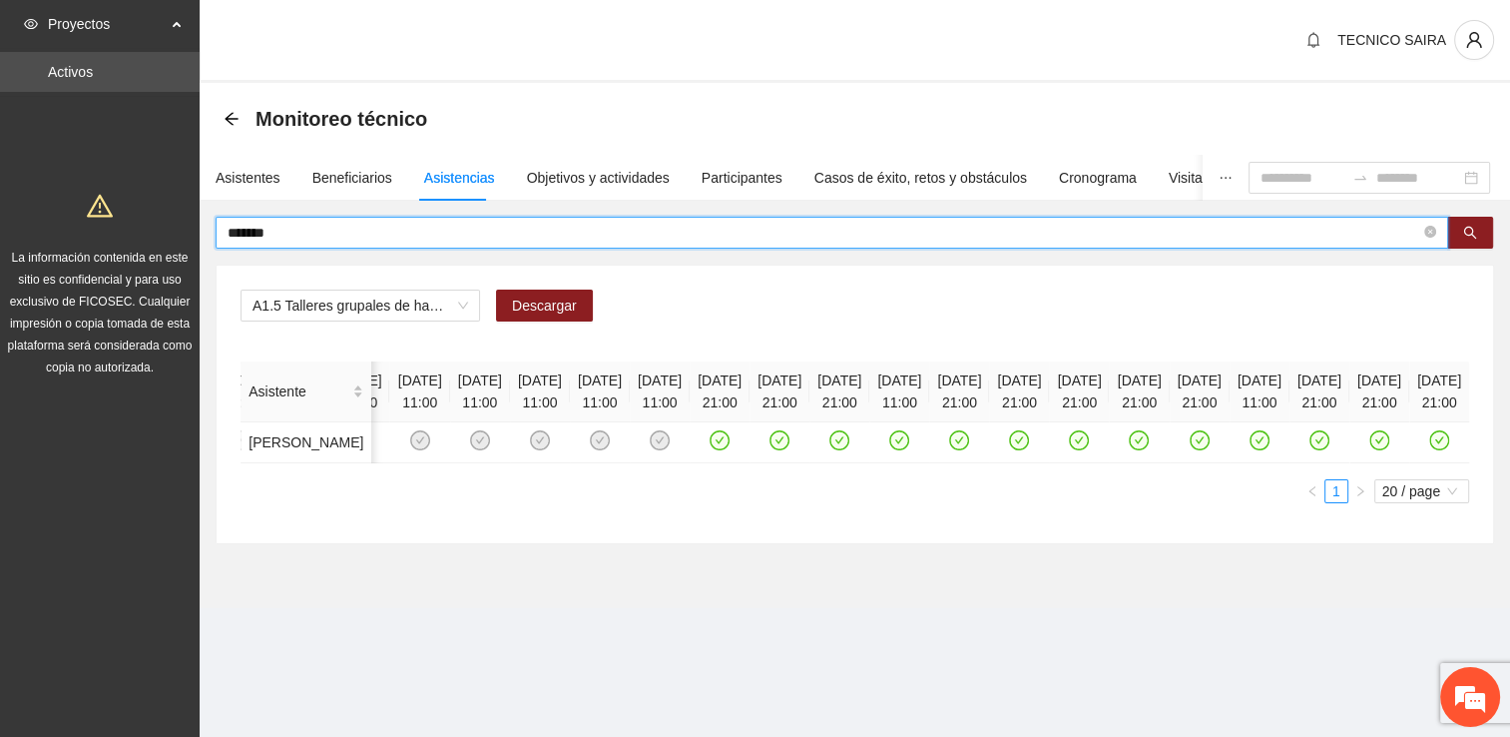
click at [76, 250] on section "Proyectos Activos La información contenida en este sitio es confidencial y para…" at bounding box center [755, 368] width 1510 height 737
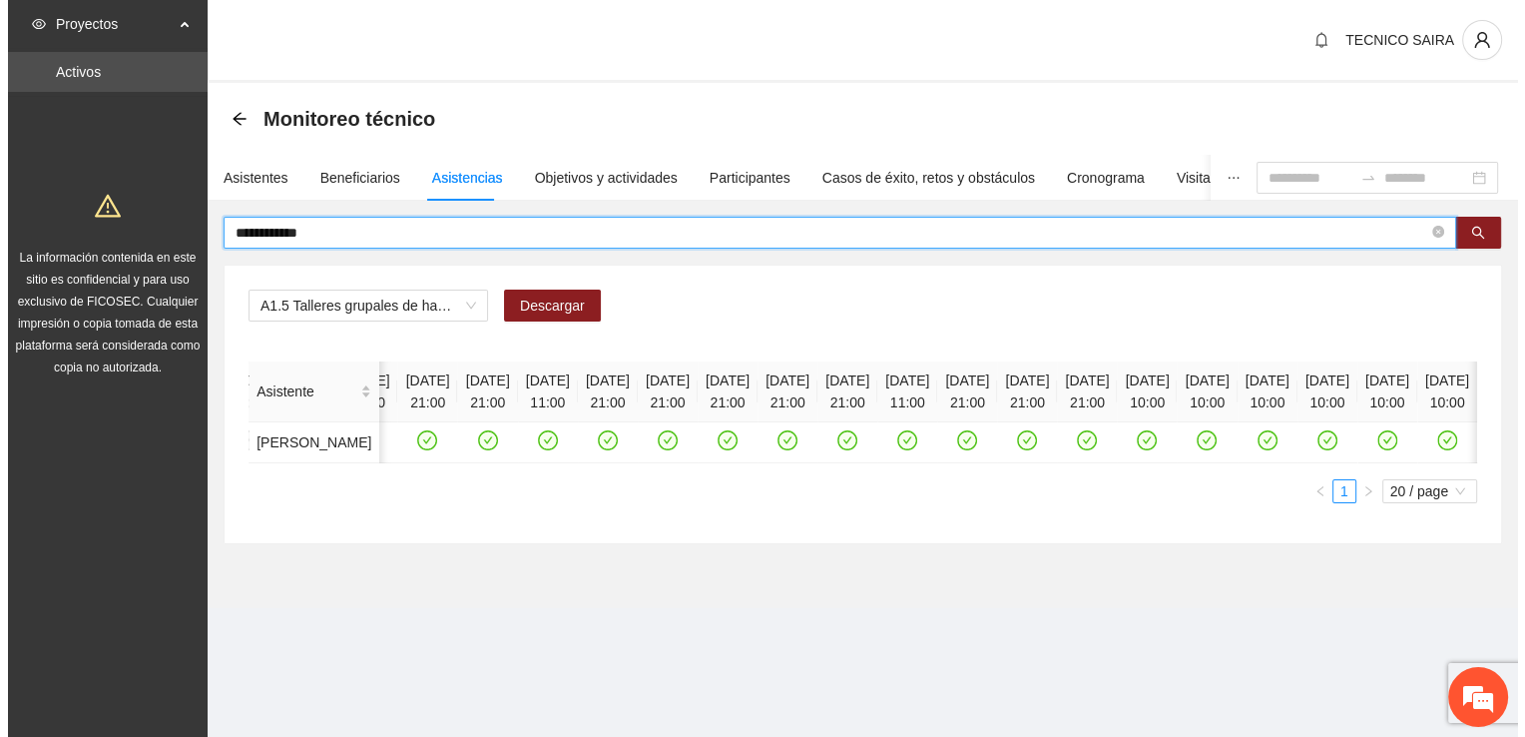
scroll to position [0, 3067]
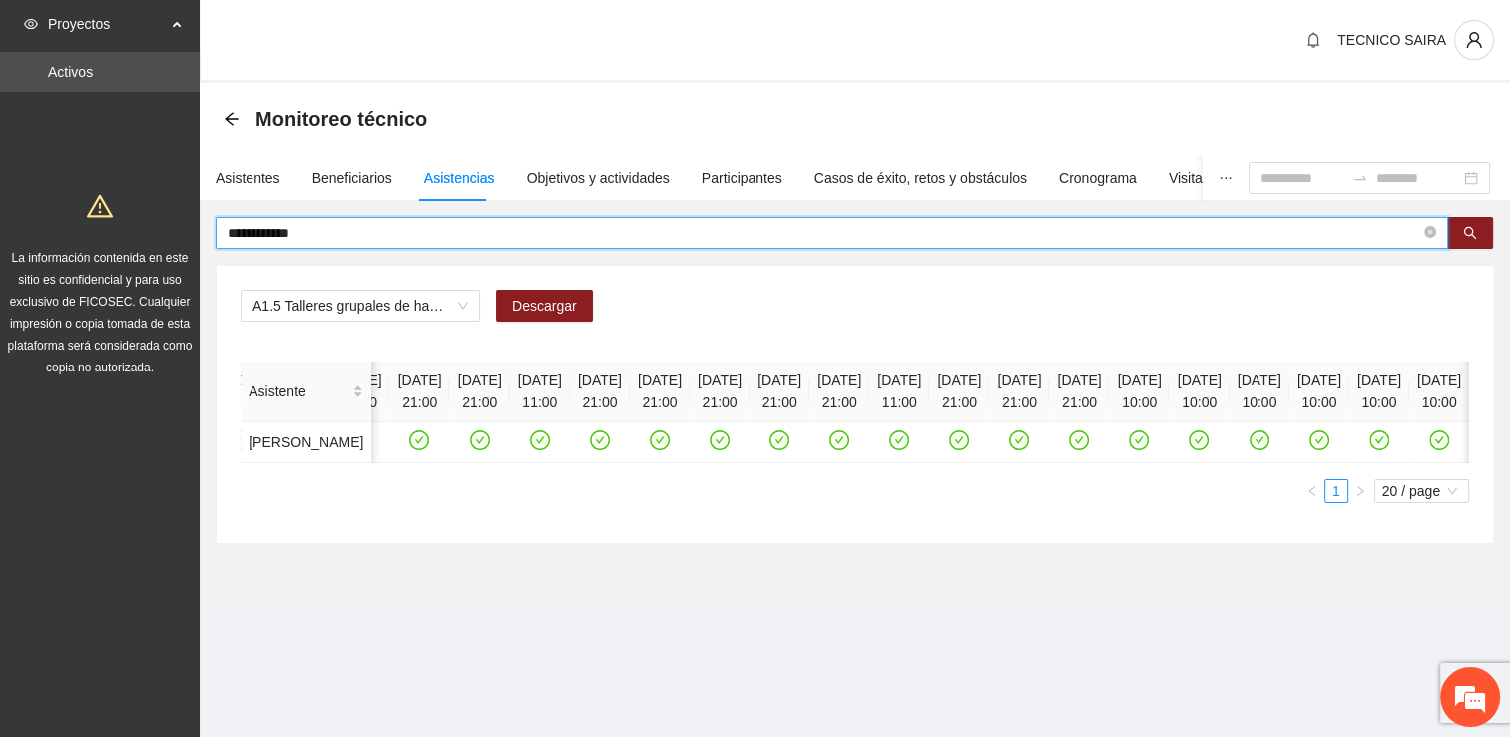
drag, startPoint x: 329, startPoint y: 228, endPoint x: 213, endPoint y: 243, distance: 117.7
click at [213, 243] on div "**********" at bounding box center [855, 380] width 1311 height 327
click at [351, 238] on input "**********" at bounding box center [824, 233] width 1193 height 22
type input "*"
type input "******"
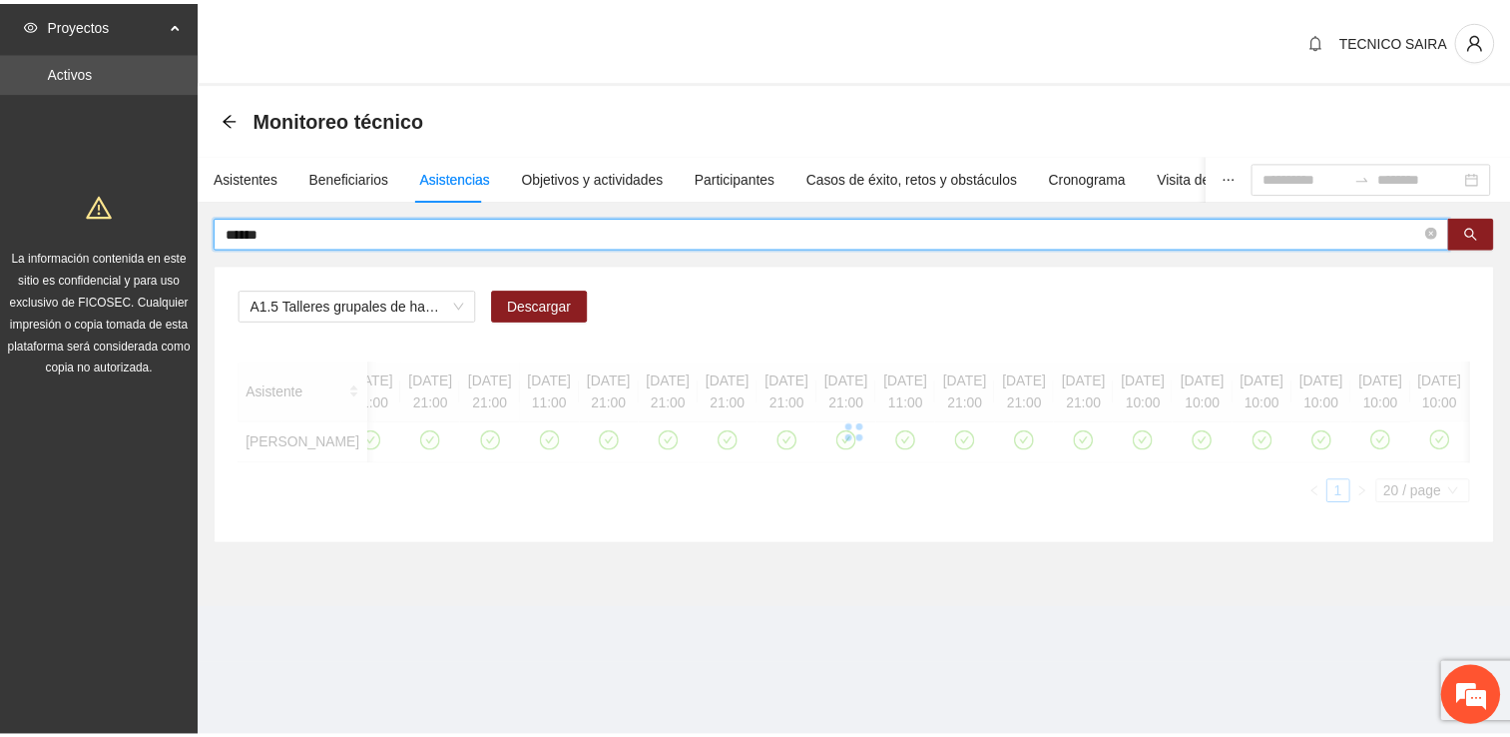
scroll to position [0, 2963]
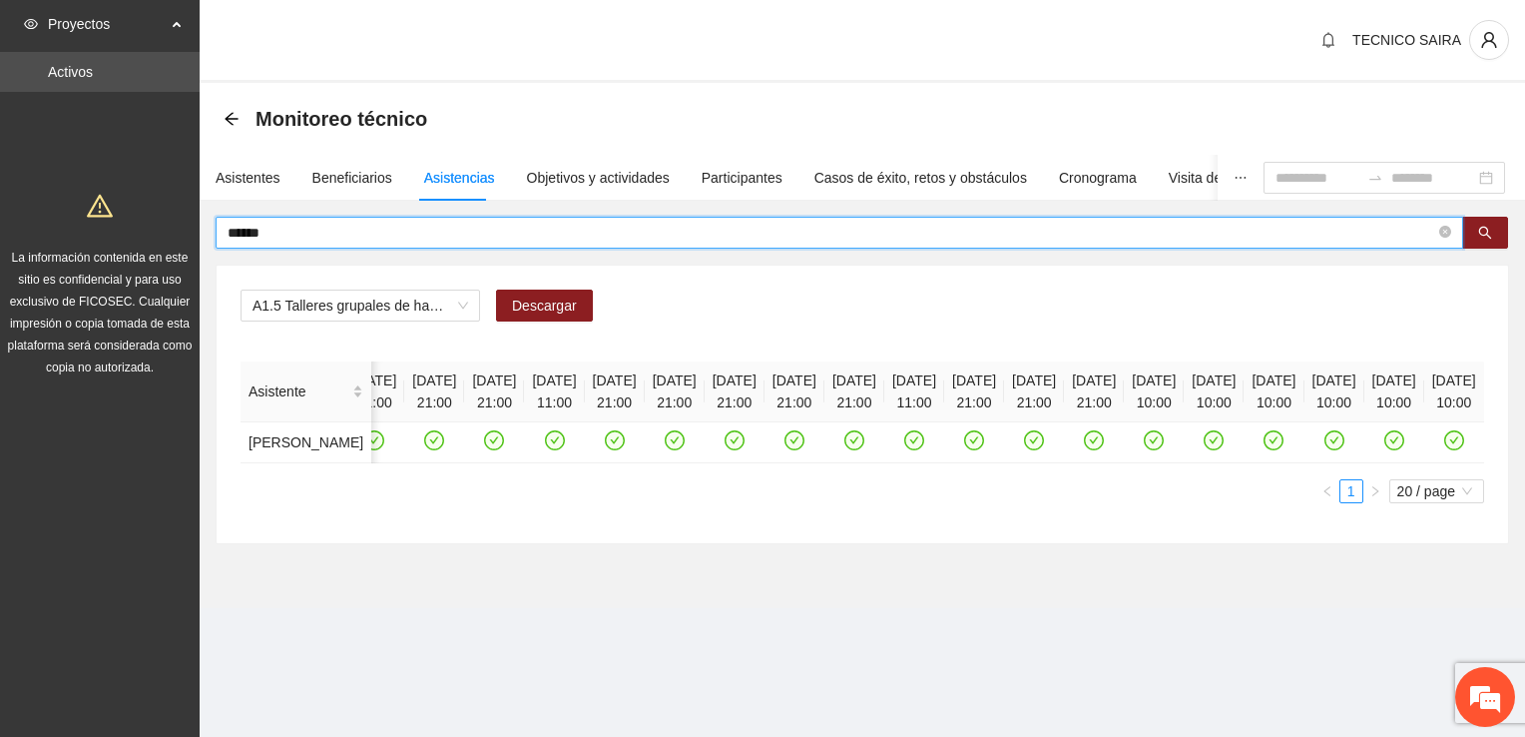
drag, startPoint x: 291, startPoint y: 229, endPoint x: 192, endPoint y: 250, distance: 102.0
click at [192, 250] on section "Proyectos Activos La información contenida en este sitio es confidencial y para…" at bounding box center [762, 368] width 1525 height 737
type input "******"
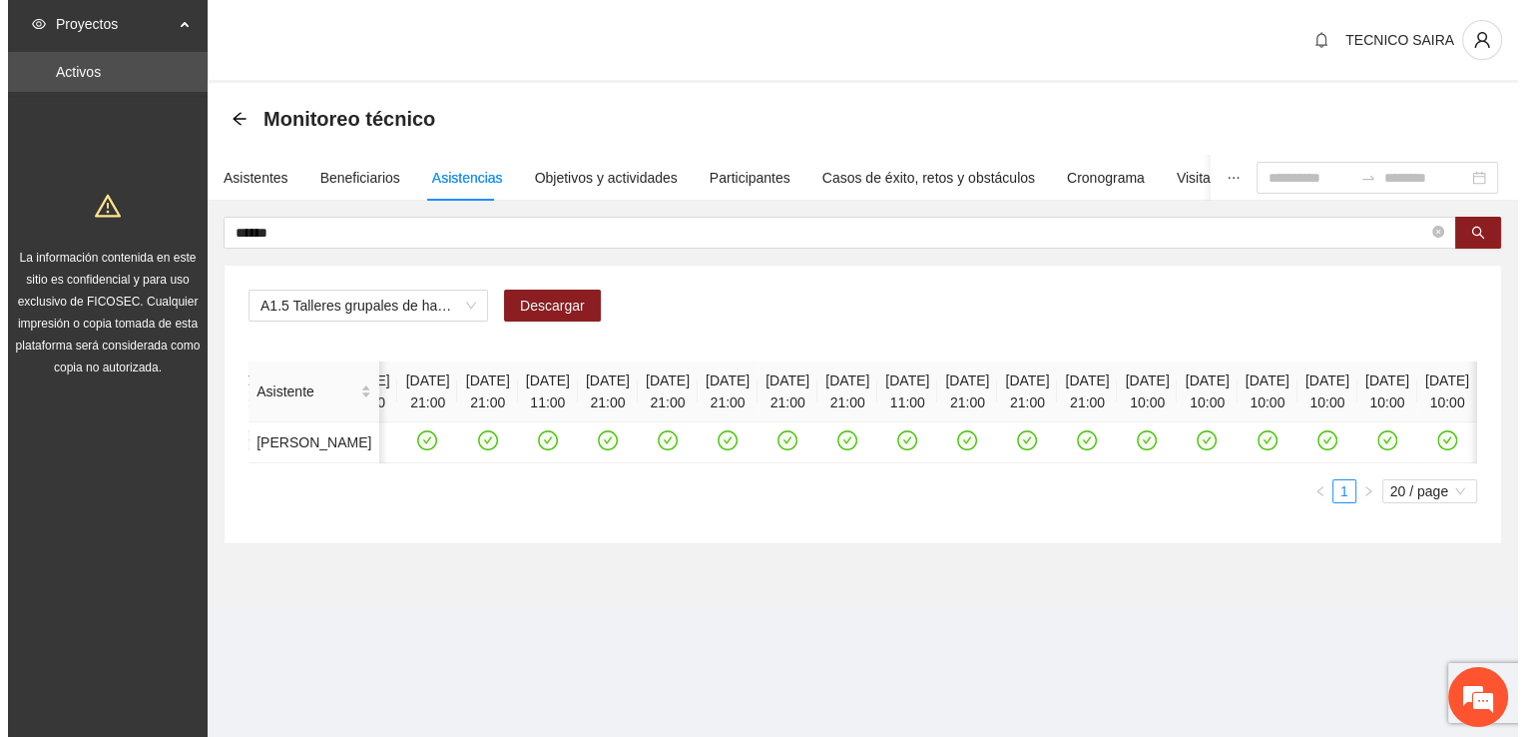
scroll to position [0, 3067]
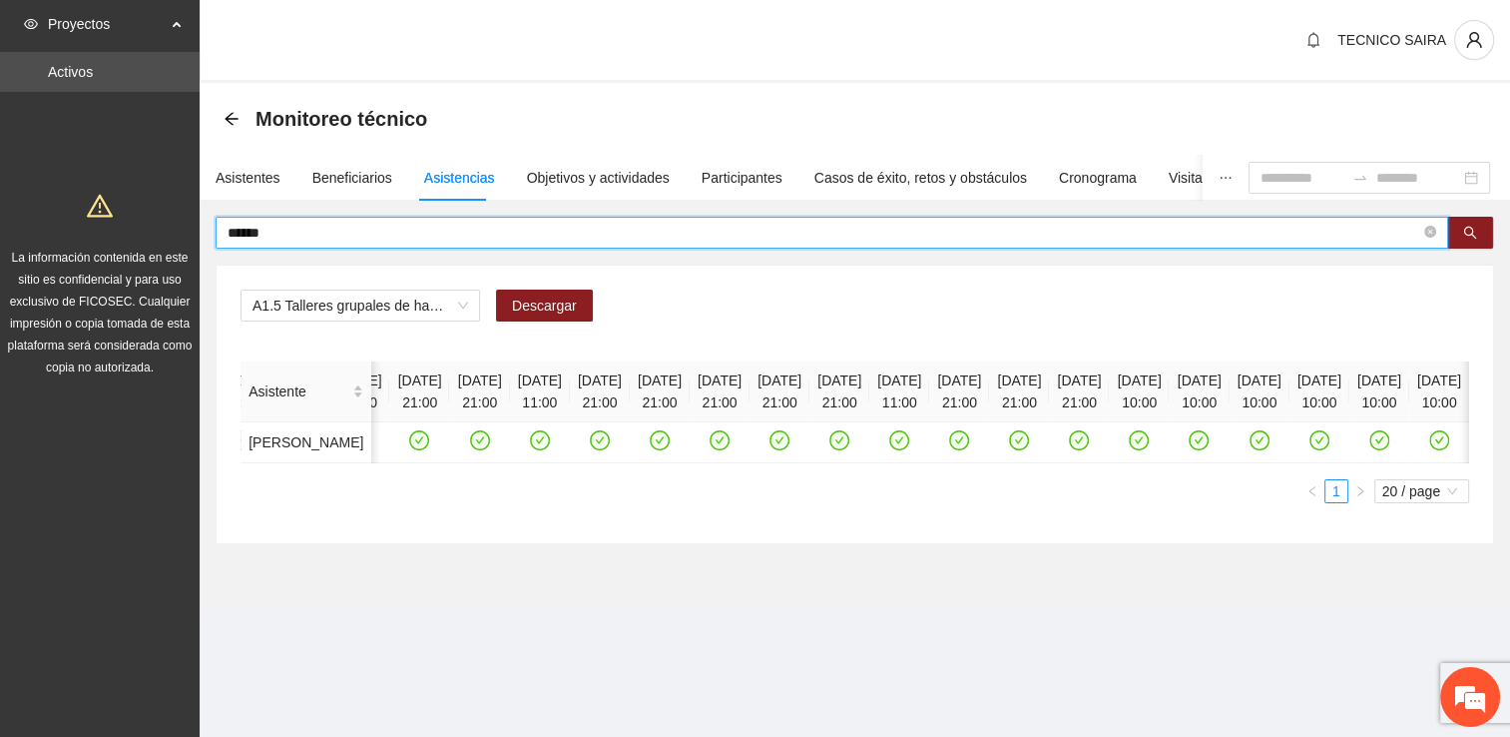
drag, startPoint x: 342, startPoint y: 230, endPoint x: 3, endPoint y: 275, distance: 342.4
click at [3, 275] on section "Proyectos Activos La información contenida en este sitio es confidencial y para…" at bounding box center [755, 368] width 1510 height 737
drag, startPoint x: 375, startPoint y: 234, endPoint x: 85, endPoint y: 275, distance: 293.4
click at [85, 275] on section "**********" at bounding box center [755, 368] width 1510 height 737
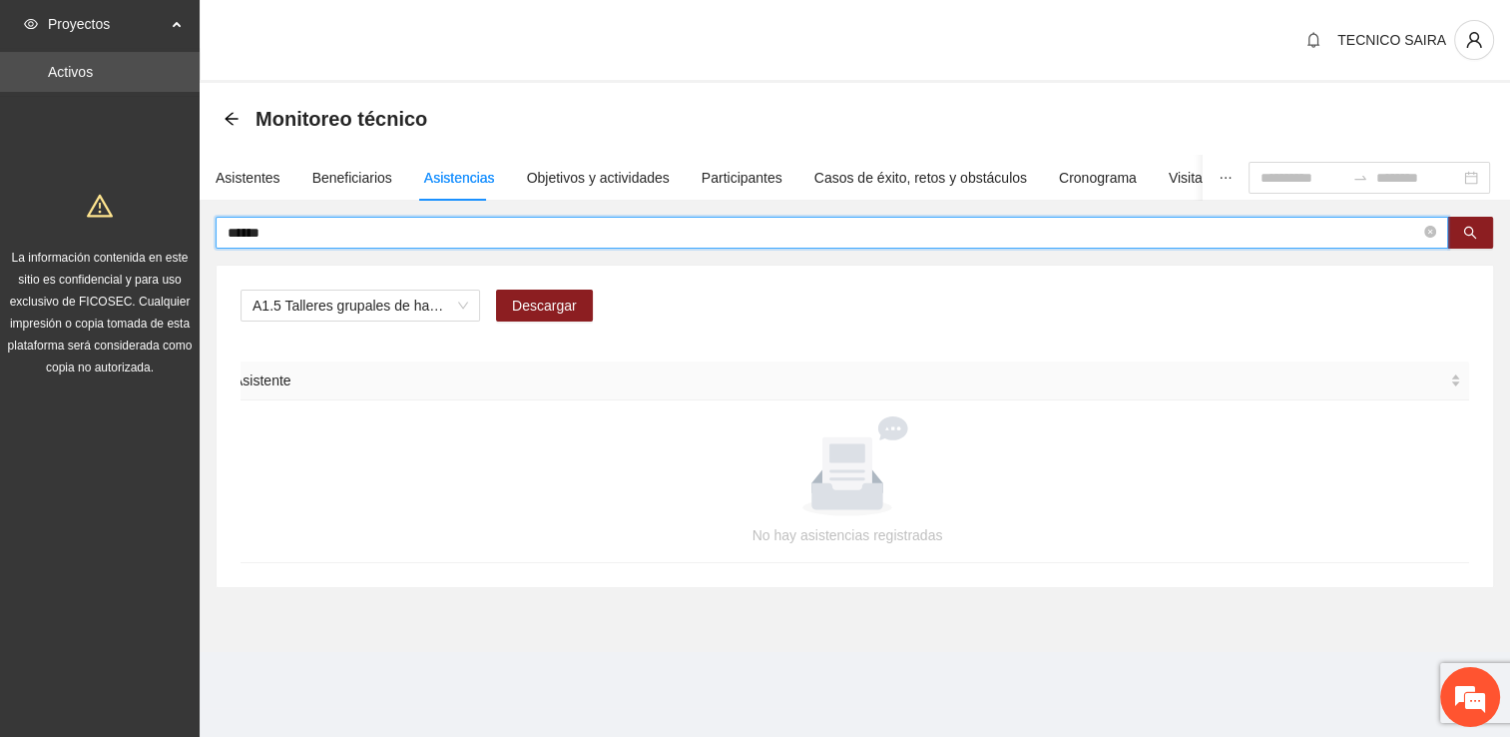
scroll to position [0, 0]
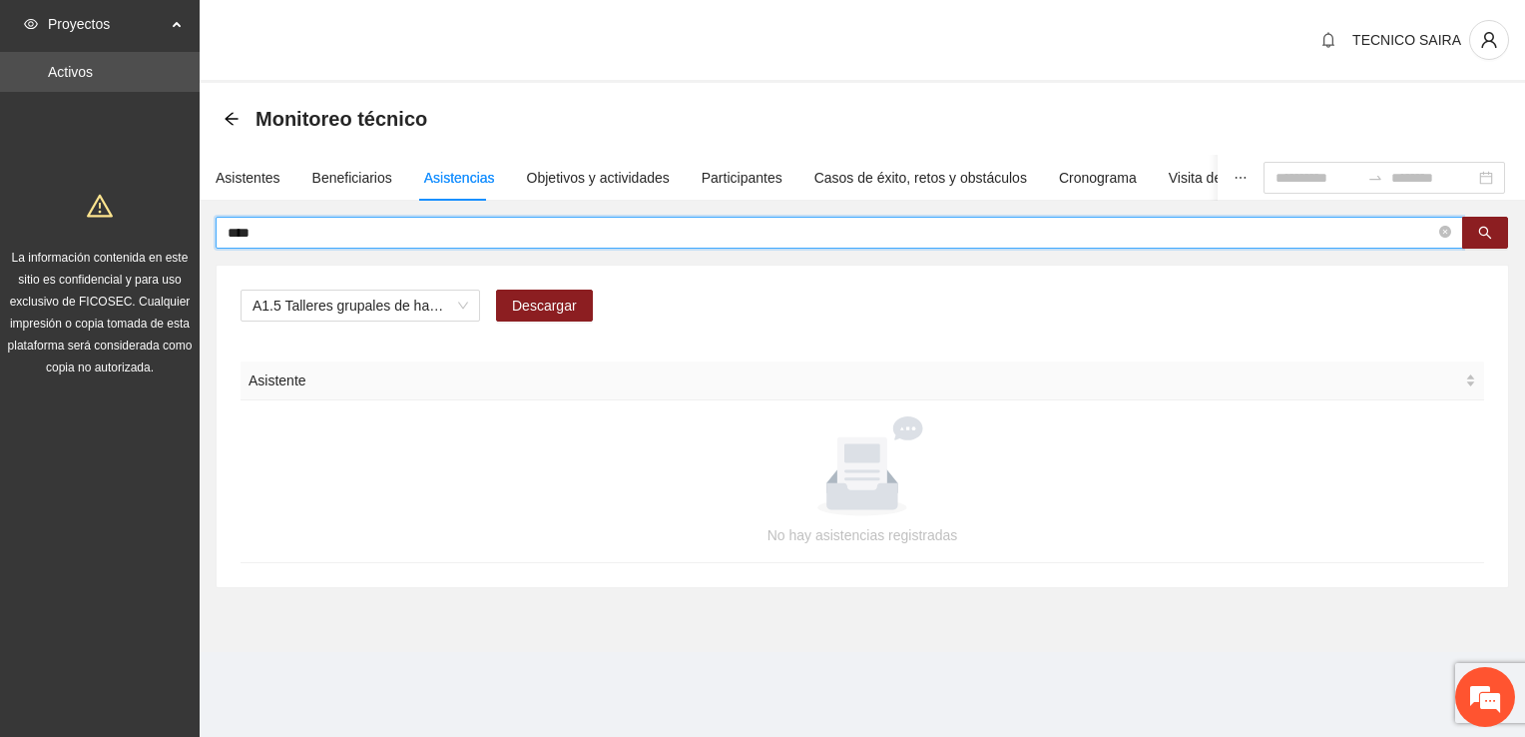
type input "****"
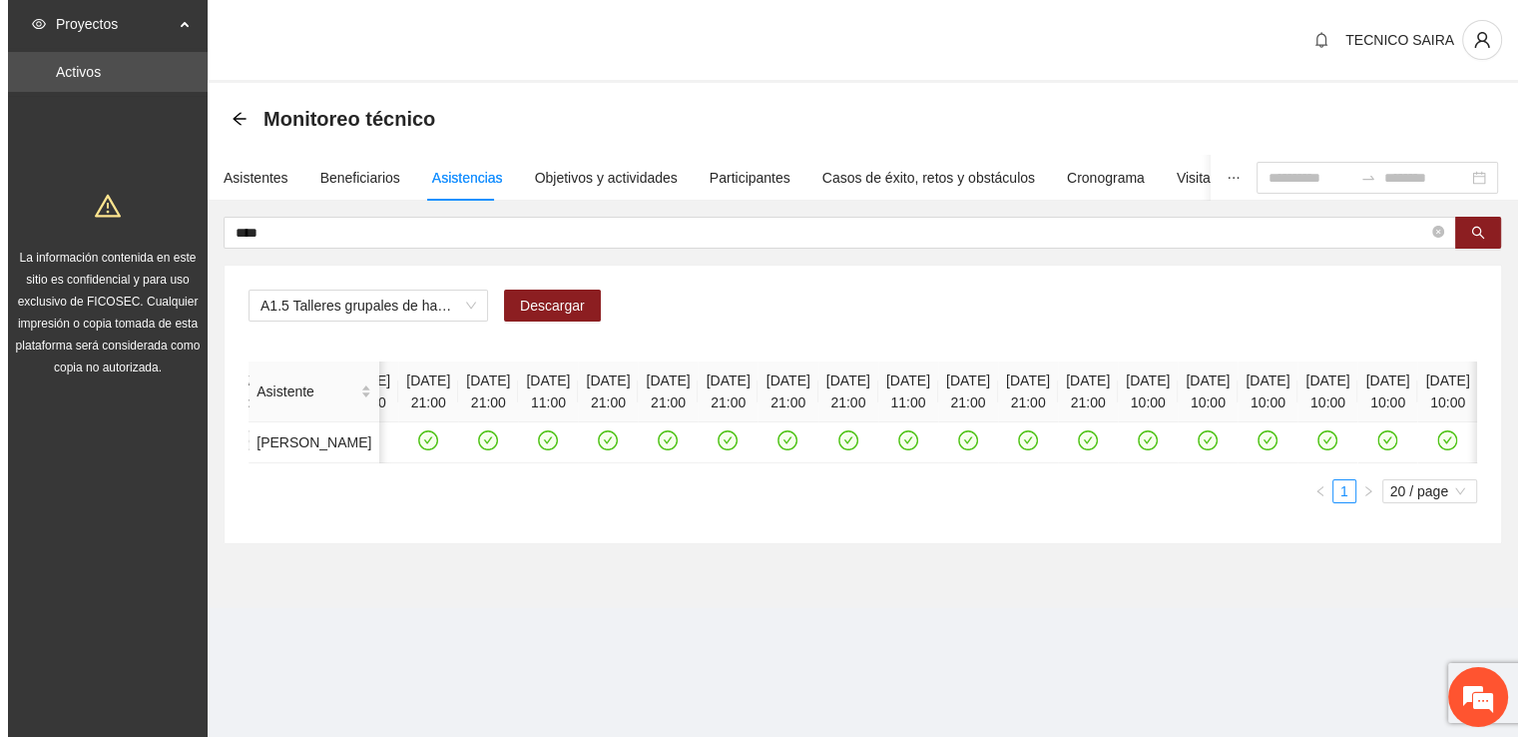
scroll to position [0, 3693]
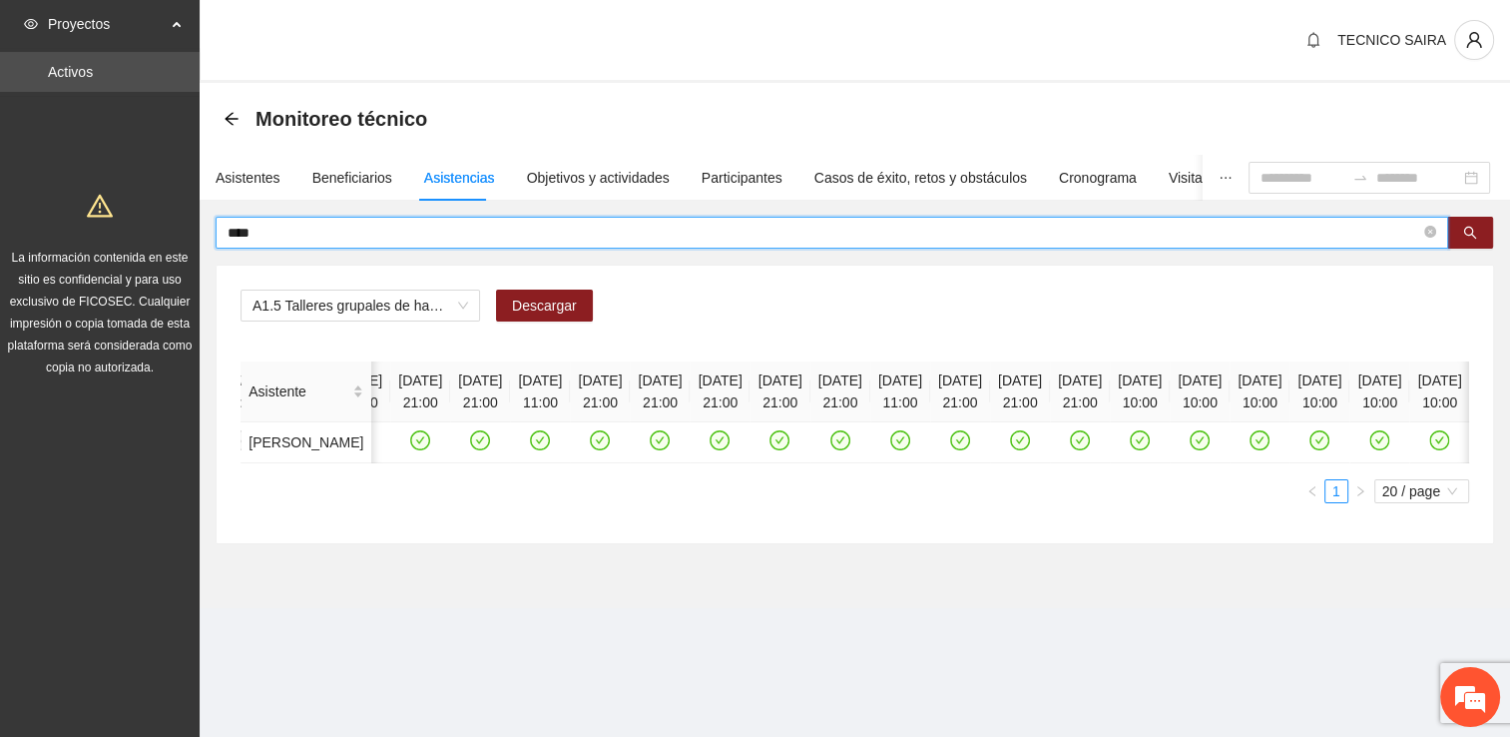
drag, startPoint x: 298, startPoint y: 241, endPoint x: 55, endPoint y: 233, distance: 243.7
click at [55, 233] on section "Proyectos Activos La información contenida en este sitio es confidencial y para…" at bounding box center [755, 368] width 1510 height 737
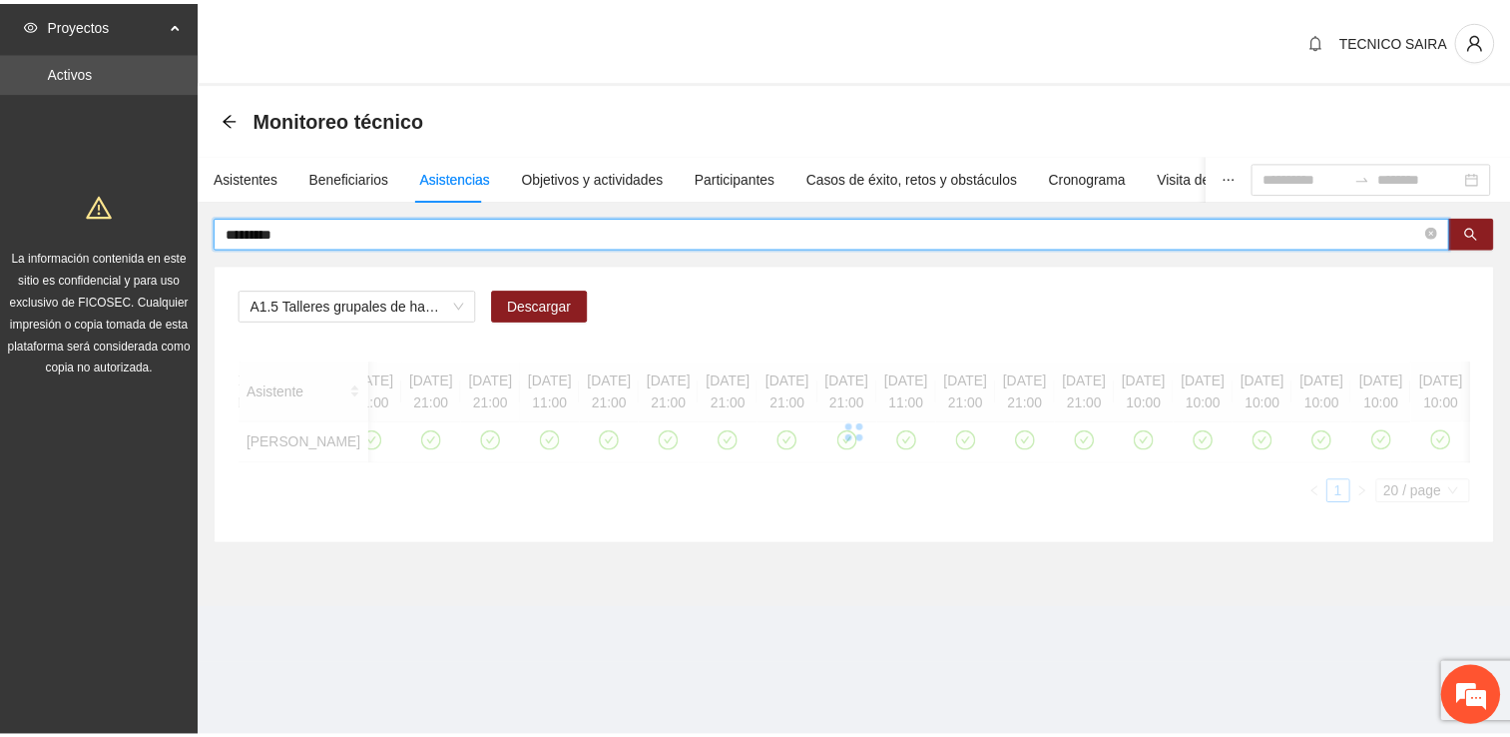
scroll to position [0, 0]
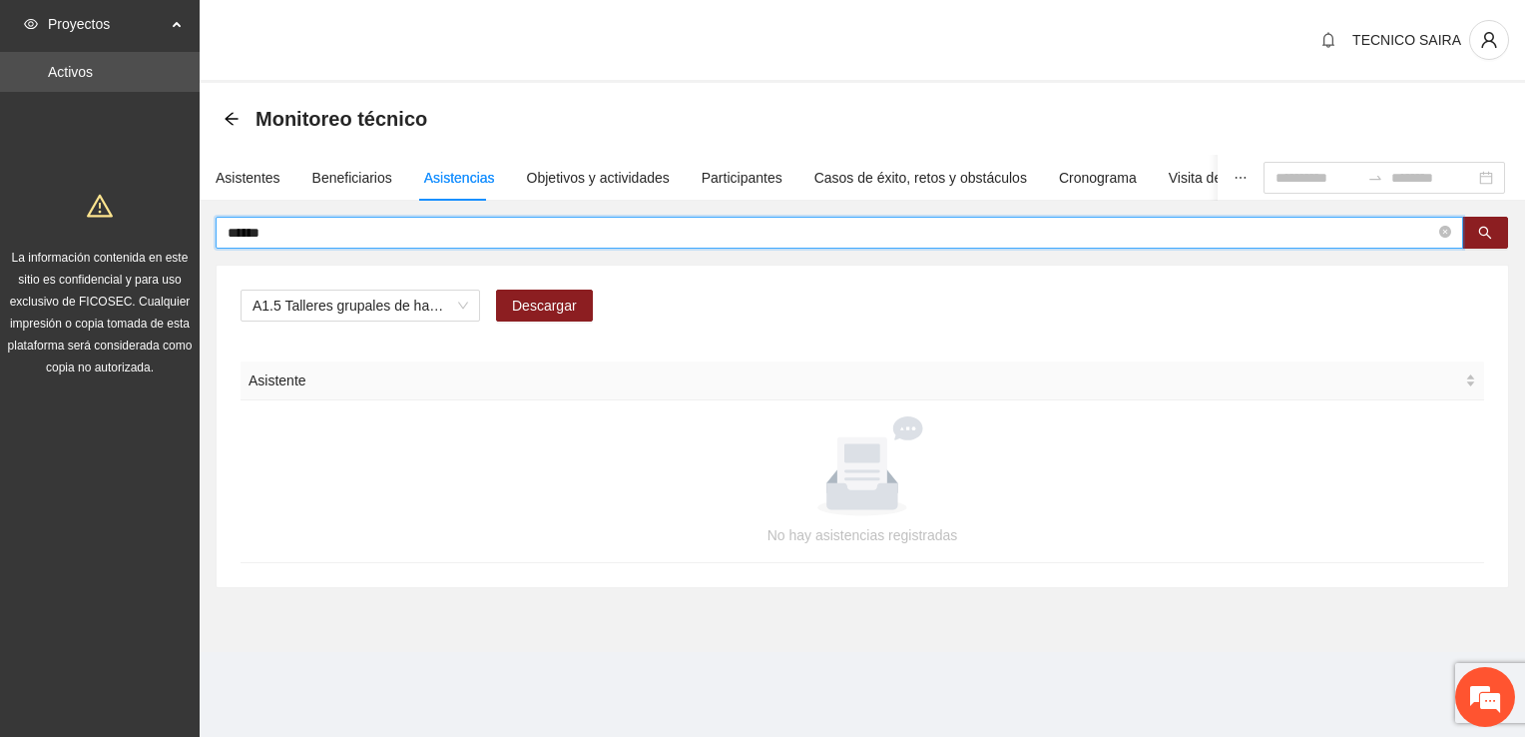
type input "*****"
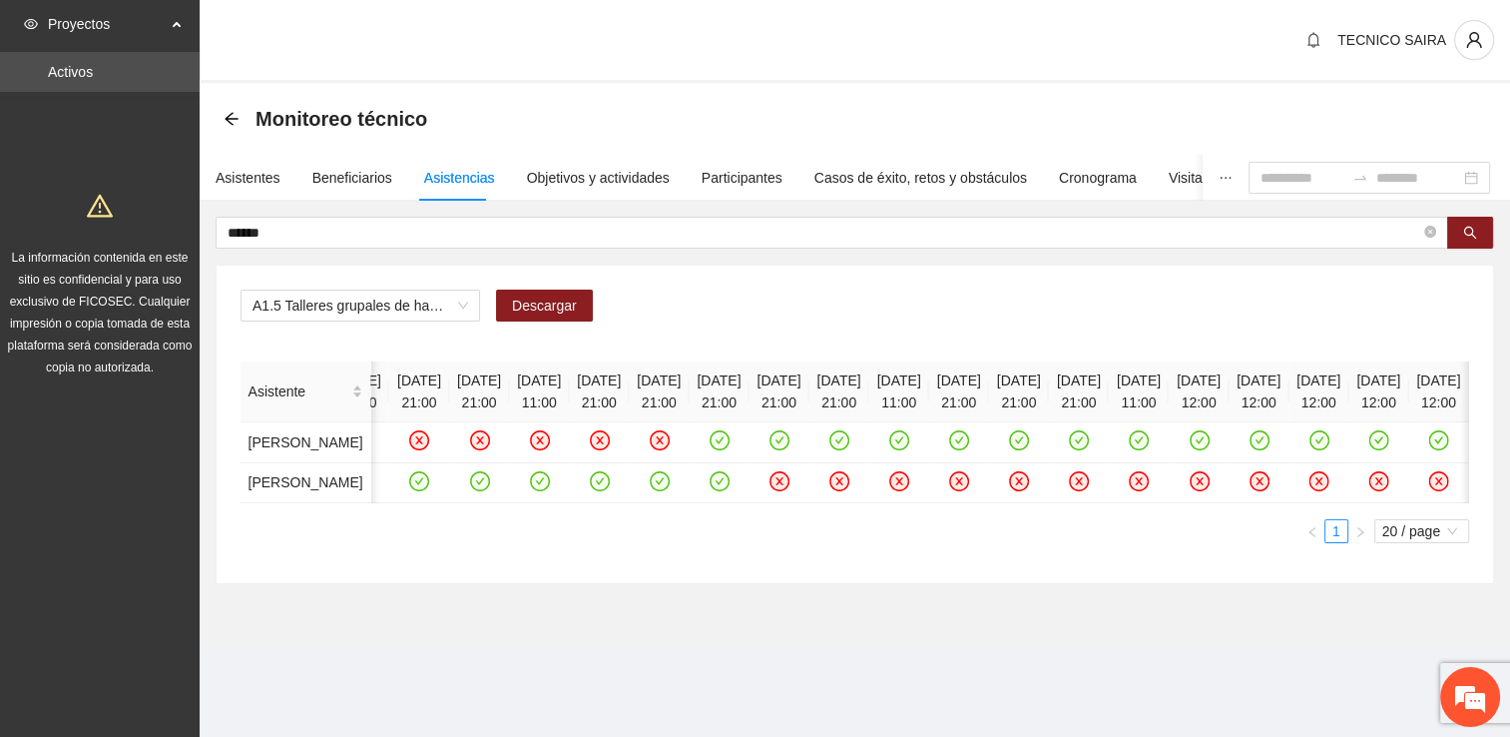
scroll to position [0, 6557]
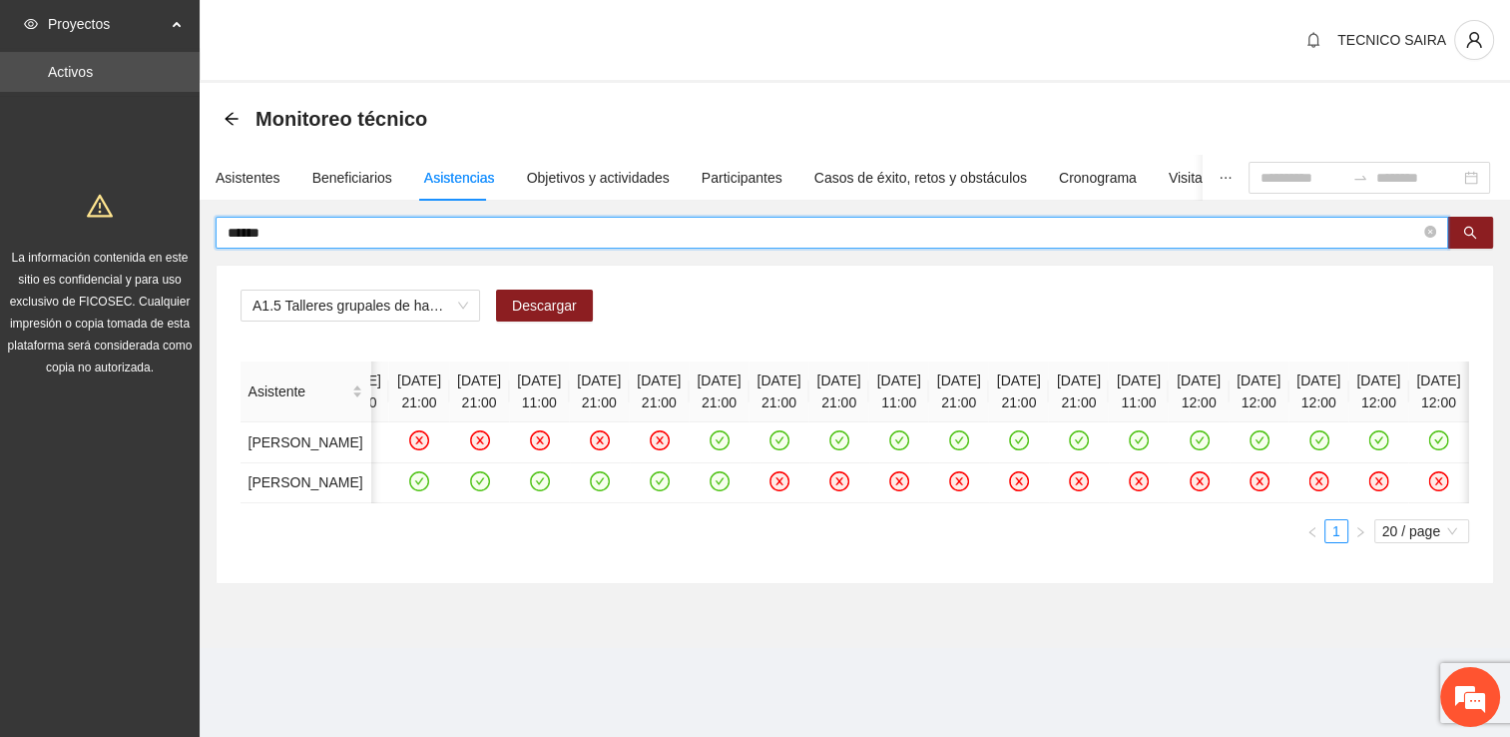
drag, startPoint x: 286, startPoint y: 239, endPoint x: 174, endPoint y: 218, distance: 114.7
click at [174, 218] on section "Proyectos Activos La información contenida en este sitio es confidencial y para…" at bounding box center [755, 368] width 1510 height 737
type input "*****"
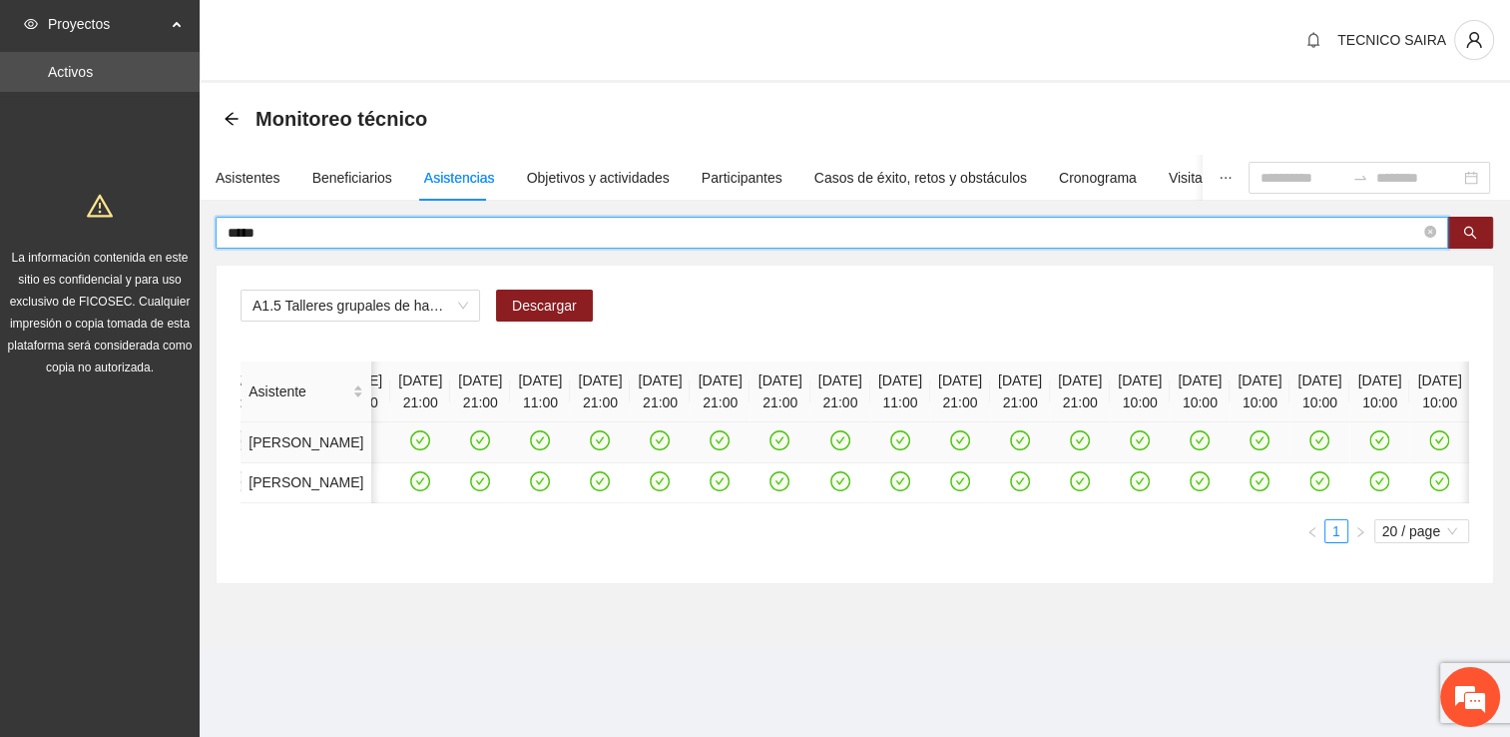
scroll to position [0, 3693]
drag, startPoint x: 354, startPoint y: 234, endPoint x: 42, endPoint y: 246, distance: 312.7
click at [42, 246] on section "Proyectos Activos La información contenida en este sitio es confidencial y para…" at bounding box center [755, 368] width 1510 height 737
type input "*****"
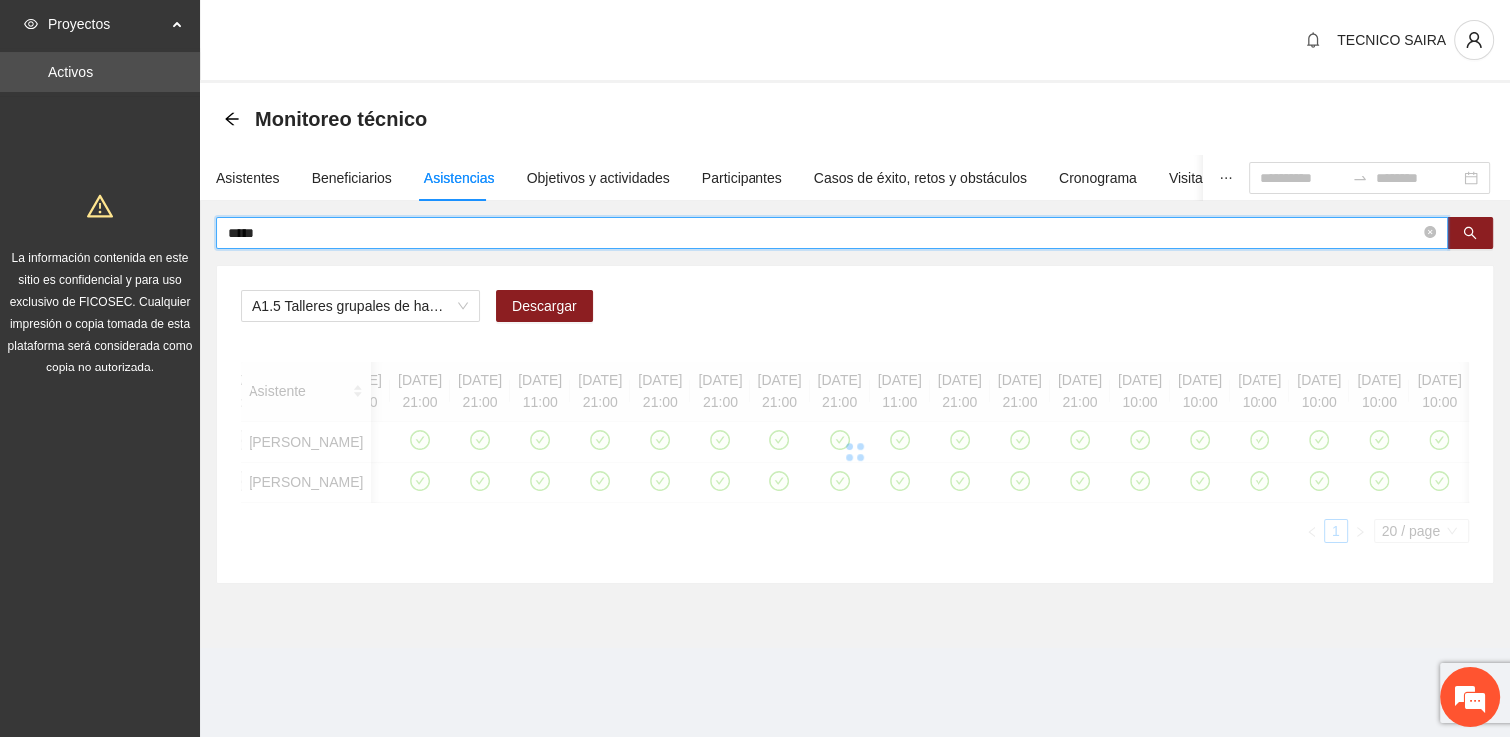
scroll to position [0, 3067]
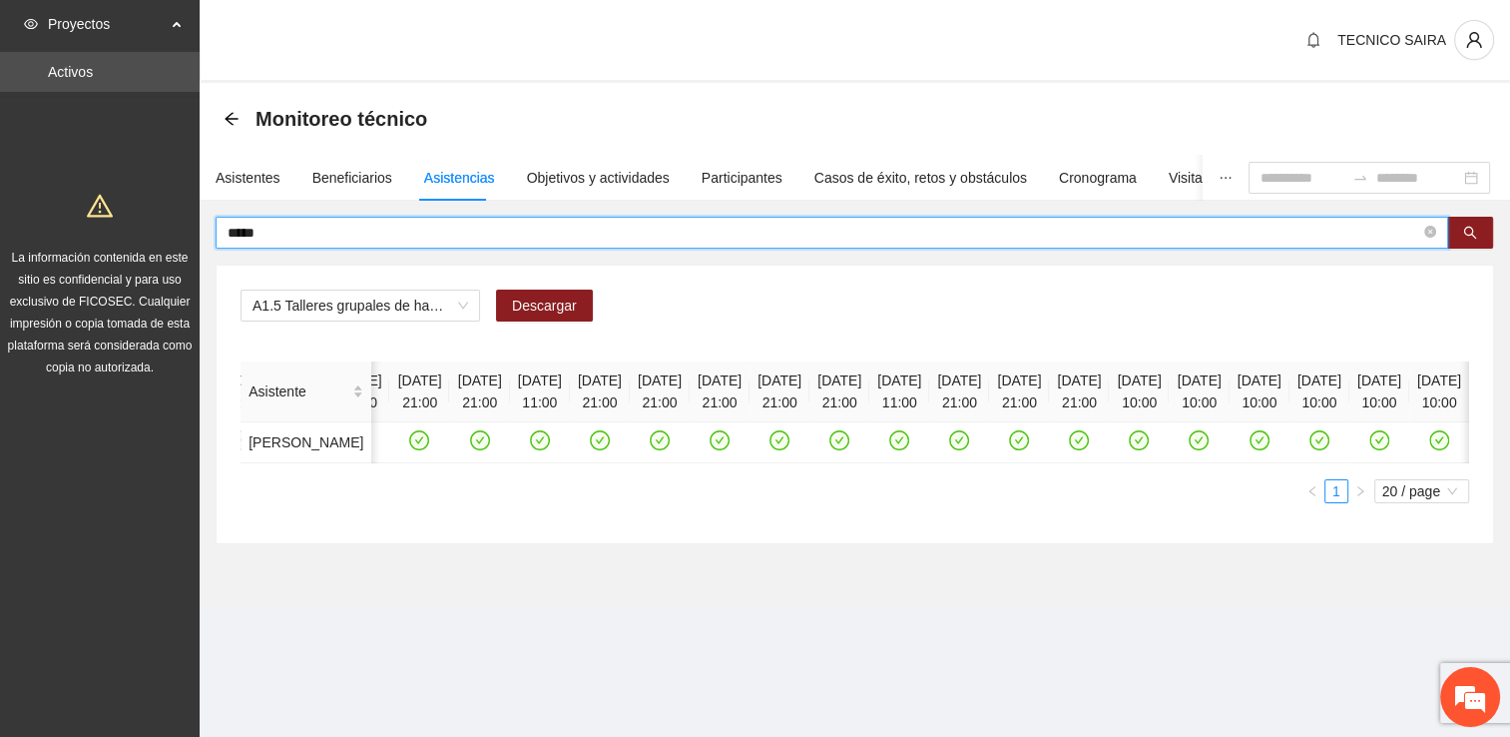
drag, startPoint x: 268, startPoint y: 237, endPoint x: 193, endPoint y: 247, distance: 75.5
click at [193, 247] on section "Proyectos Activos La información contenida en este sitio es confidencial y para…" at bounding box center [755, 368] width 1510 height 737
type input "******"
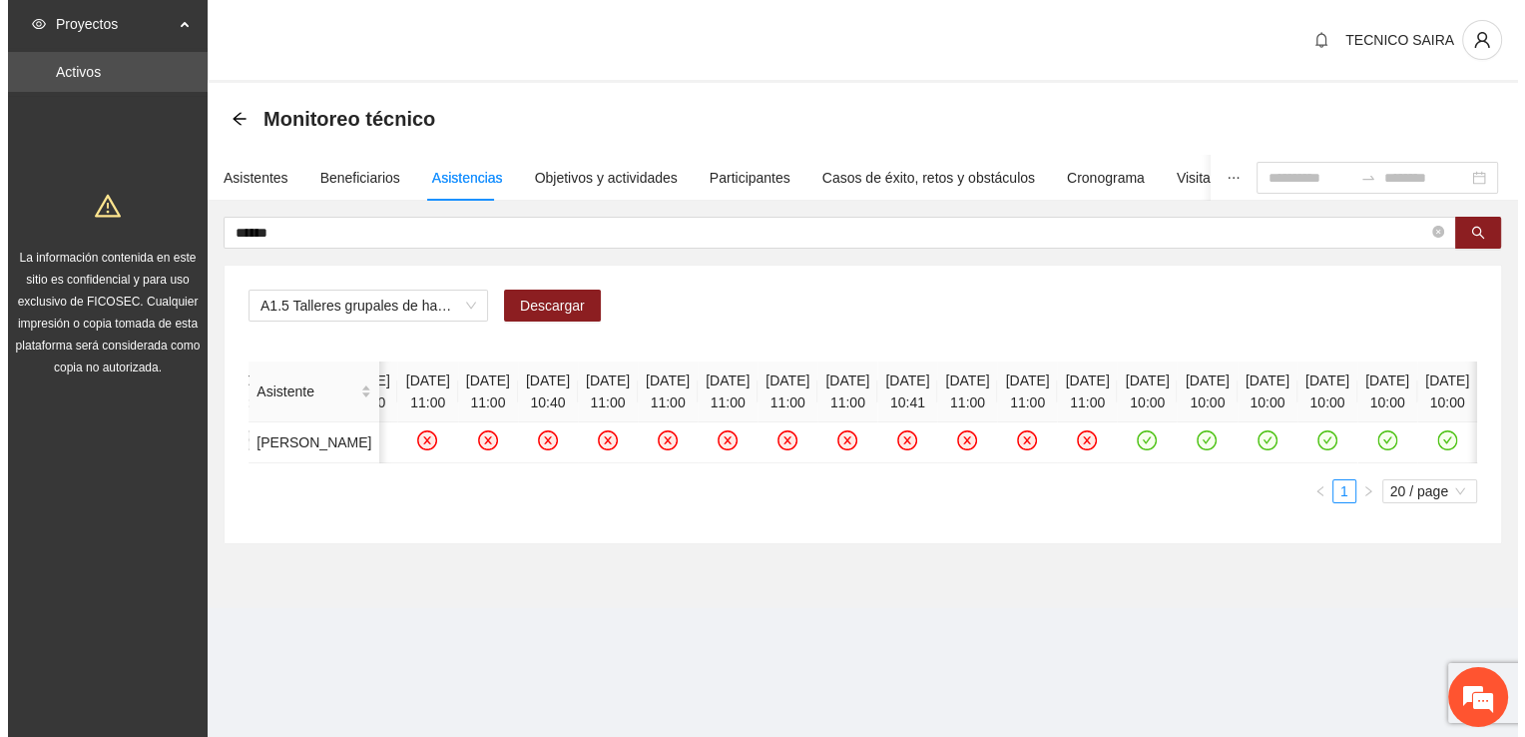
scroll to position [0, 4230]
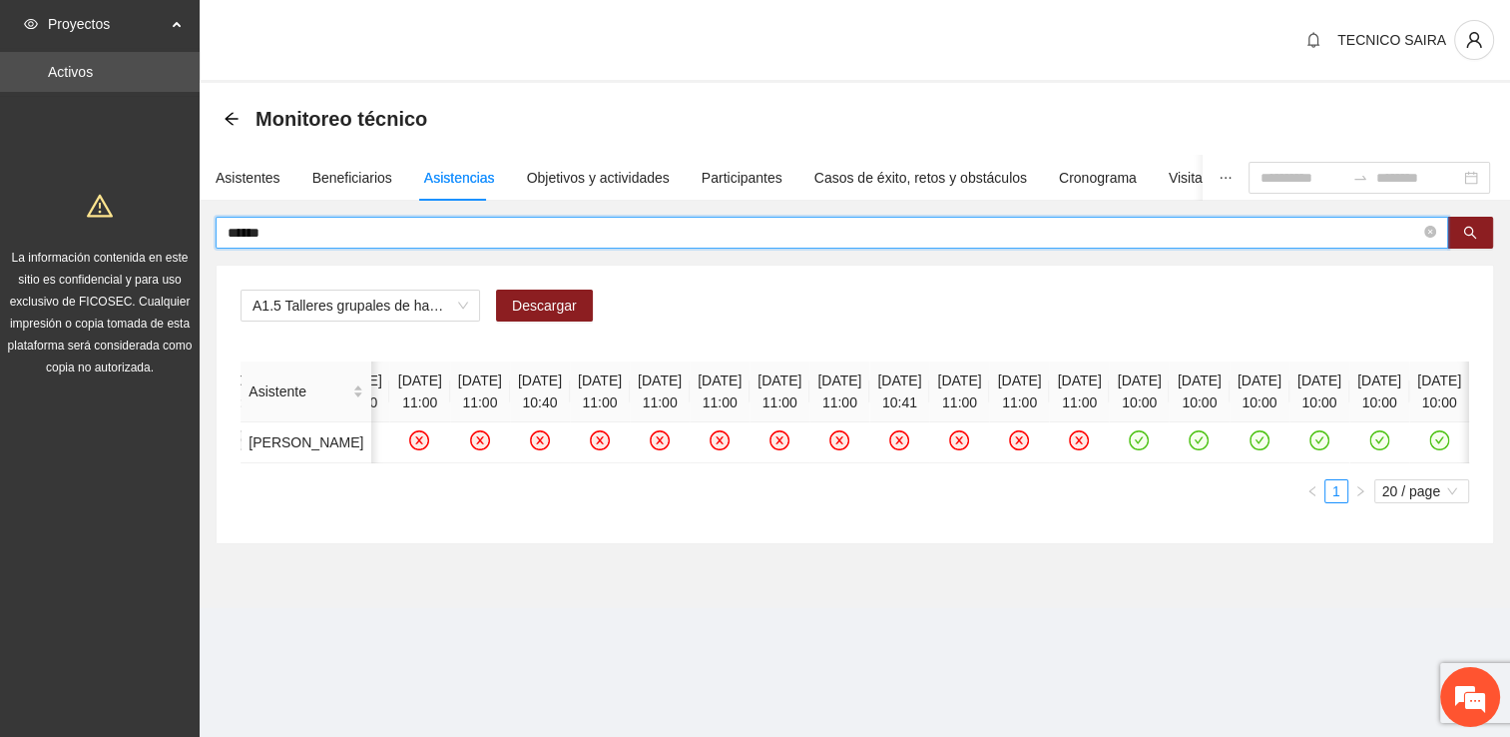
drag, startPoint x: 238, startPoint y: 244, endPoint x: 48, endPoint y: 253, distance: 189.9
click at [48, 253] on section "Proyectos Activos La información contenida en este sitio es confidencial y para…" at bounding box center [755, 368] width 1510 height 737
type input "*********"
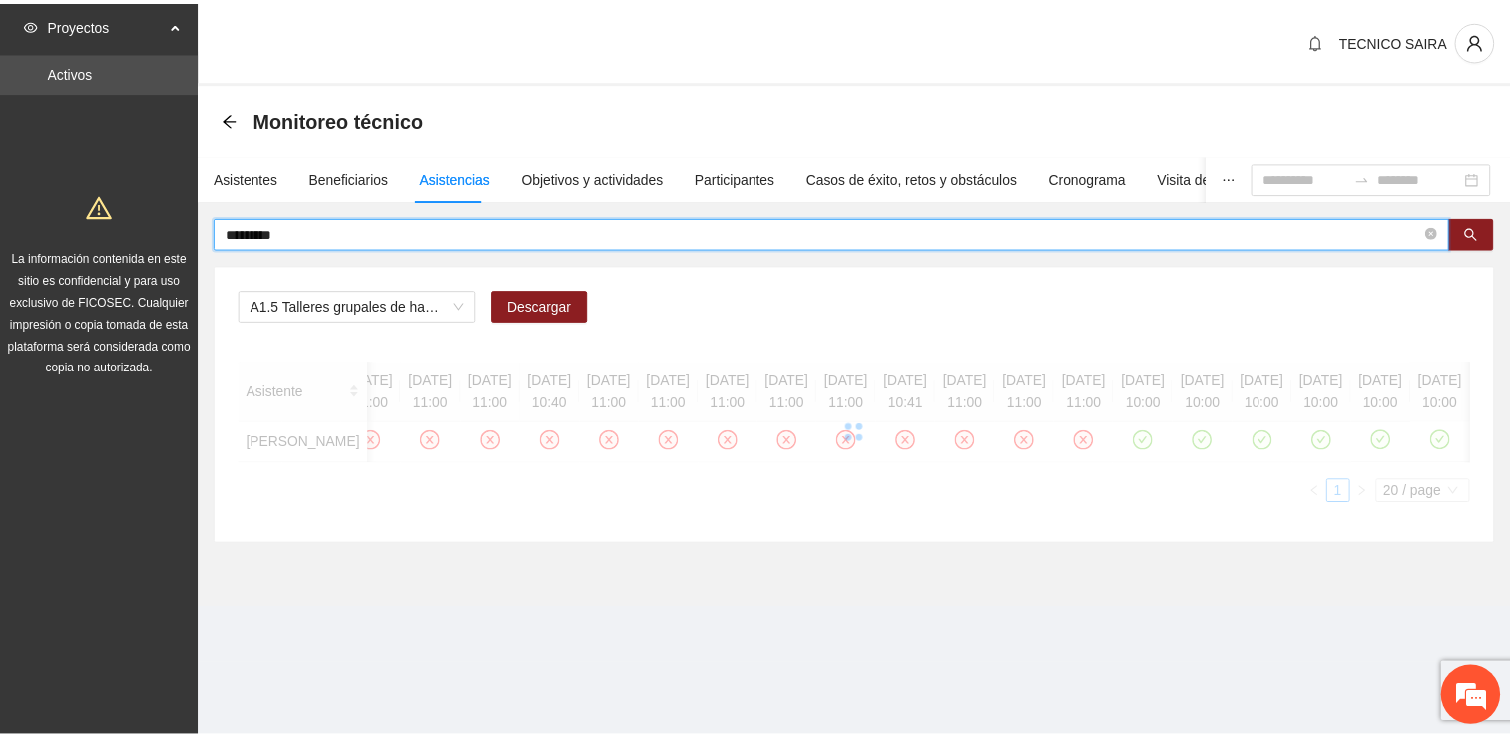
scroll to position [0, 0]
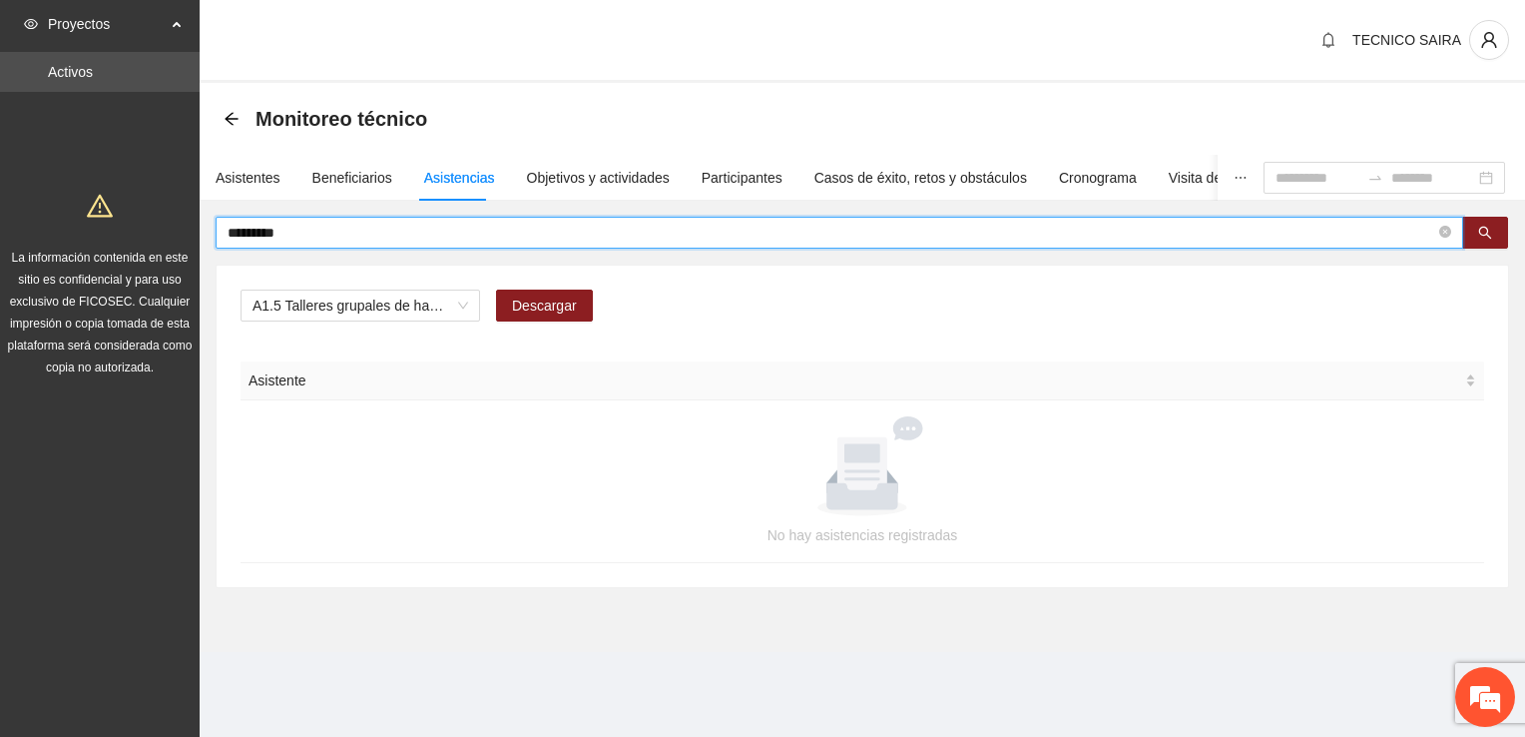
drag, startPoint x: 269, startPoint y: 240, endPoint x: 20, endPoint y: 254, distance: 249.0
click at [20, 254] on section "Proyectos Activos La información contenida en este sitio es confidencial y para…" at bounding box center [762, 368] width 1525 height 737
type input "*****"
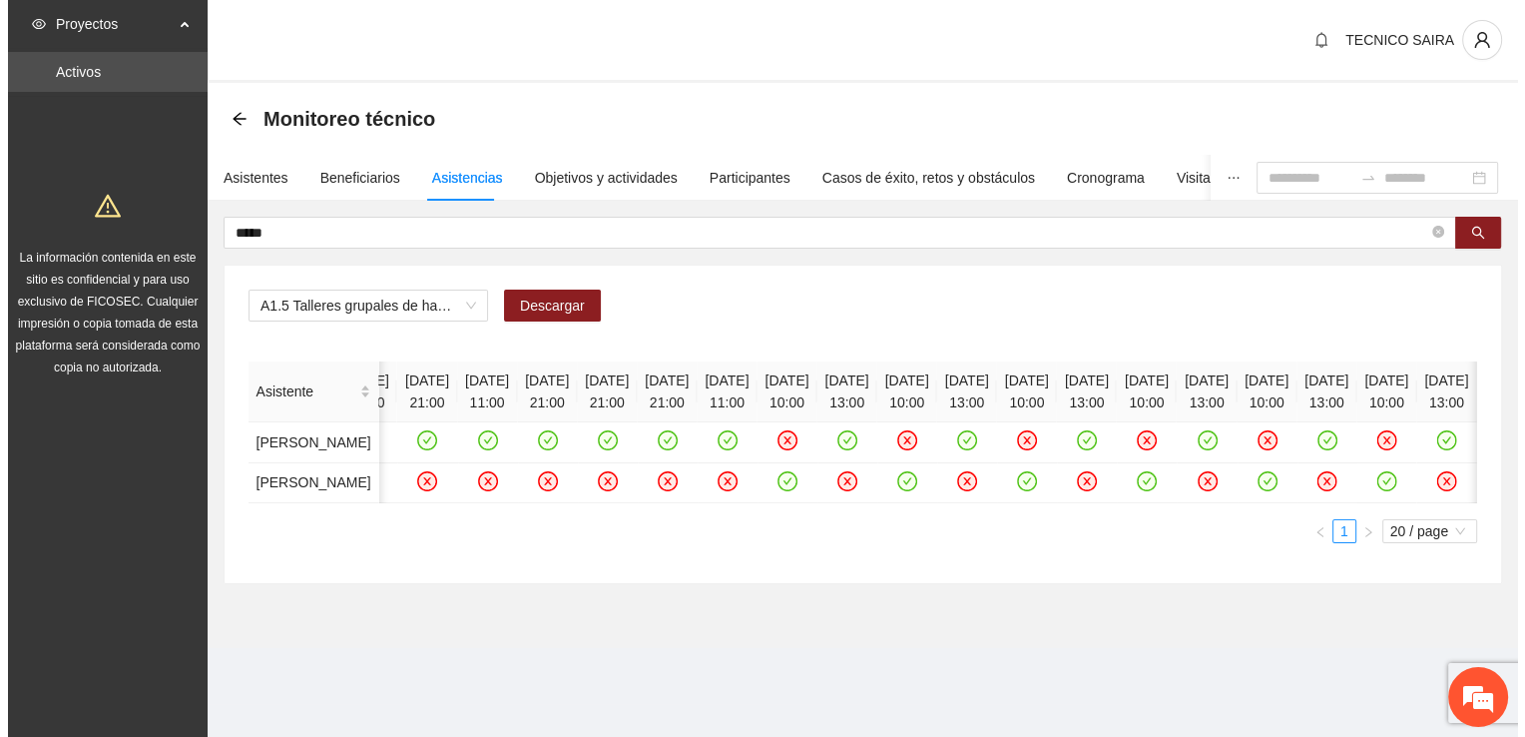
scroll to position [0, 6561]
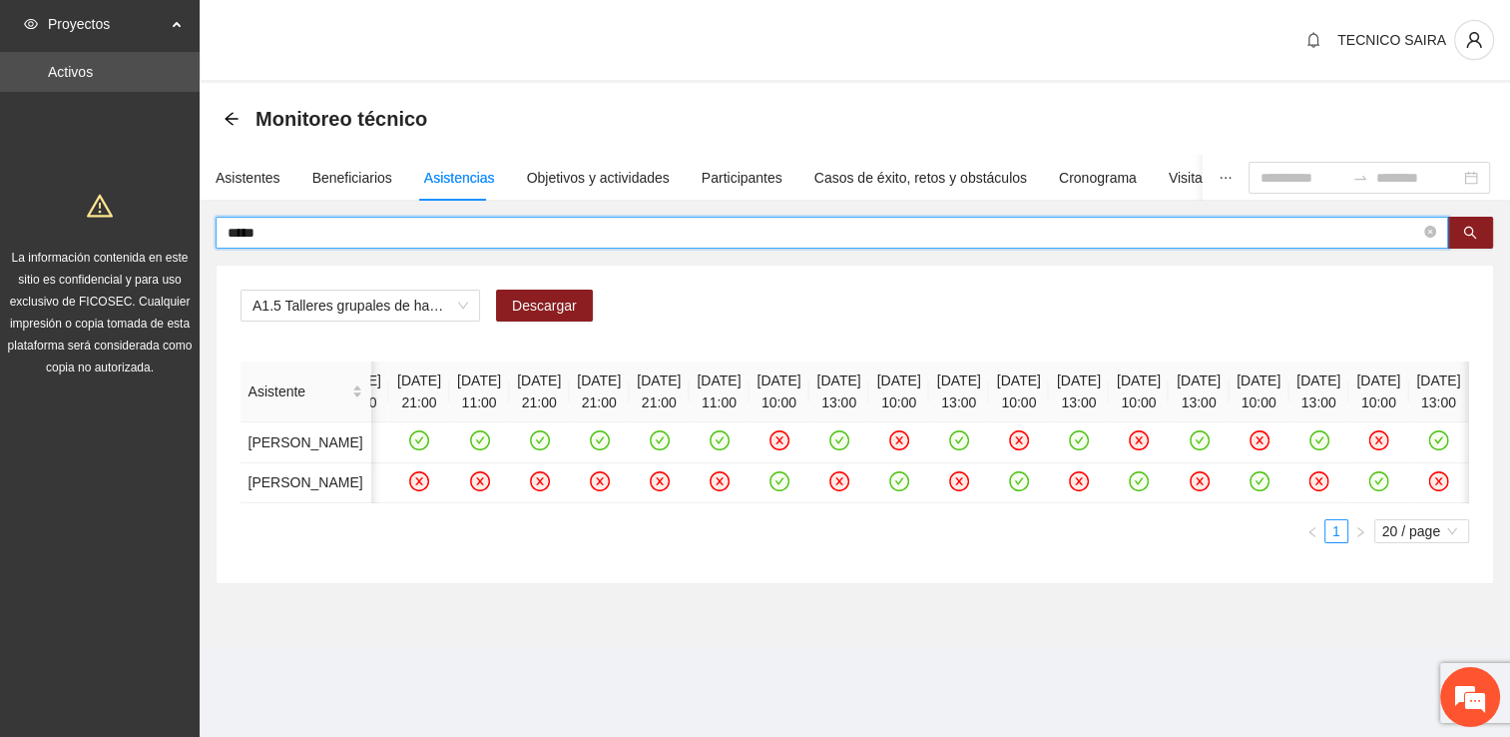
drag, startPoint x: 308, startPoint y: 230, endPoint x: 1, endPoint y: 236, distance: 307.5
click at [1, 236] on section "Proyectos Activos La información contenida en este sitio es confidencial y para…" at bounding box center [755, 368] width 1510 height 737
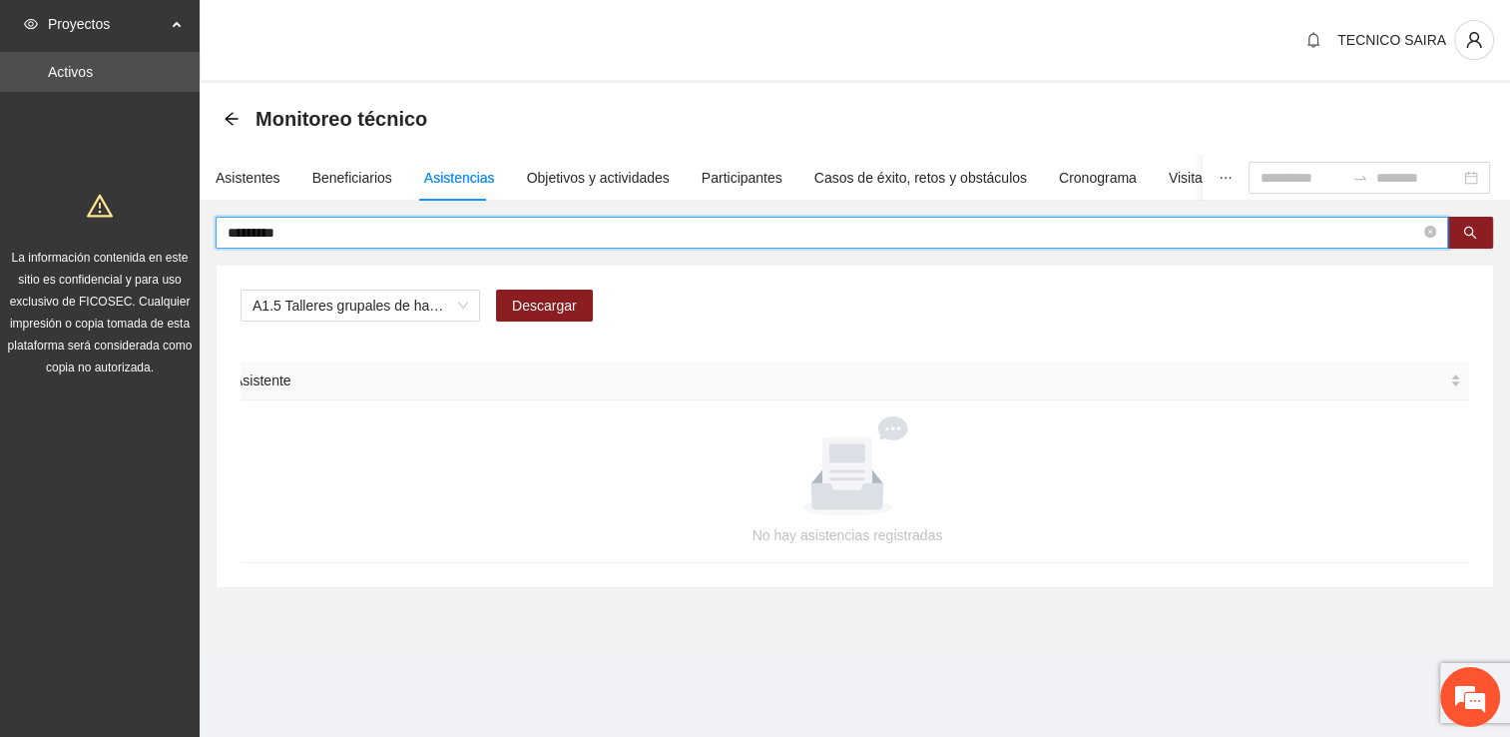
scroll to position [0, 0]
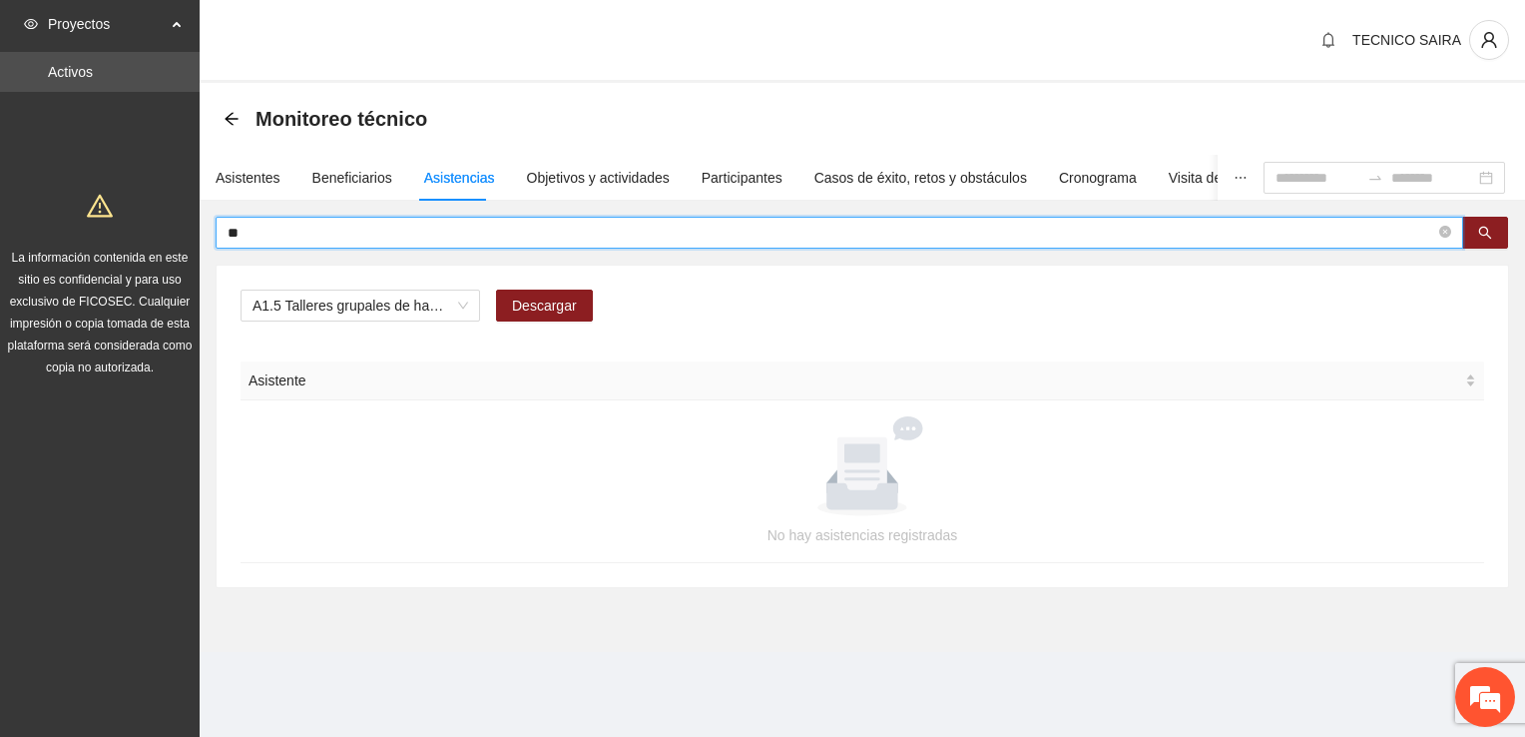
type input "*"
type input "***"
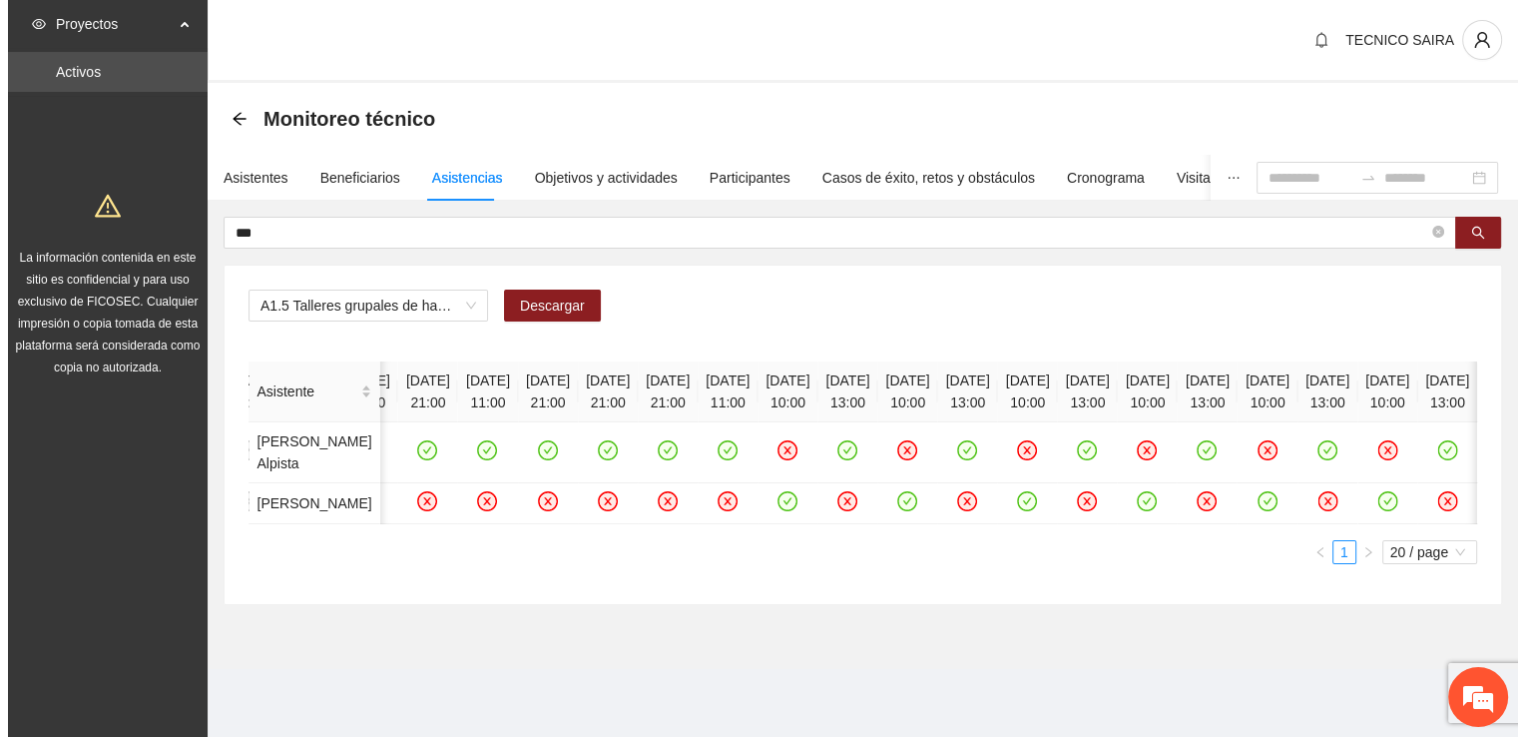
scroll to position [0, 6472]
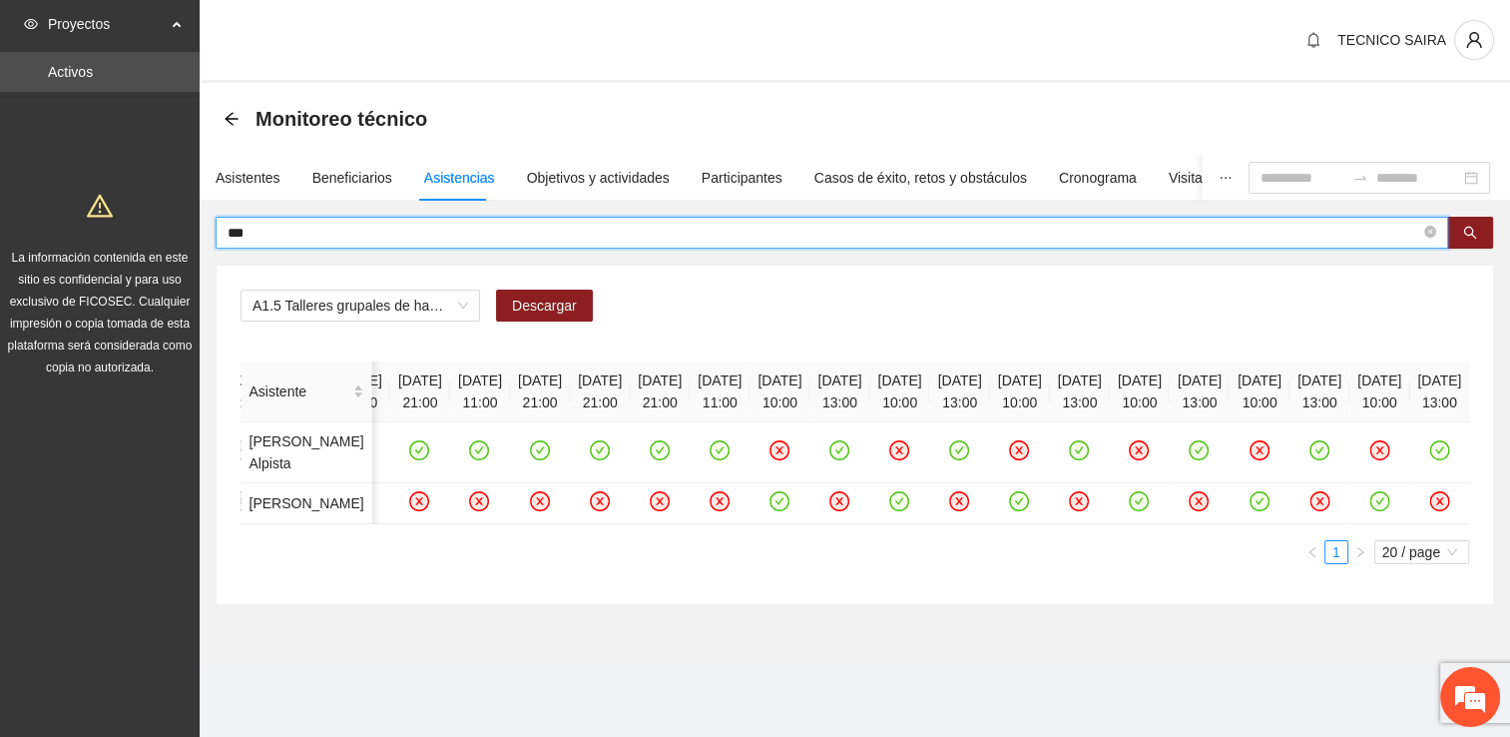
drag, startPoint x: 302, startPoint y: 233, endPoint x: 28, endPoint y: 254, distance: 275.3
click at [28, 254] on section "Proyectos Activos La información contenida en este sitio es confidencial y para…" at bounding box center [755, 368] width 1510 height 737
type input "******"
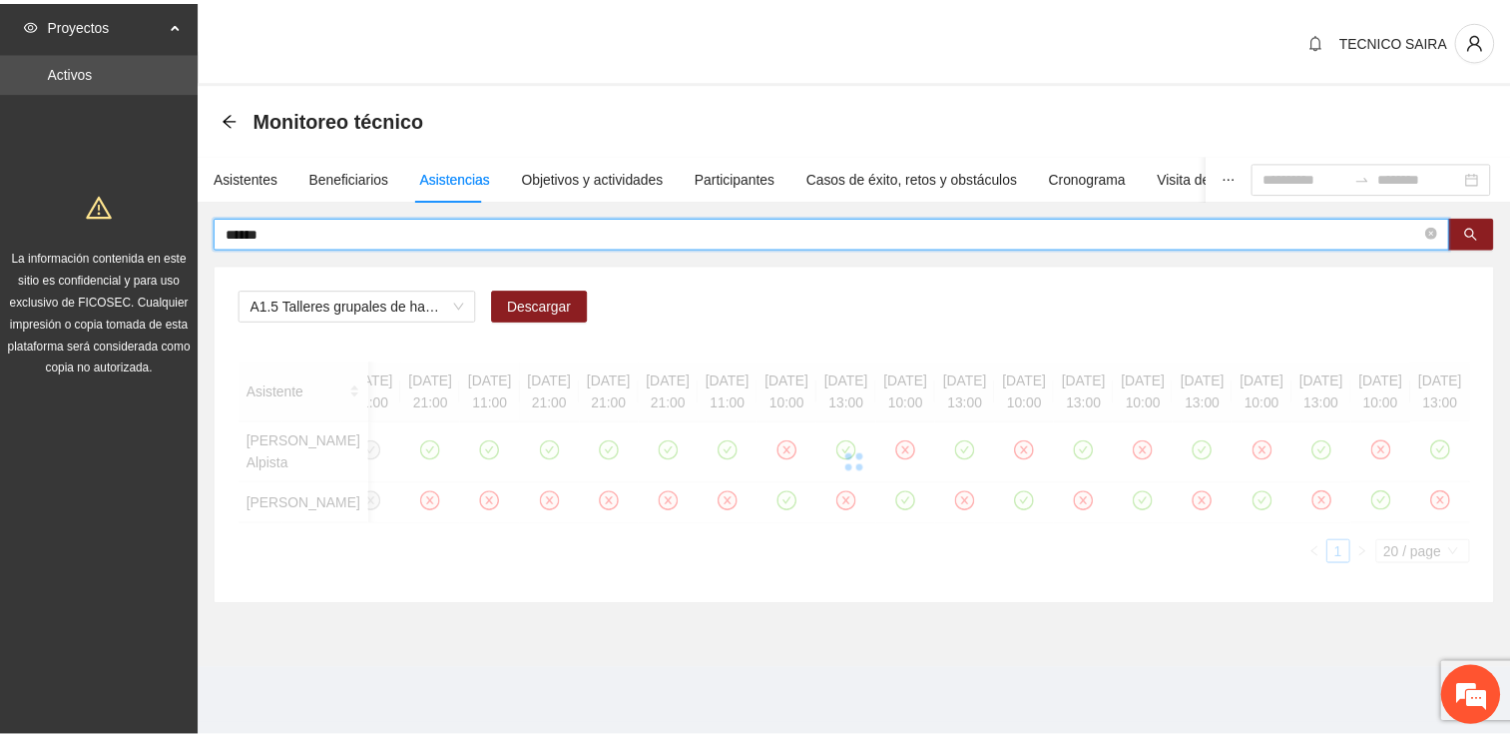
scroll to position [0, 4216]
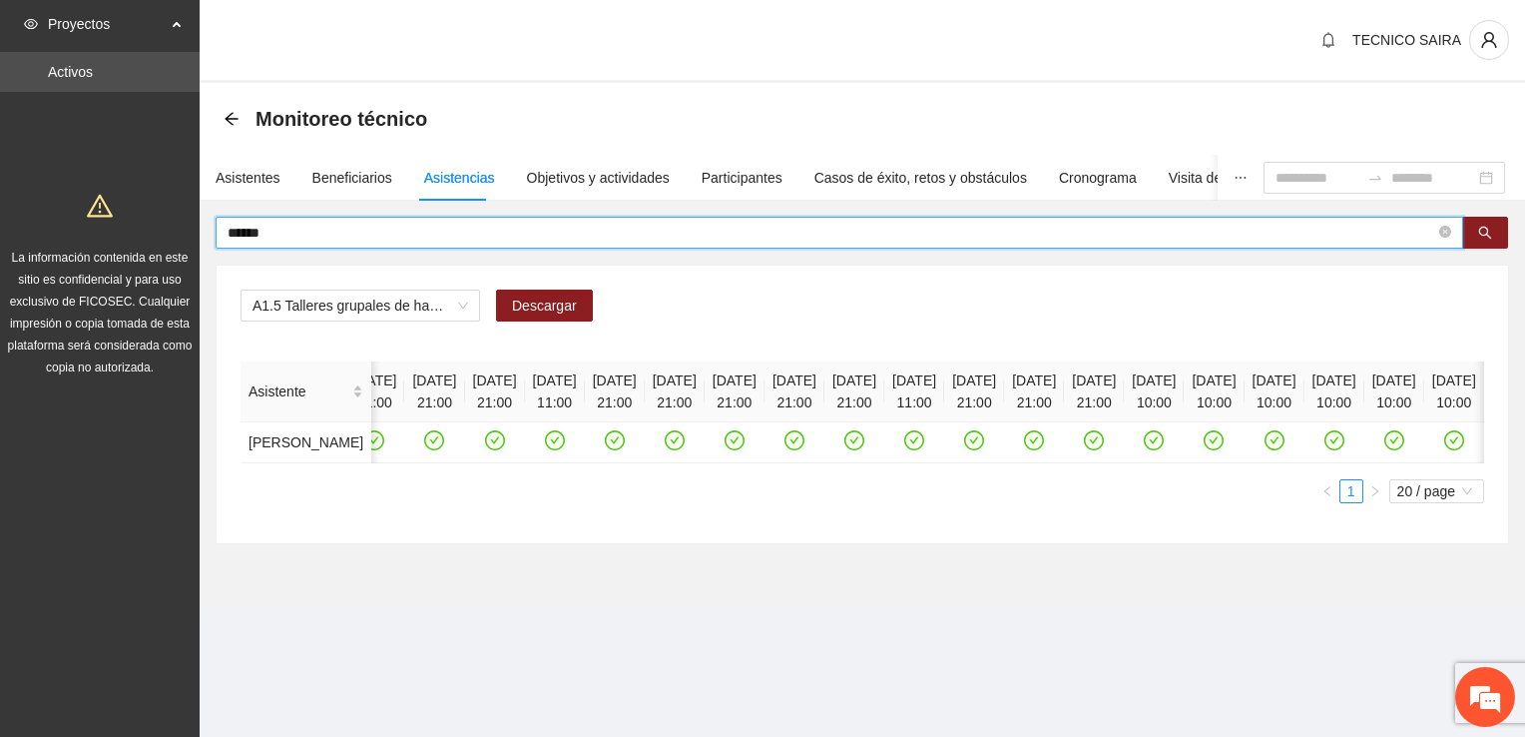
drag, startPoint x: 306, startPoint y: 225, endPoint x: 84, endPoint y: 258, distance: 225.0
click at [84, 258] on section "Proyectos Activos La información contenida en este sitio es confidencial y para…" at bounding box center [762, 368] width 1525 height 737
type input "**********"
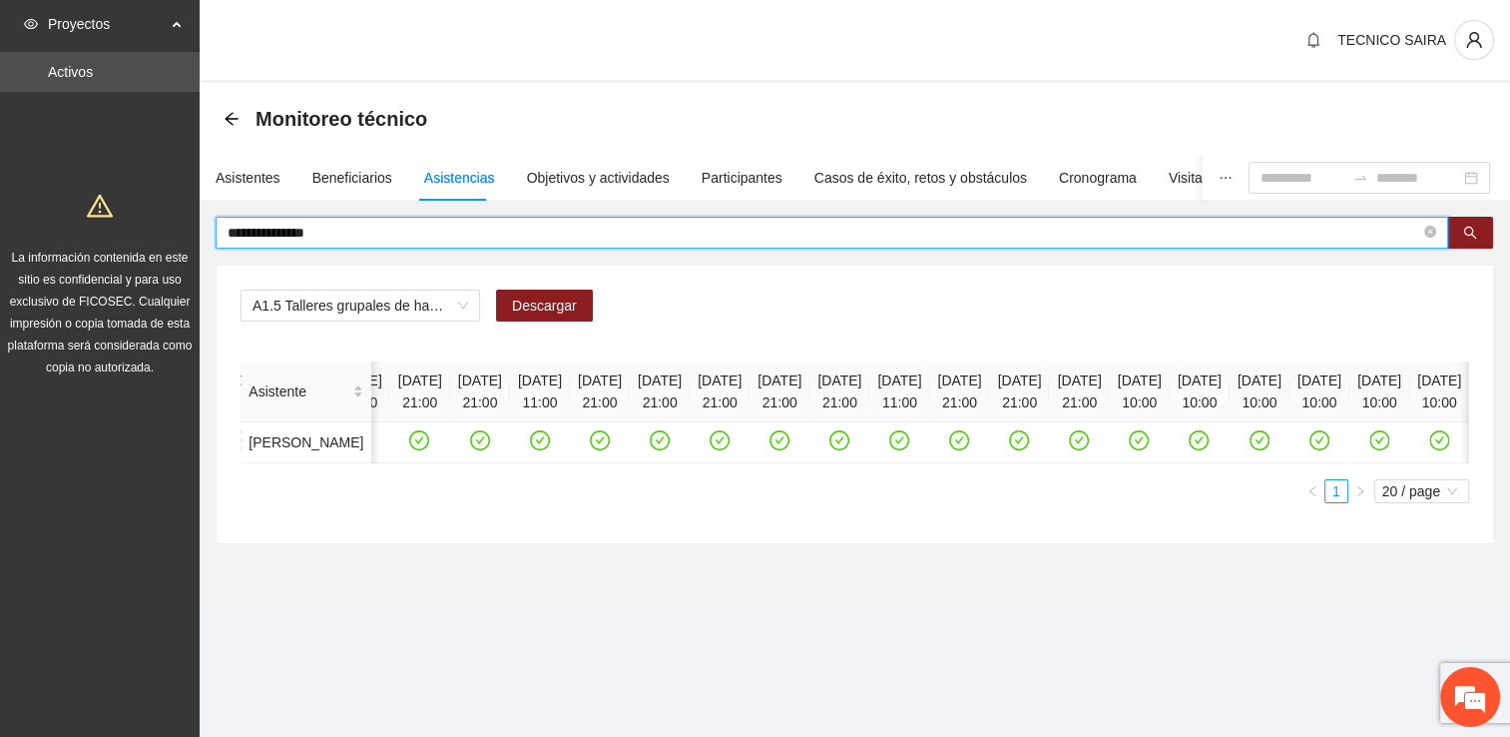
drag, startPoint x: 383, startPoint y: 235, endPoint x: 132, endPoint y: 275, distance: 254.7
click at [132, 275] on section "**********" at bounding box center [755, 368] width 1510 height 737
type input "*****"
drag, startPoint x: 299, startPoint y: 231, endPoint x: 154, endPoint y: 243, distance: 146.2
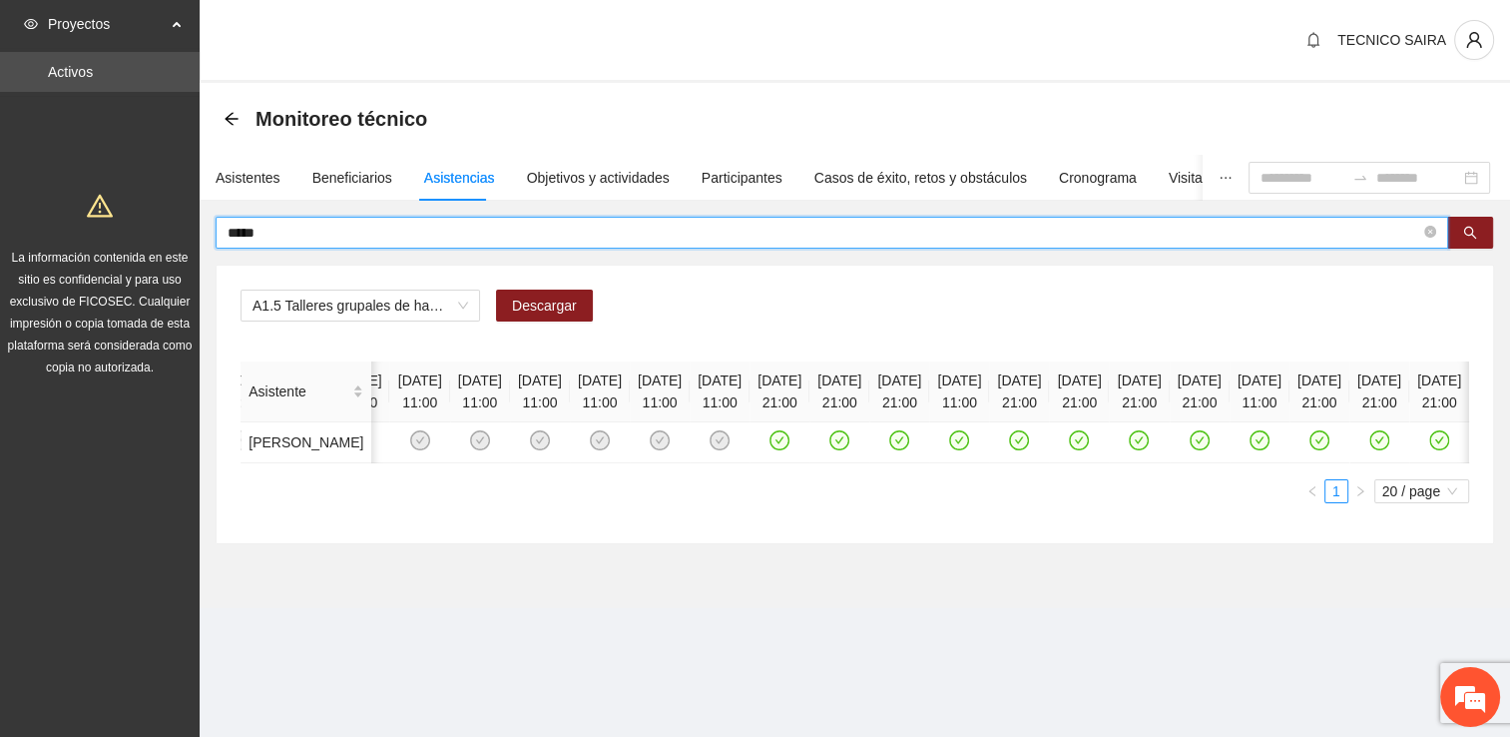
click at [154, 243] on section "Proyectos Activos La información contenida en este sitio es confidencial y para…" at bounding box center [755, 368] width 1510 height 737
type input "*******"
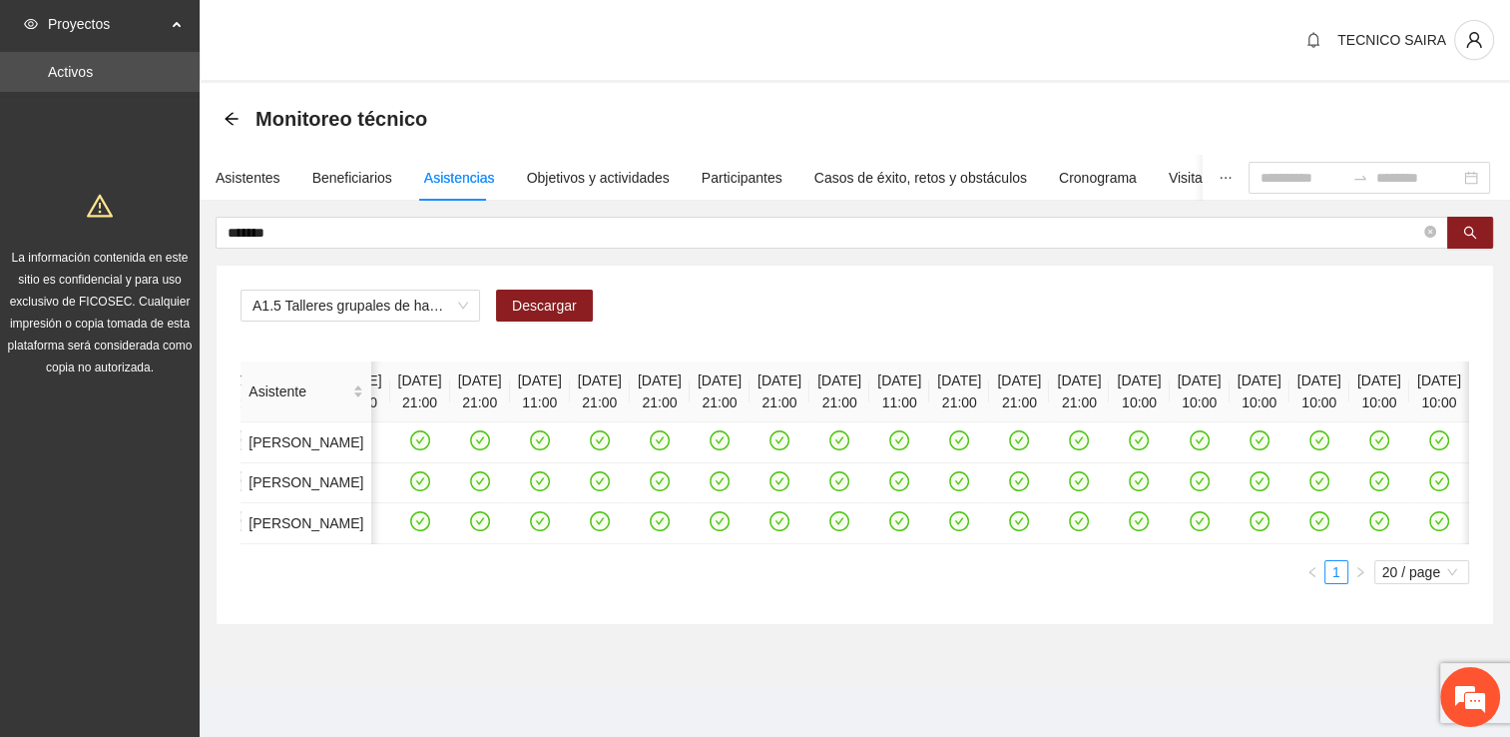
scroll to position [0, 4320]
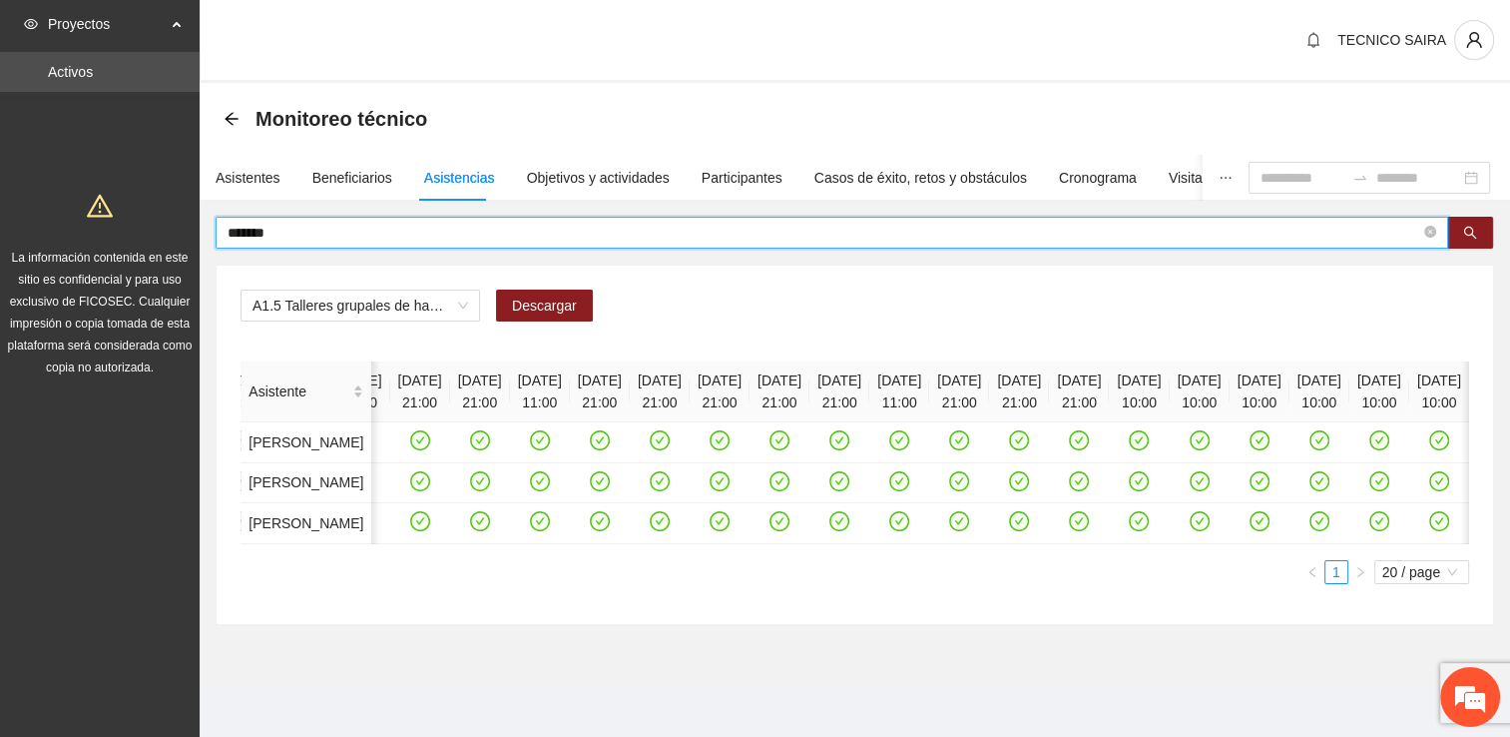
drag, startPoint x: 311, startPoint y: 221, endPoint x: 132, endPoint y: 247, distance: 181.5
click at [132, 247] on section "Proyectos Activos La información contenida en este sitio es confidencial y para…" at bounding box center [755, 372] width 1510 height 745
